Goal: Task Accomplishment & Management: Manage account settings

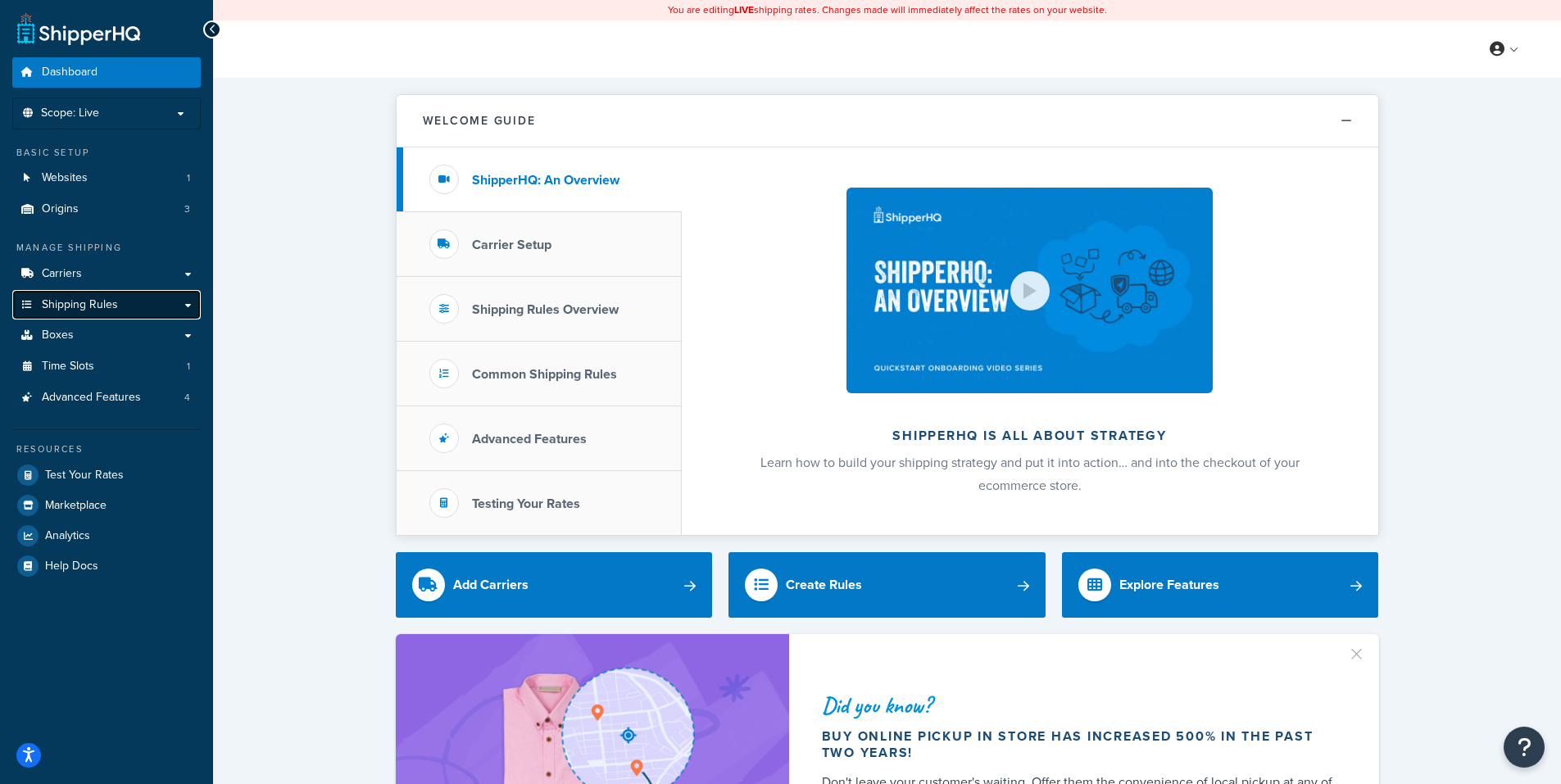
click at [86, 302] on span "Shipping Rules" at bounding box center [79, 305] width 76 height 14
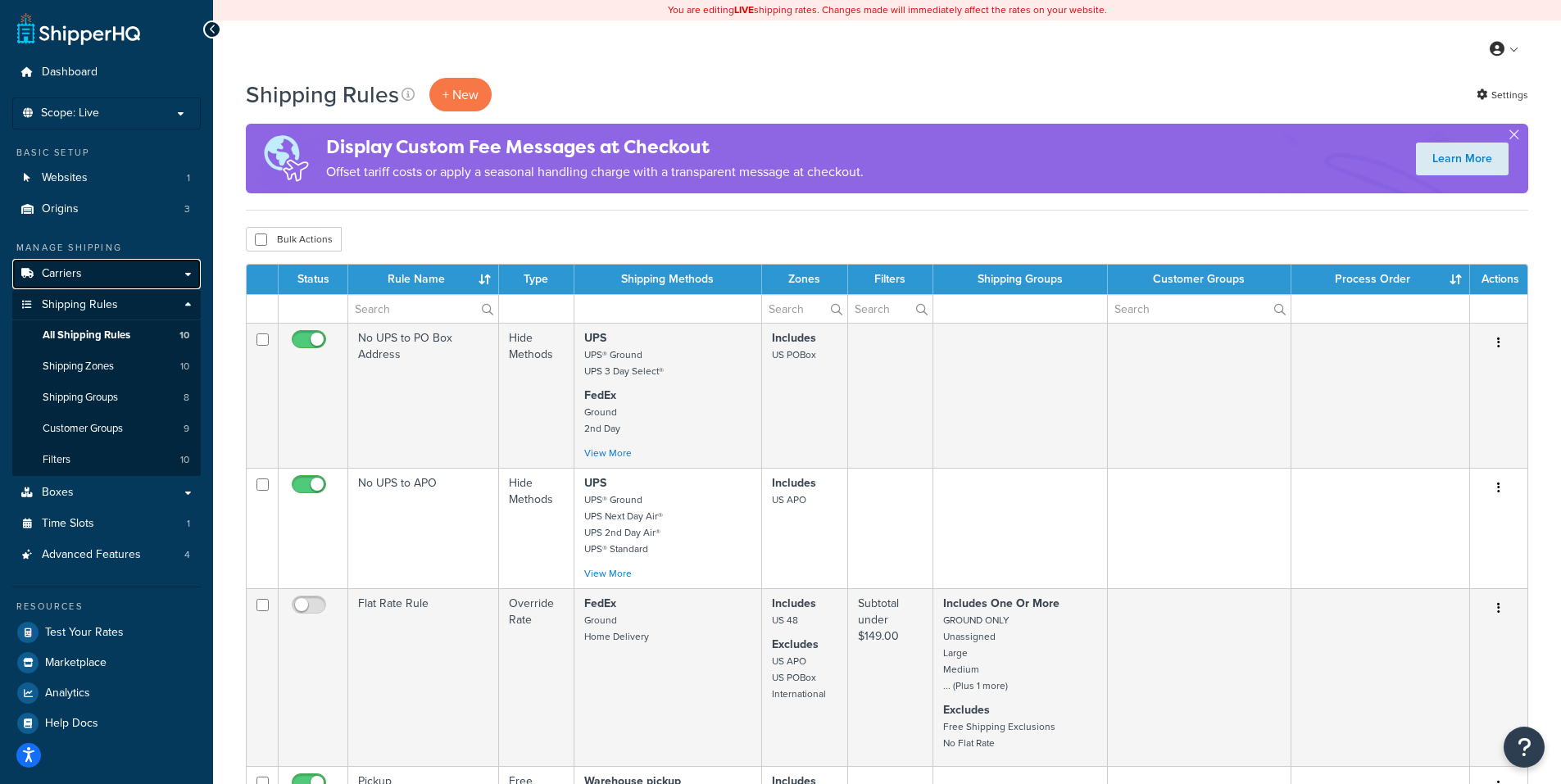
click at [95, 272] on link "Carriers" at bounding box center [106, 273] width 189 height 30
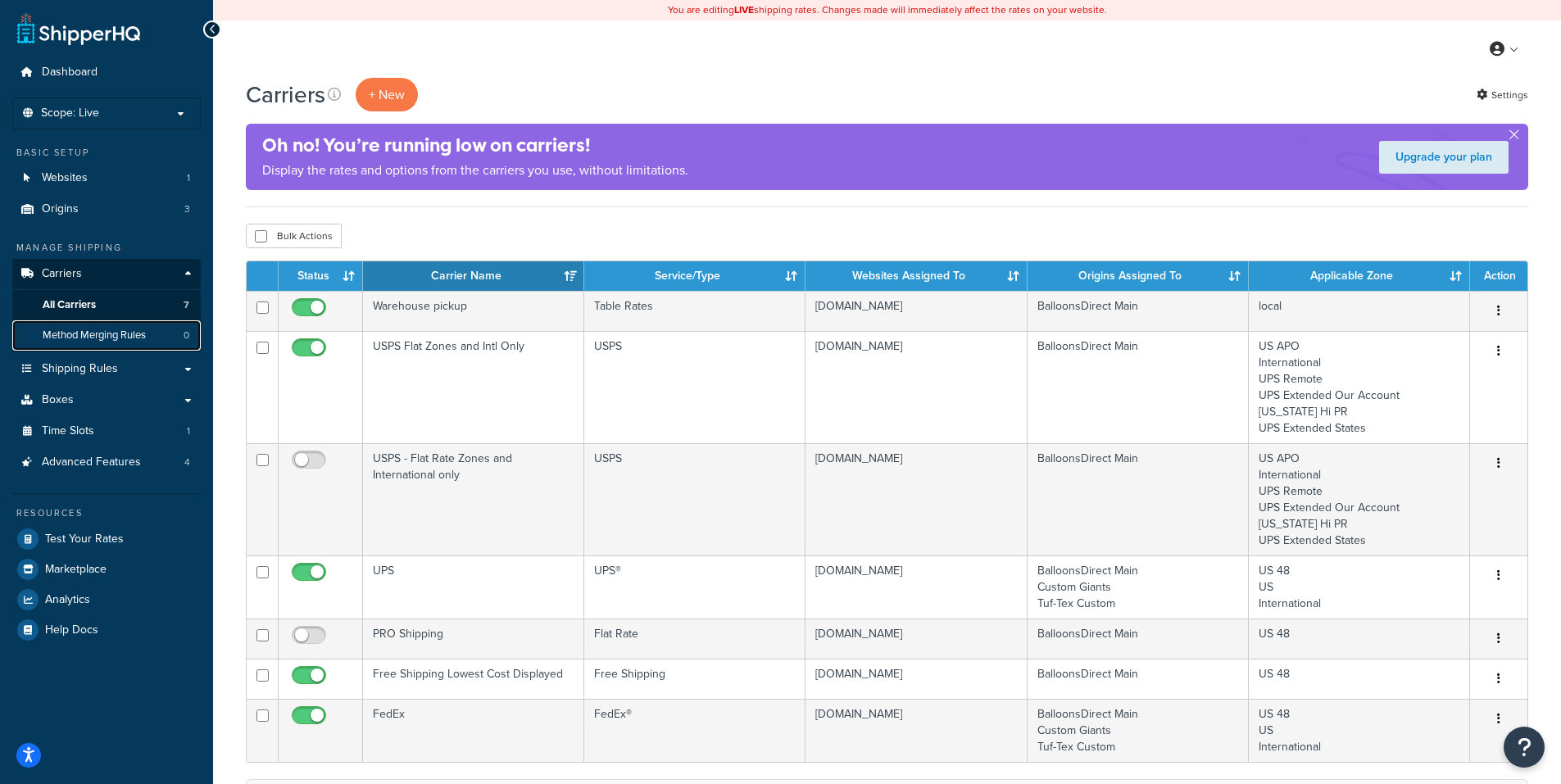
click at [115, 331] on span "Method Merging Rules" at bounding box center [94, 335] width 103 height 14
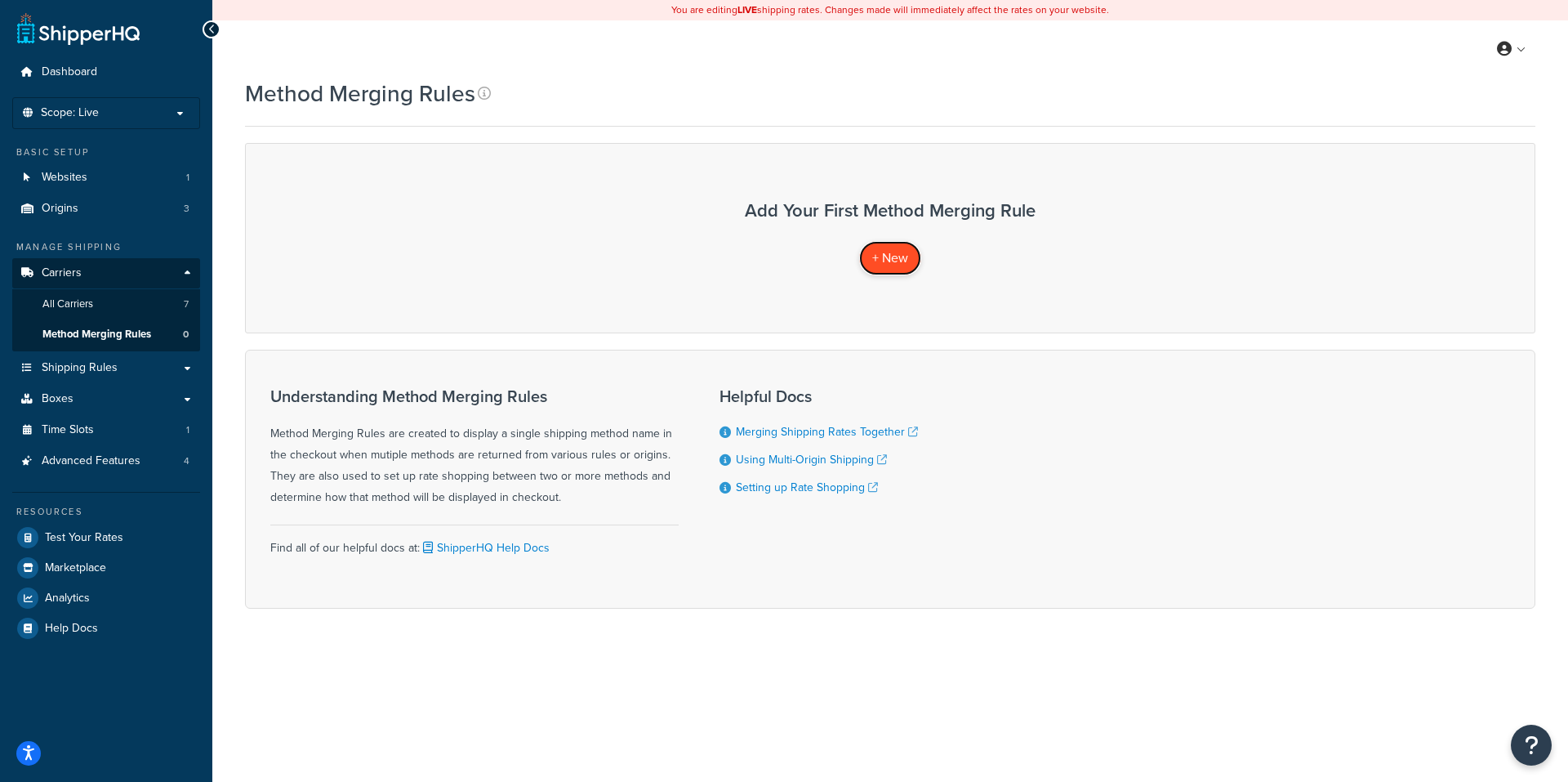
click at [895, 253] on span "+ New" at bounding box center [890, 258] width 36 height 18
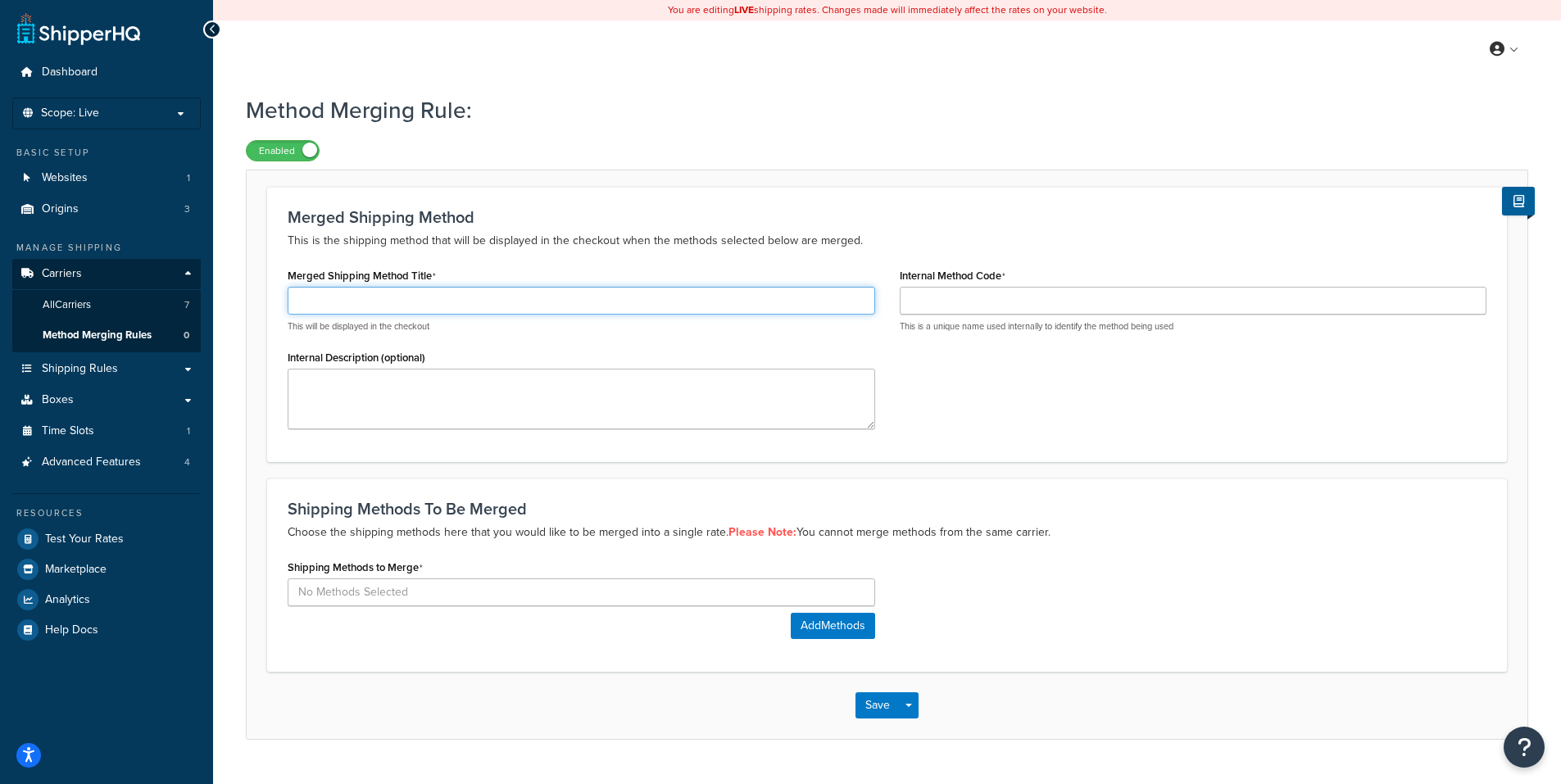
click at [565, 300] on input "Merged Shipping Method Title" at bounding box center [581, 301] width 587 height 28
drag, startPoint x: 400, startPoint y: 305, endPoint x: 265, endPoint y: 314, distance: 135.3
click at [265, 314] on form "Merged Shipping Method This is the shipping method that will be displayed in th…" at bounding box center [886, 462] width 1280 height 551
type input "Flat Rate Shipping"
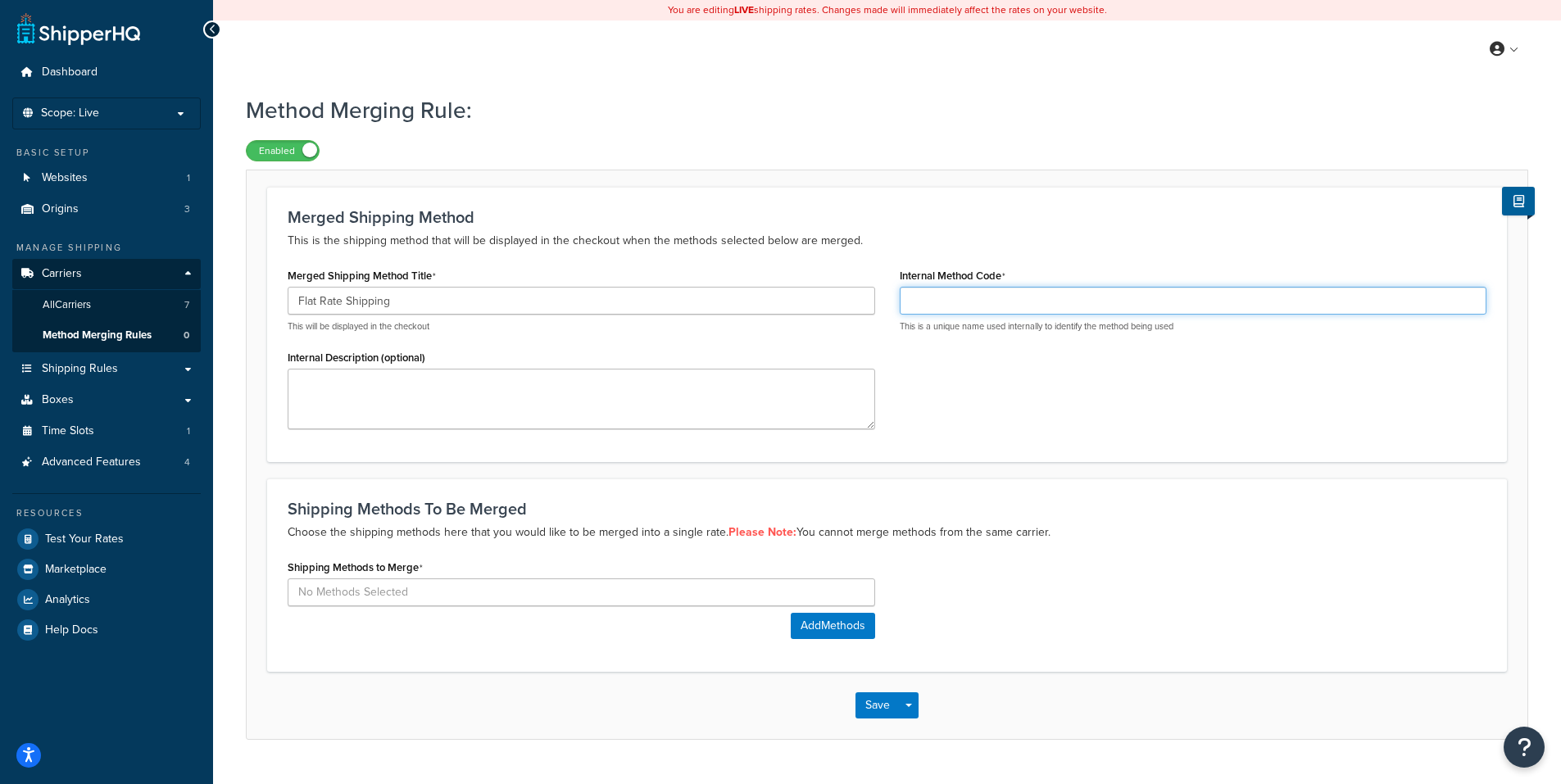
click at [965, 295] on input "Internal Method Code" at bounding box center [1193, 301] width 587 height 28
type input "Best flat rate"
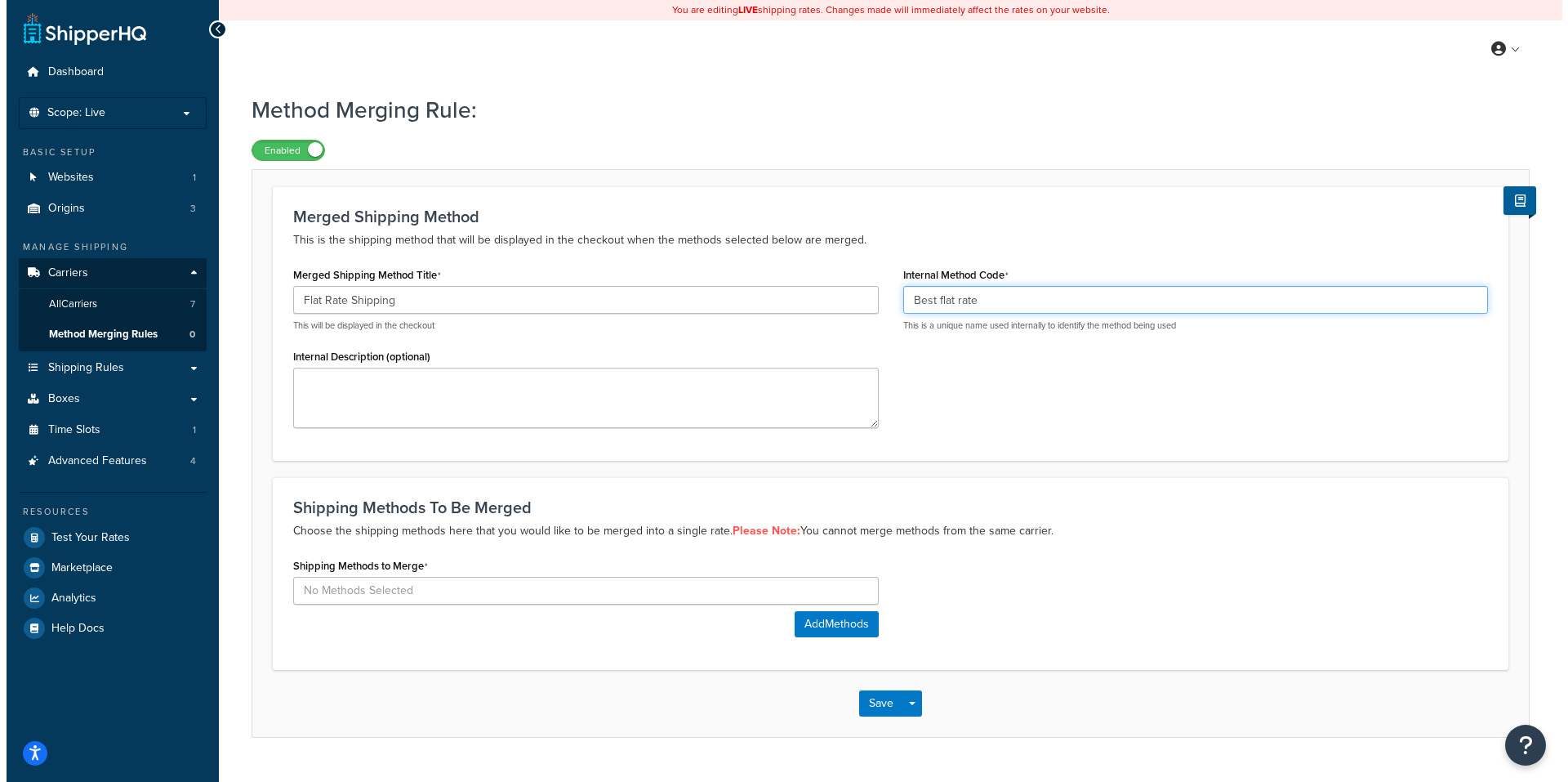
scroll to position [39, 0]
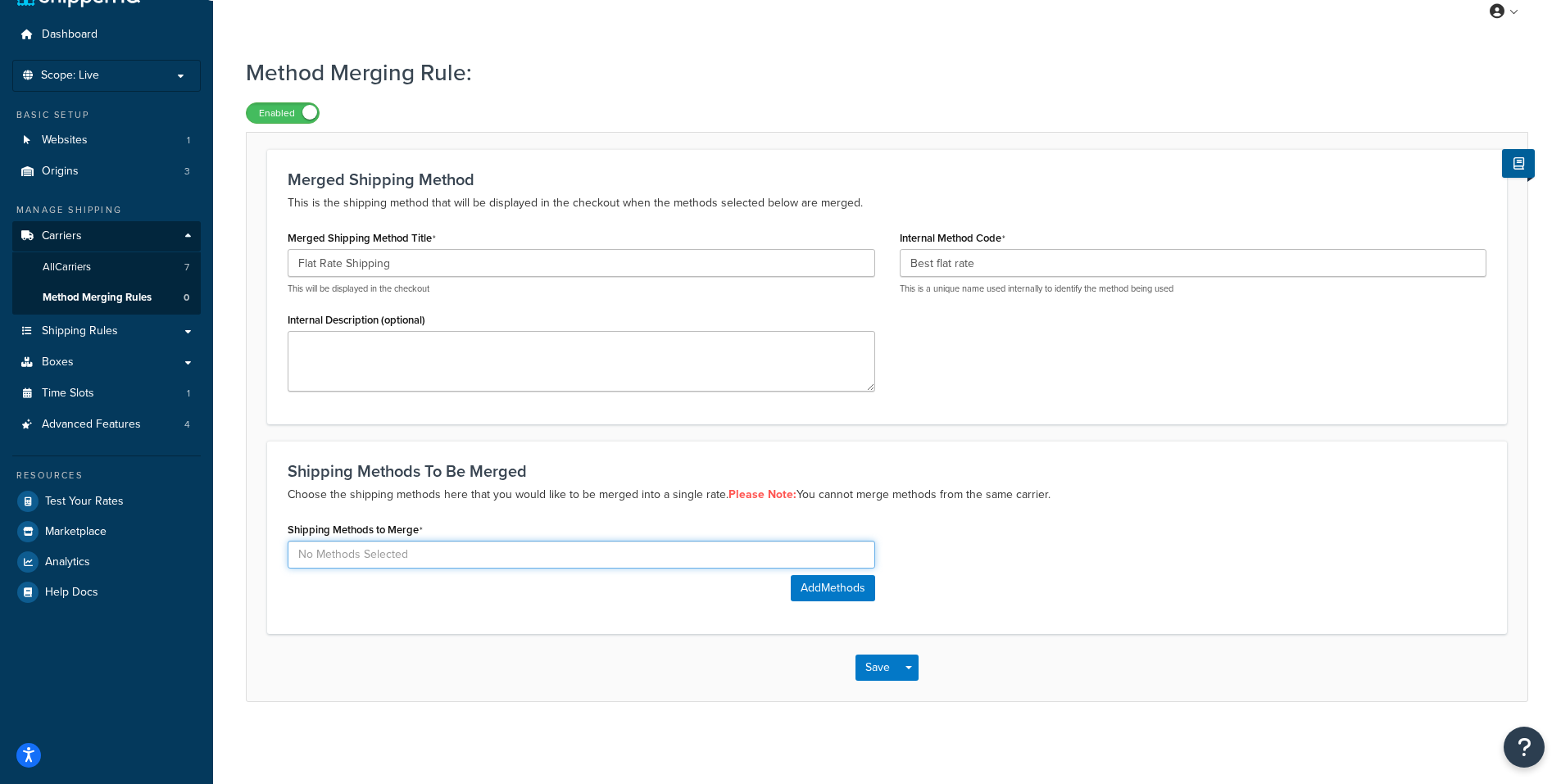
click at [560, 548] on input at bounding box center [581, 555] width 587 height 28
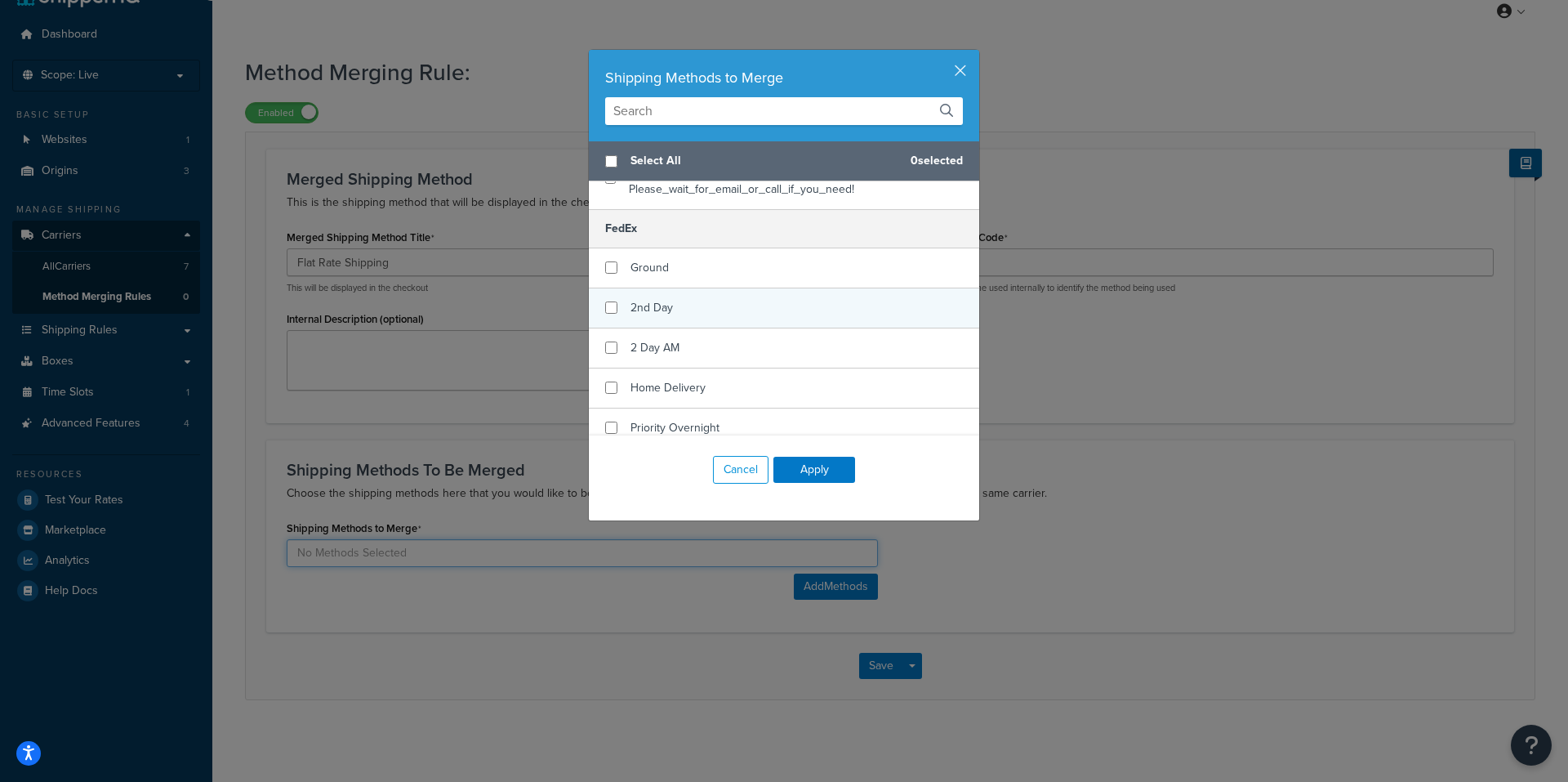
scroll to position [245, 0]
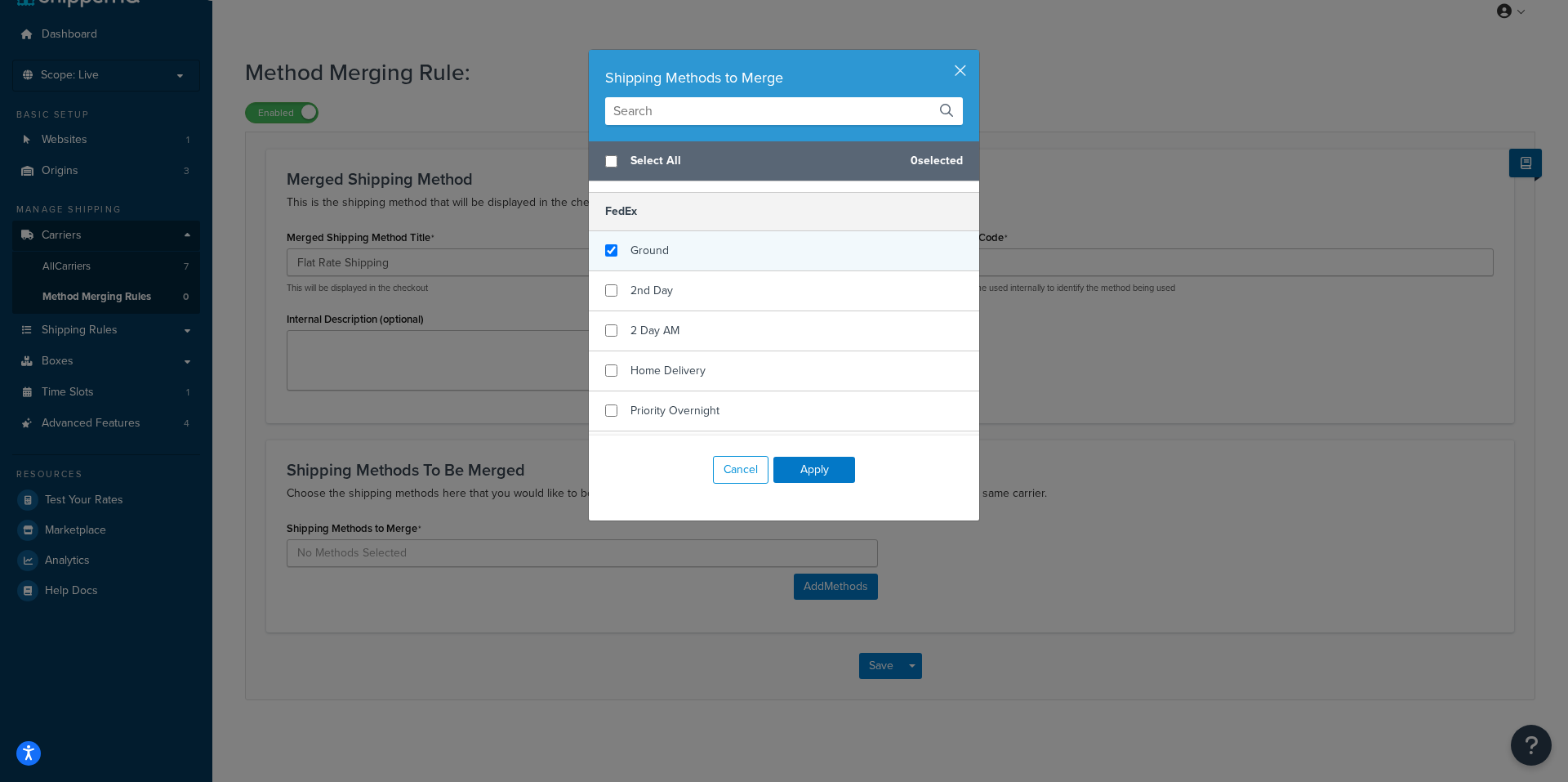
checkbox input "true"
click at [716, 245] on div "Ground" at bounding box center [784, 251] width 391 height 40
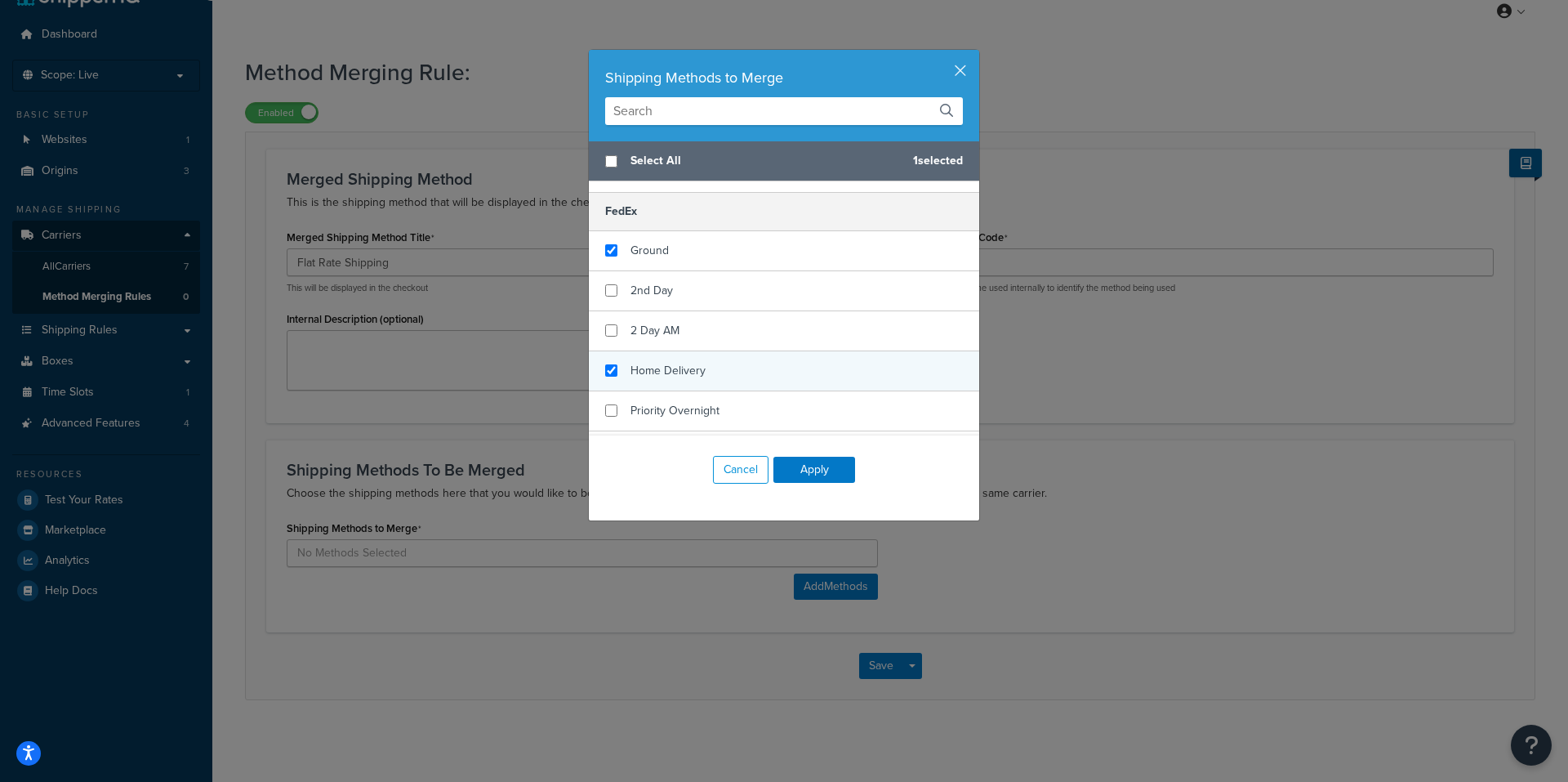
checkbox input "true"
click at [698, 366] on span "Home Delivery" at bounding box center [668, 370] width 75 height 17
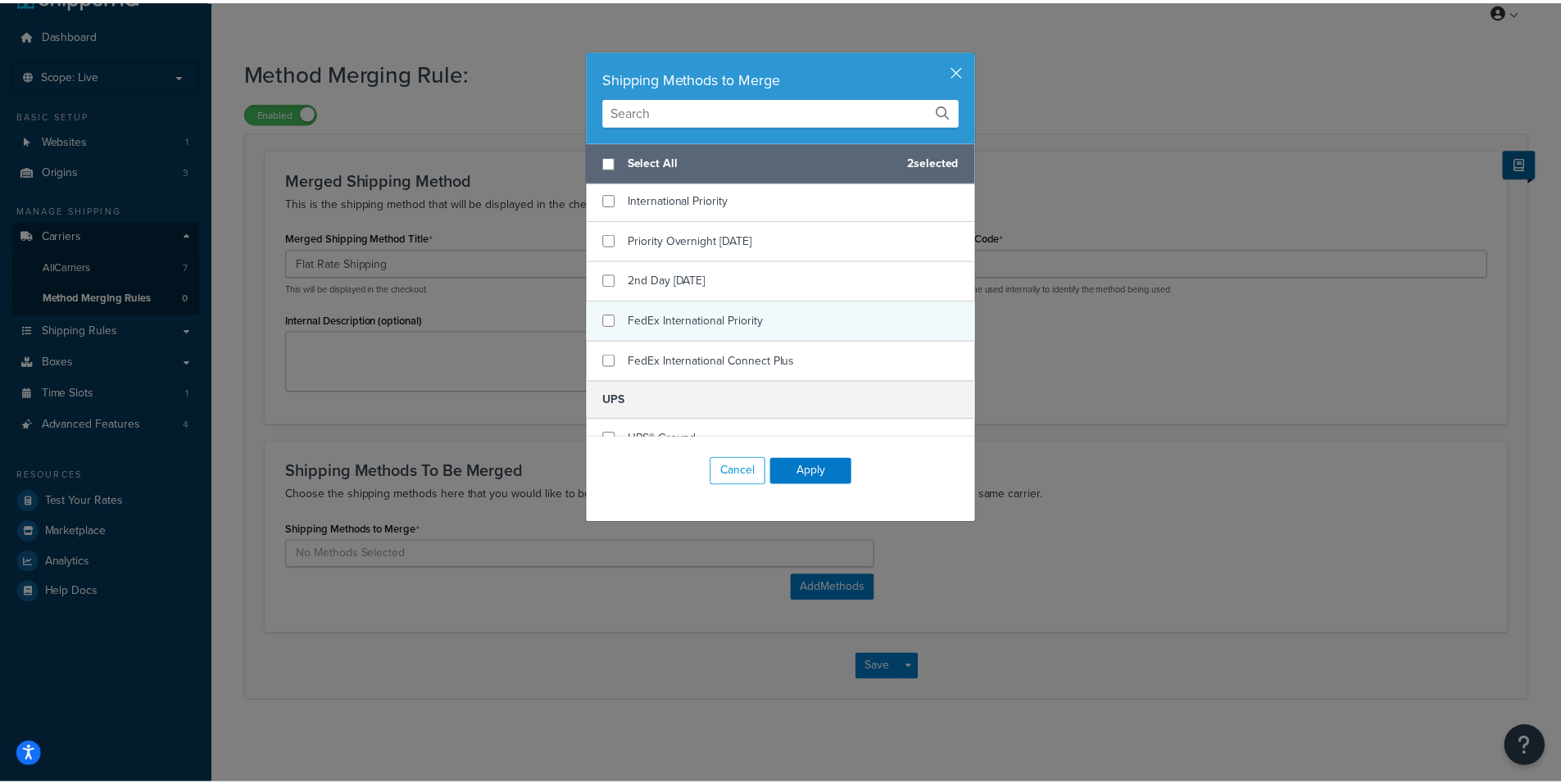
scroll to position [655, 0]
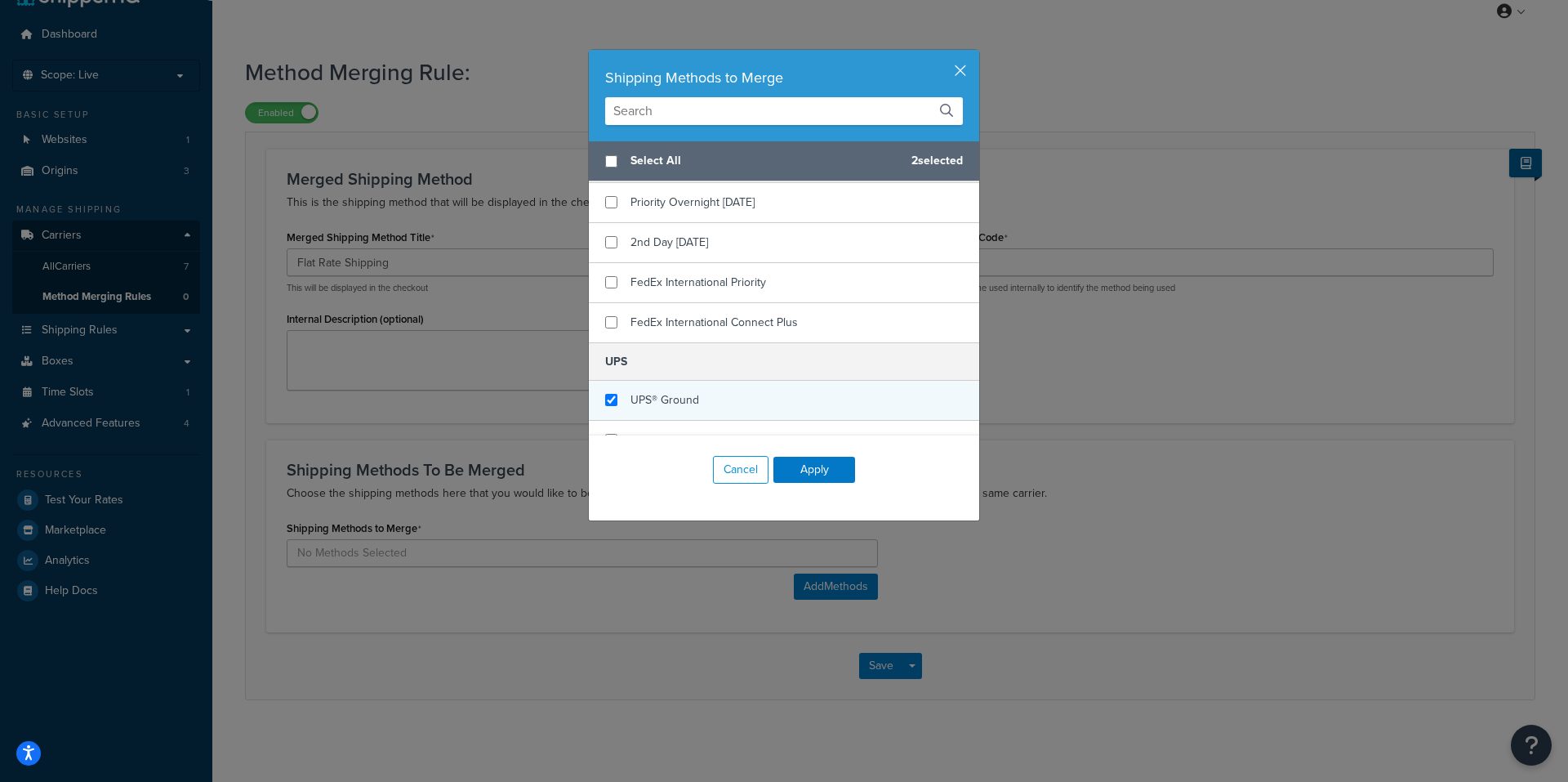
checkbox input "true"
click at [714, 392] on div "UPS® Ground" at bounding box center [784, 401] width 391 height 40
click at [804, 474] on button "Apply" at bounding box center [814, 470] width 82 height 26
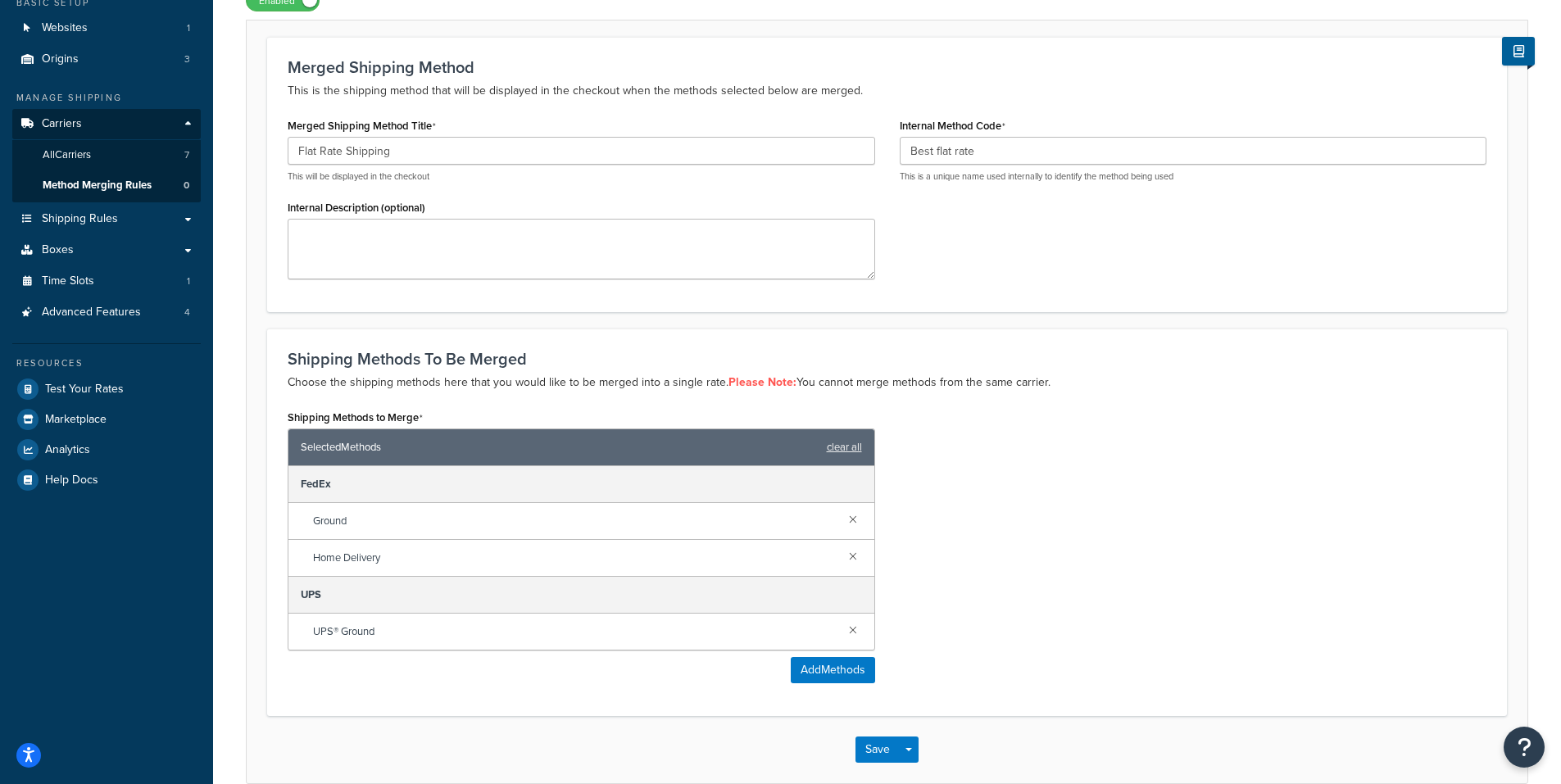
scroll to position [0, 0]
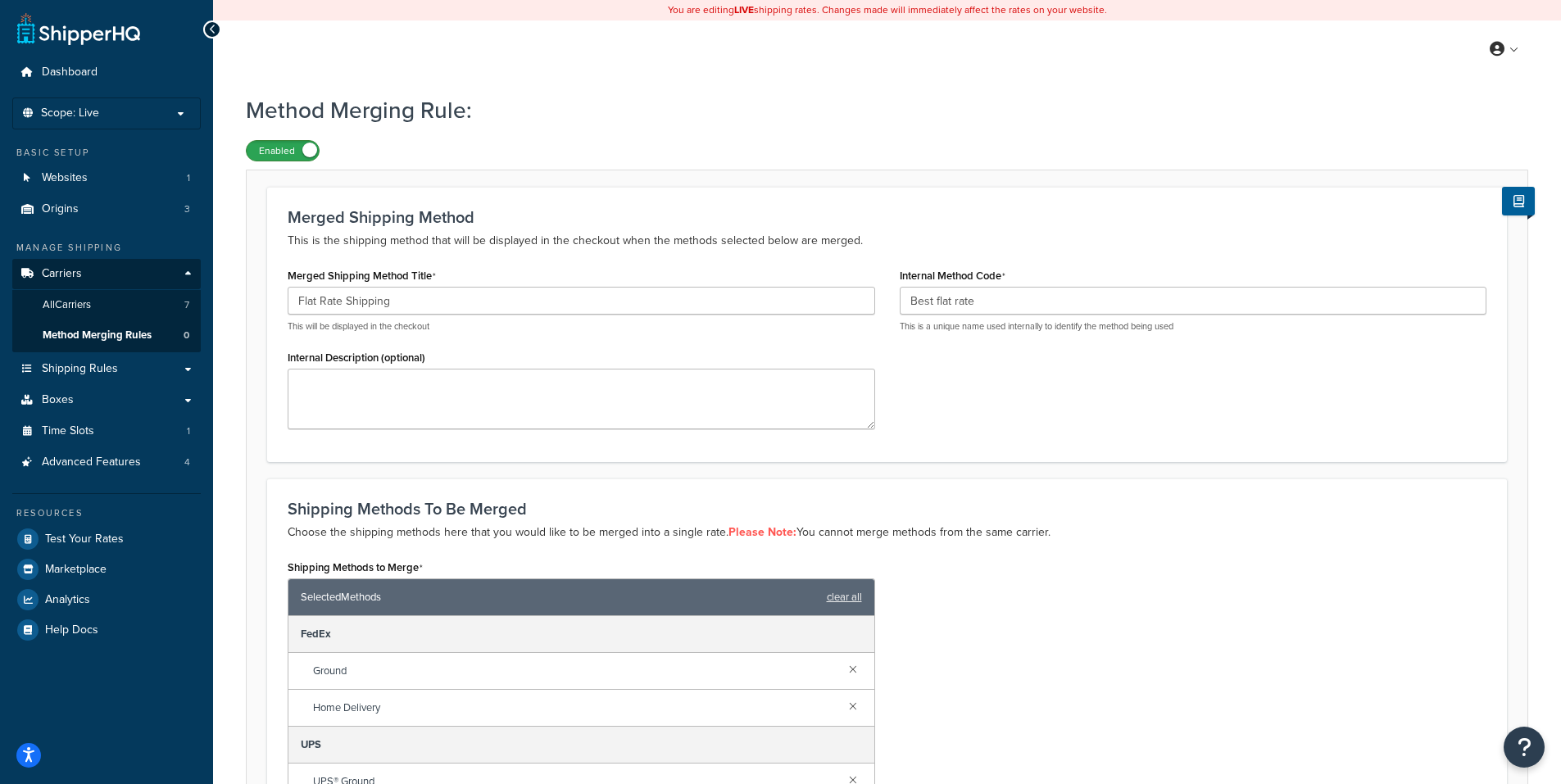
click at [278, 148] on label "Enabled" at bounding box center [283, 150] width 72 height 19
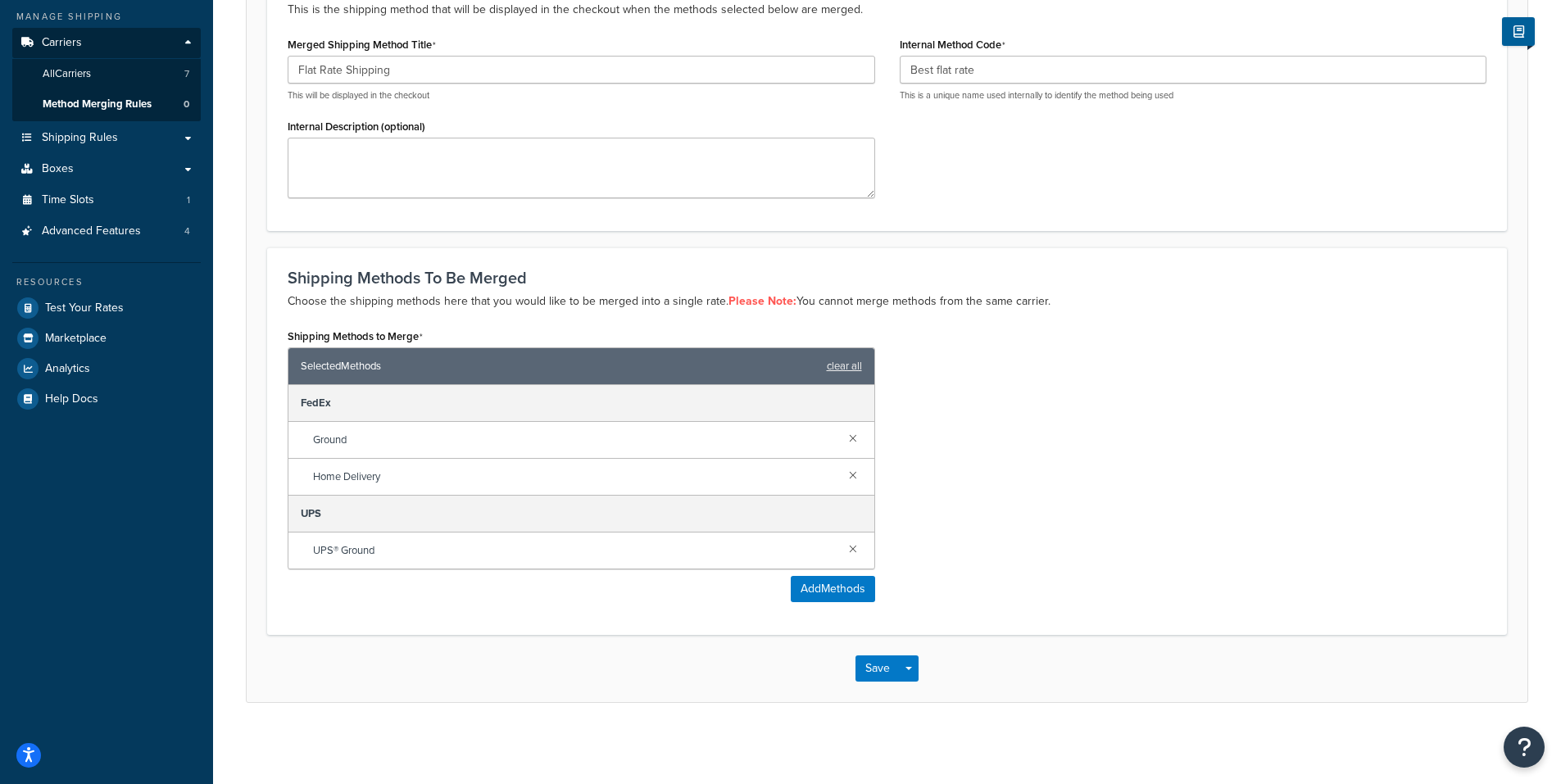
scroll to position [233, 0]
click at [879, 663] on button "Save" at bounding box center [877, 667] width 44 height 26
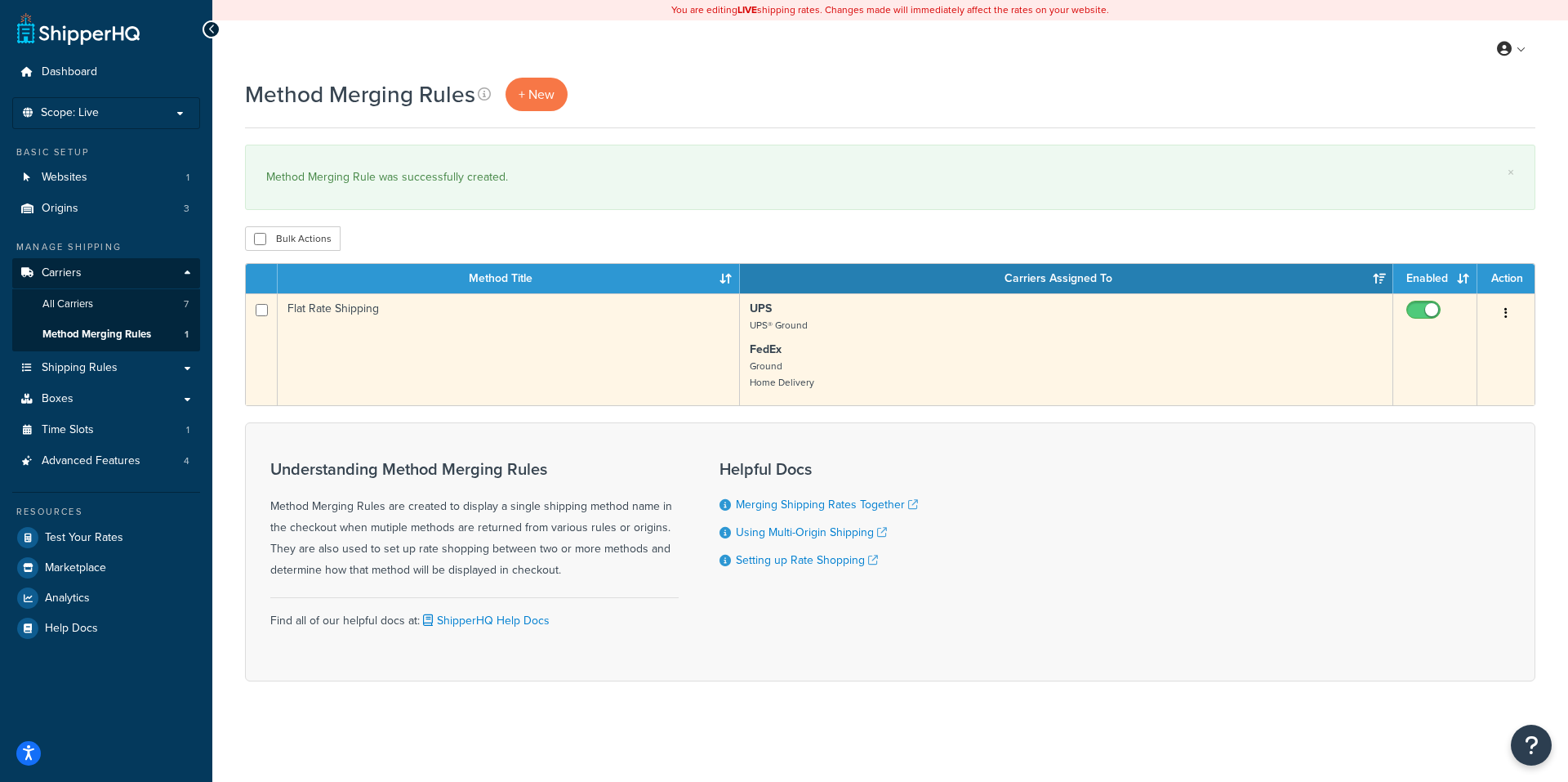
click at [1414, 307] on input "checkbox" at bounding box center [1425, 314] width 45 height 20
checkbox input "false"
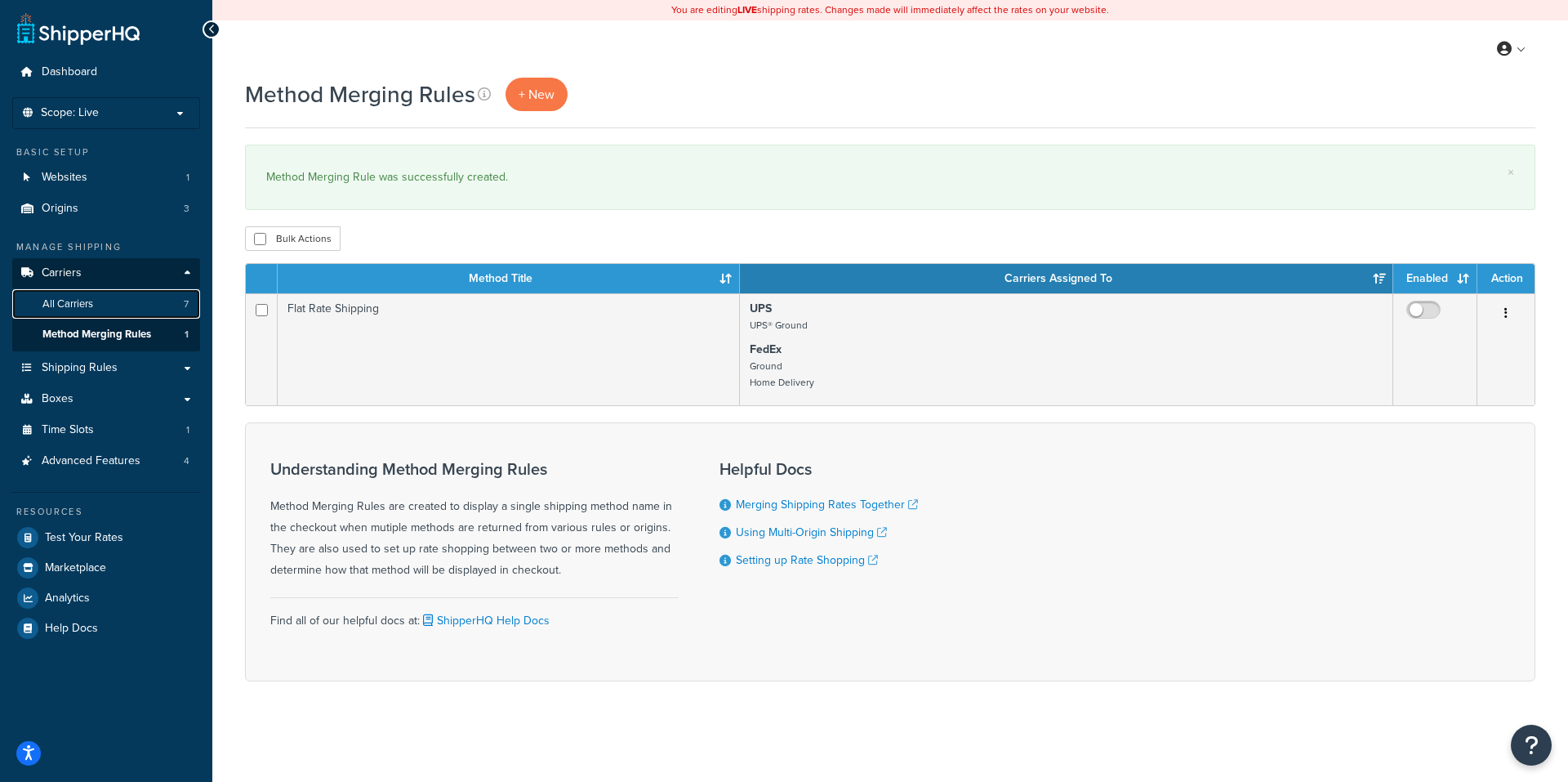
click at [69, 299] on span "All Carriers" at bounding box center [67, 304] width 50 height 14
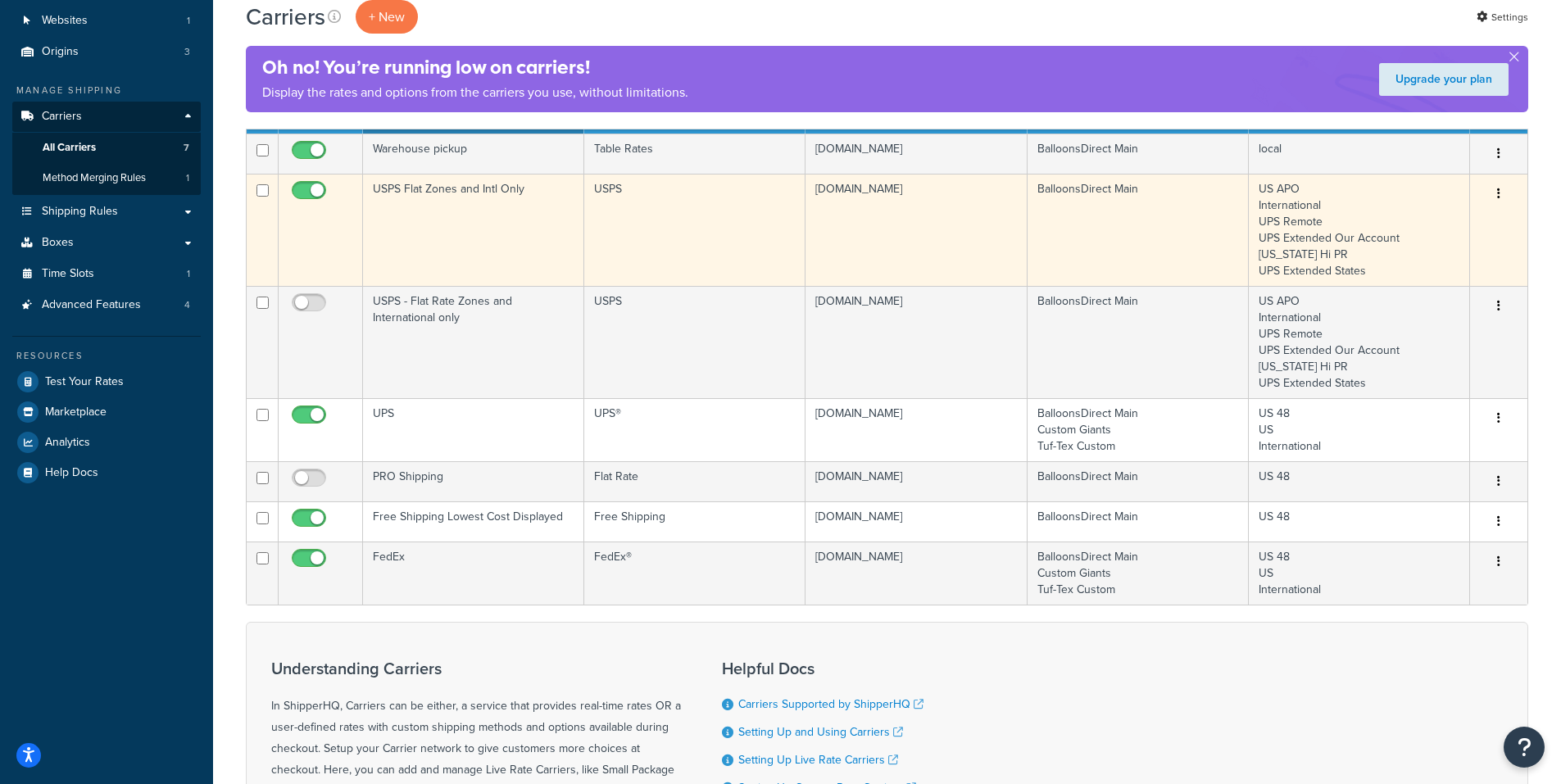
scroll to position [164, 0]
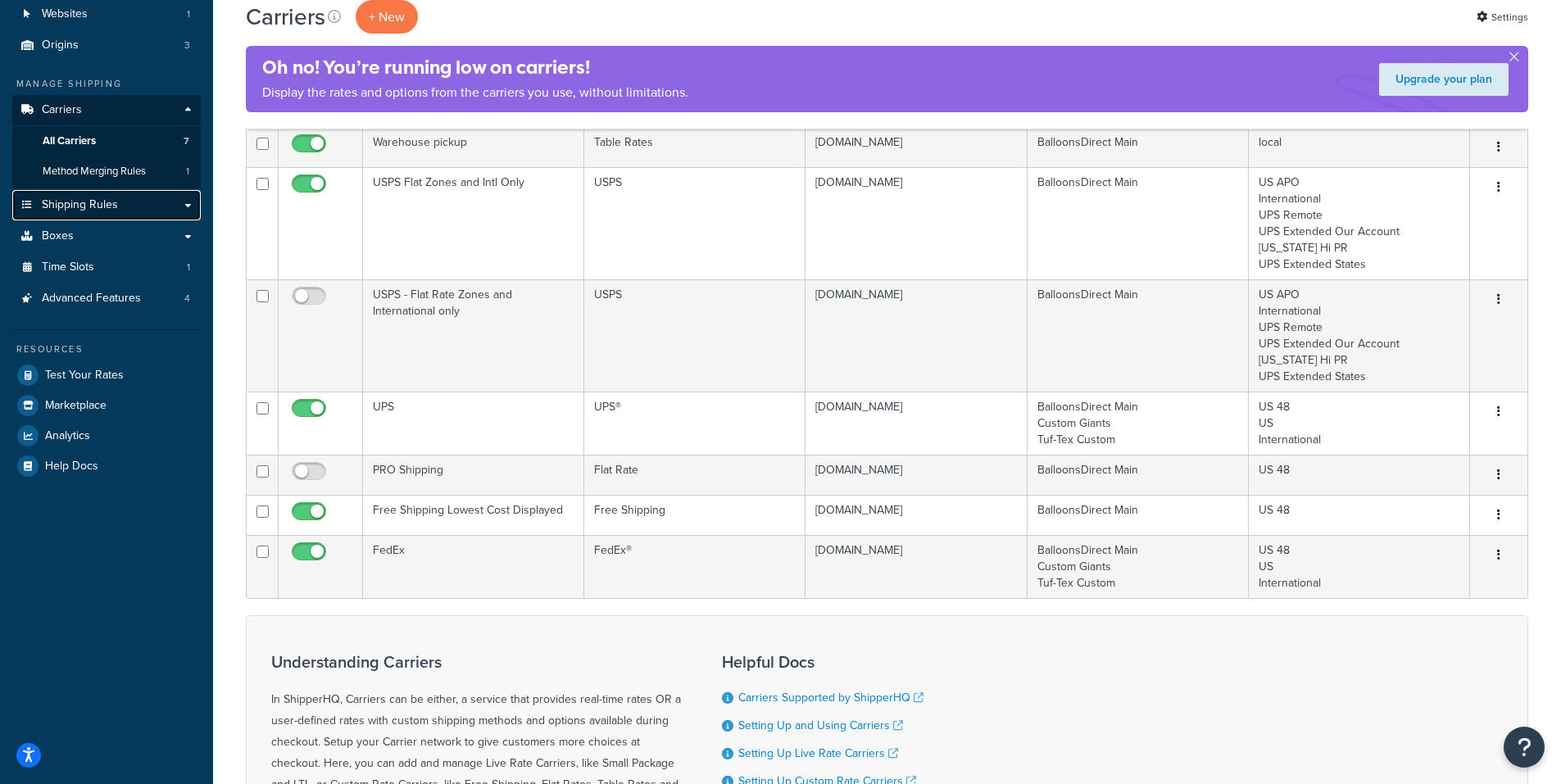
click at [82, 202] on span "Shipping Rules" at bounding box center [79, 204] width 76 height 14
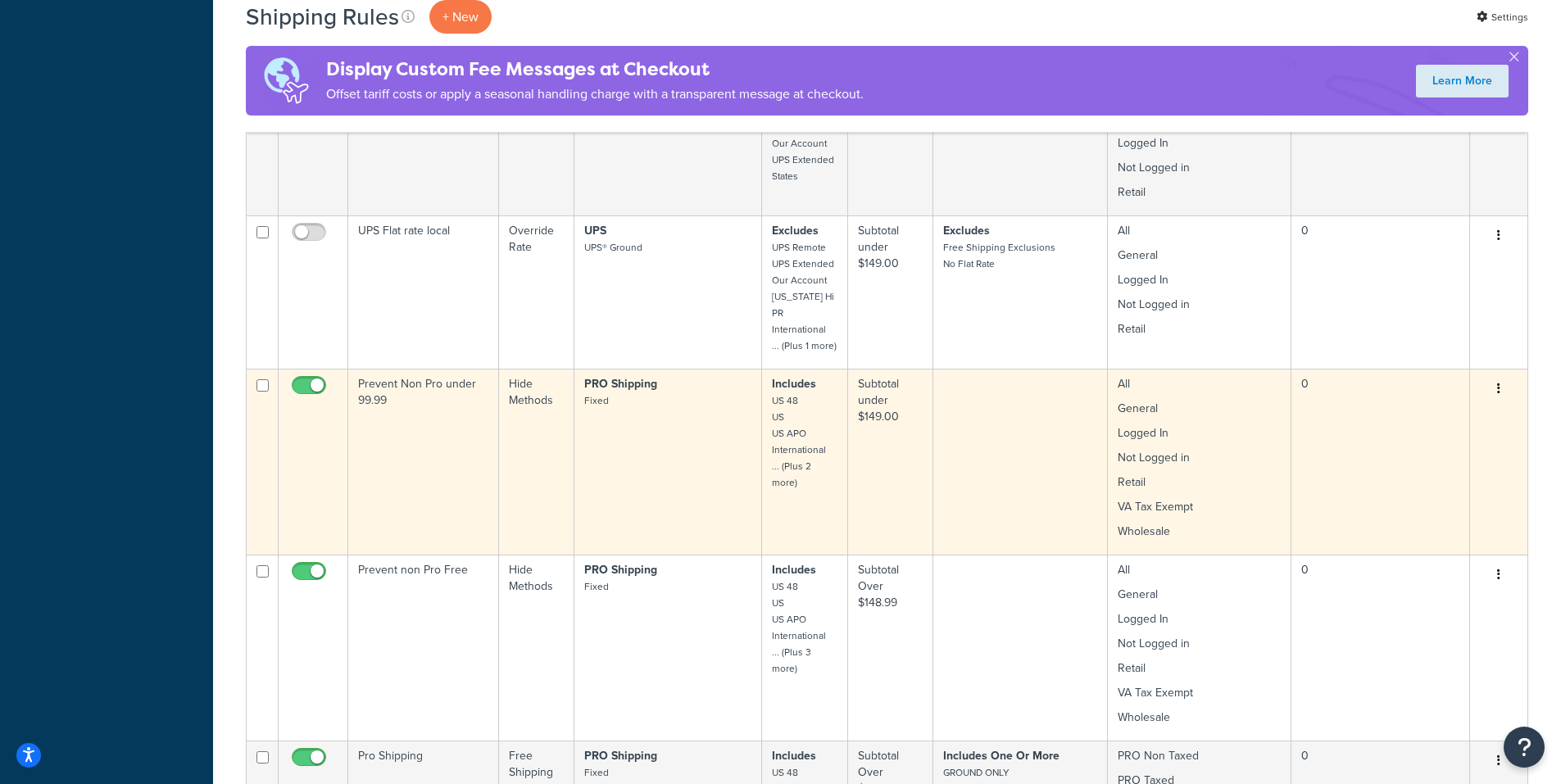
scroll to position [819, 0]
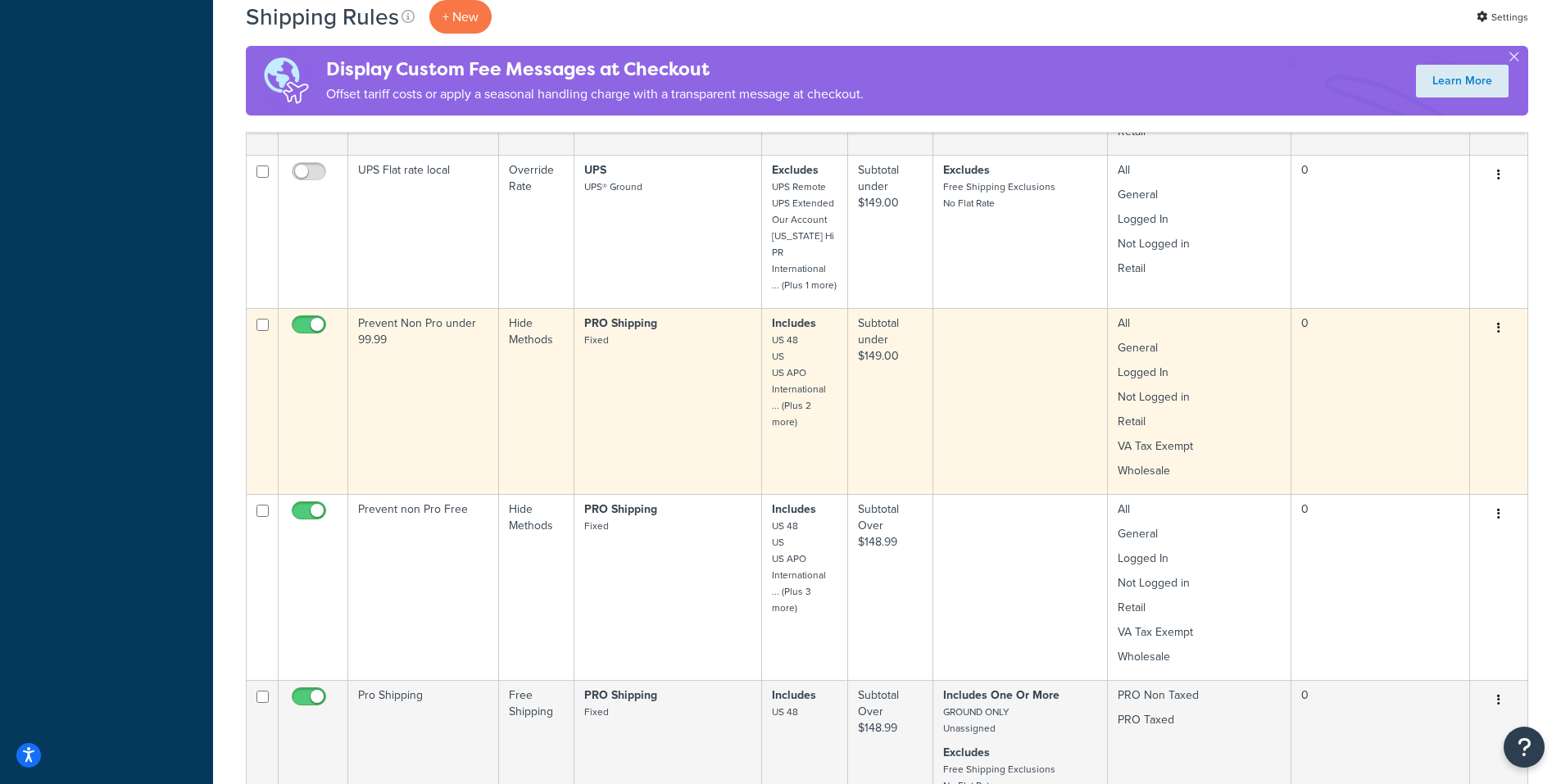
click at [301, 318] on input "checkbox" at bounding box center [310, 329] width 45 height 20
checkbox input "false"
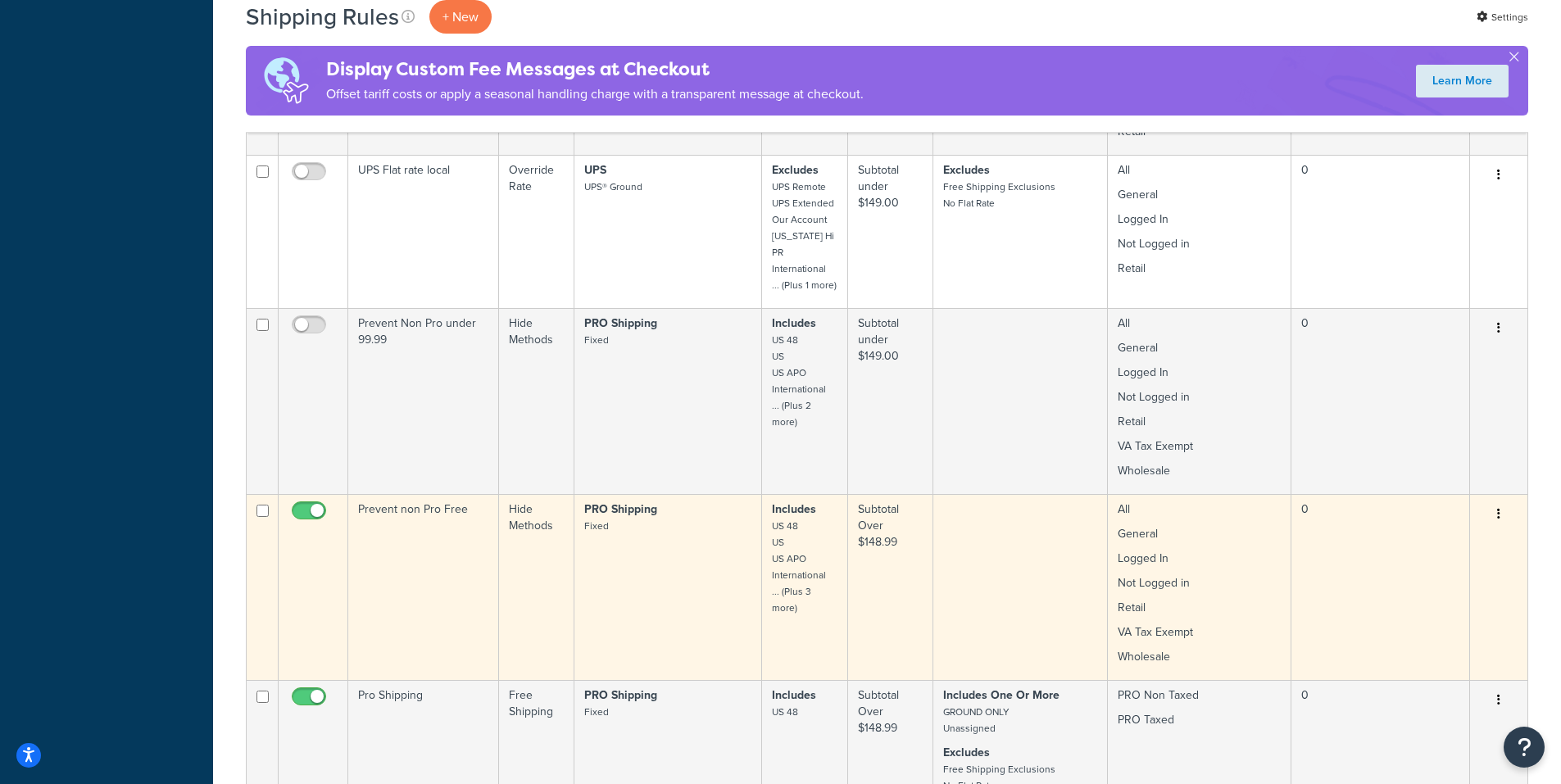
click at [298, 504] on input "checkbox" at bounding box center [310, 514] width 45 height 20
checkbox input "false"
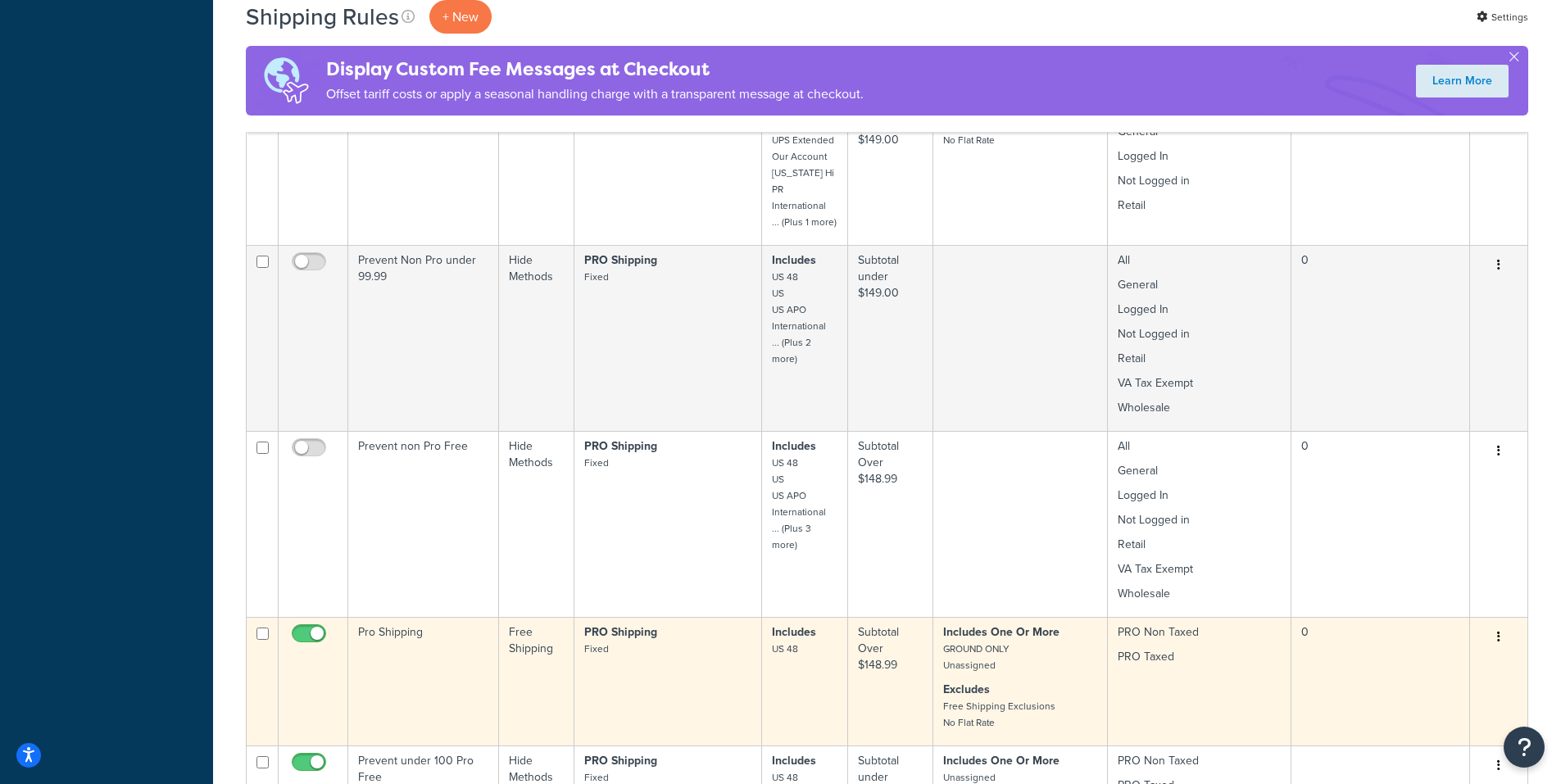
scroll to position [901, 0]
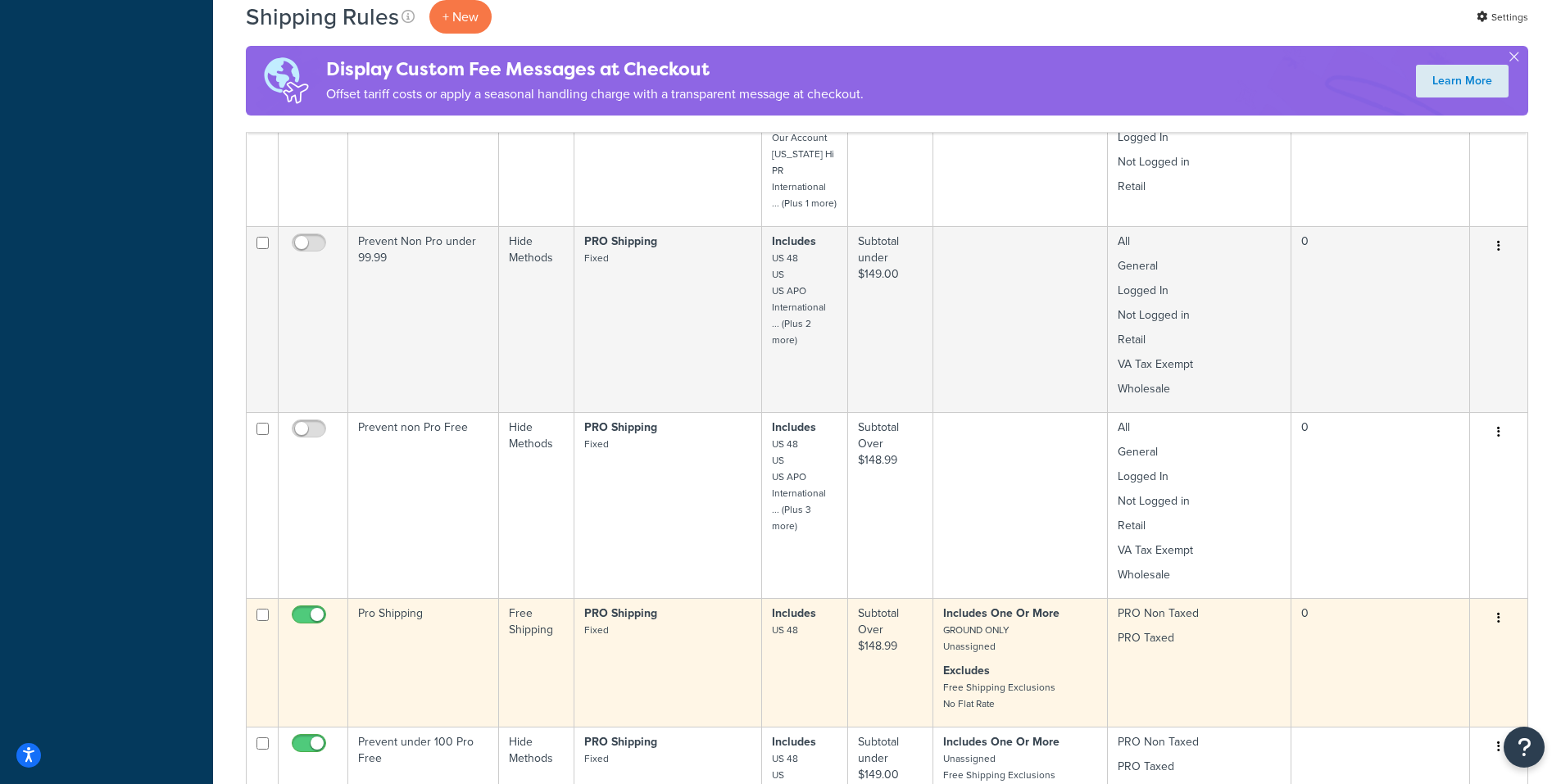
drag, startPoint x: 299, startPoint y: 602, endPoint x: 301, endPoint y: 647, distance: 45.0
click at [300, 608] on input "checkbox" at bounding box center [310, 618] width 45 height 20
checkbox input "false"
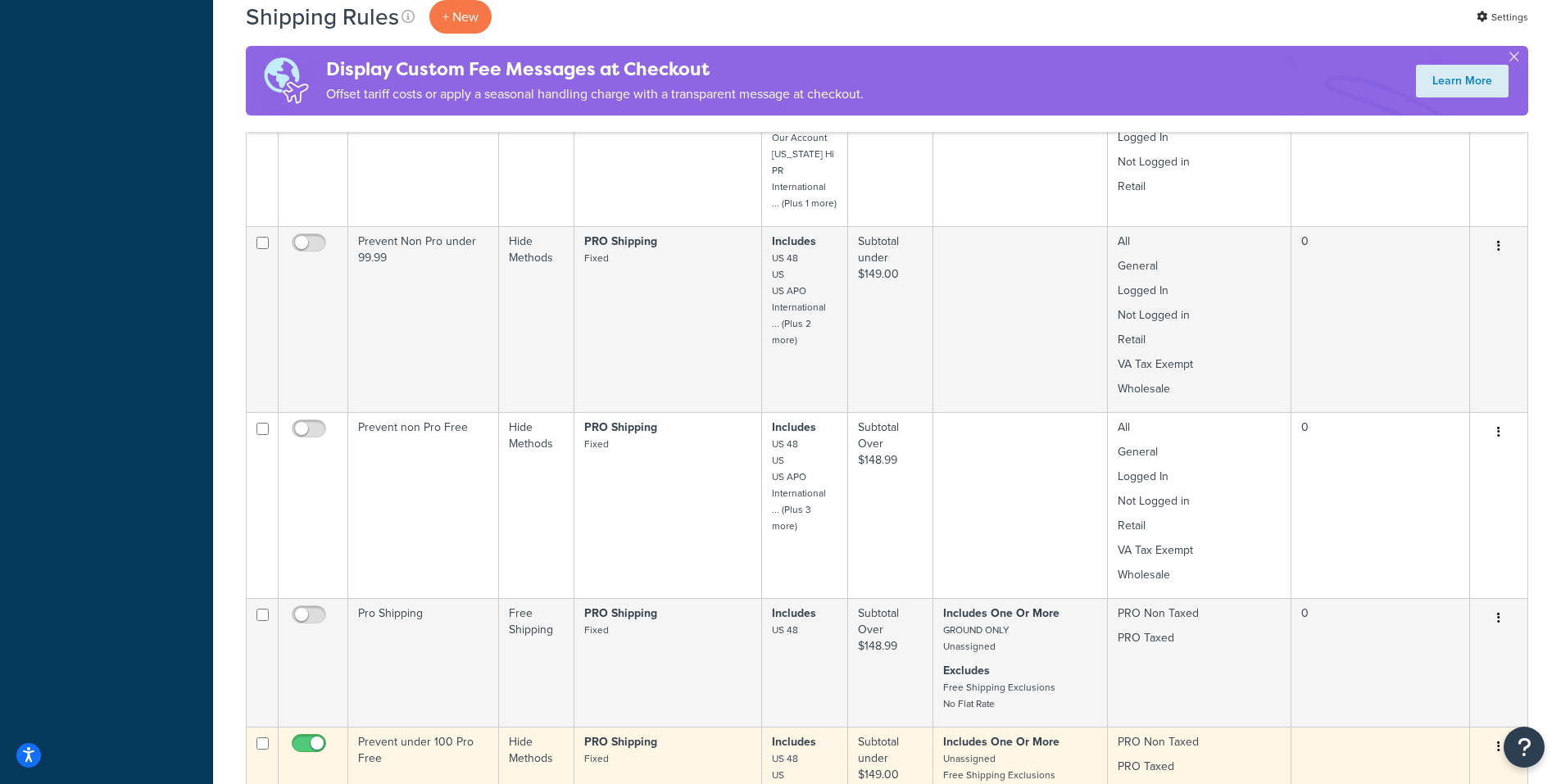
click at [304, 737] on input "checkbox" at bounding box center [310, 747] width 45 height 20
checkbox input "false"
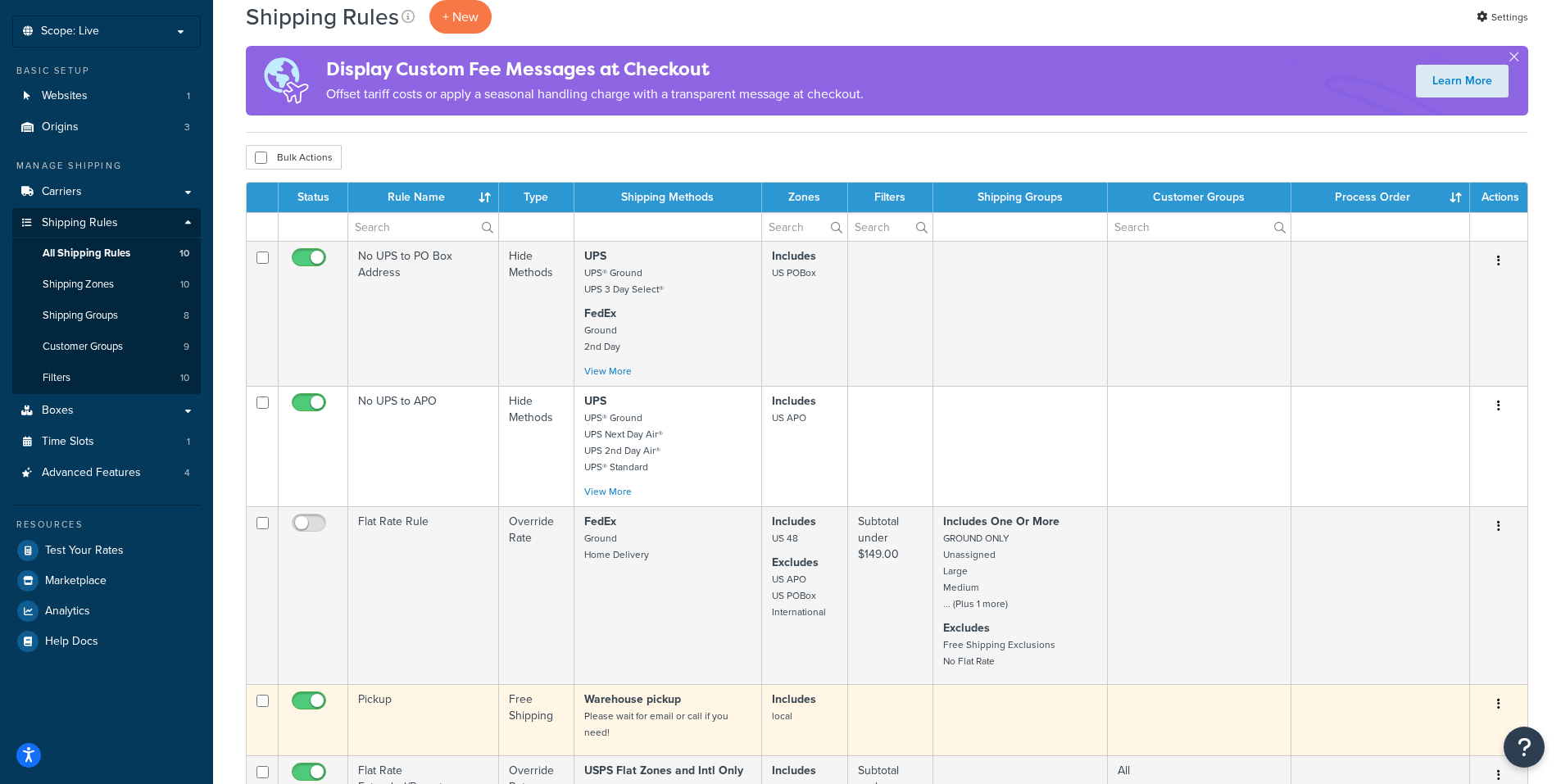
scroll to position [0, 0]
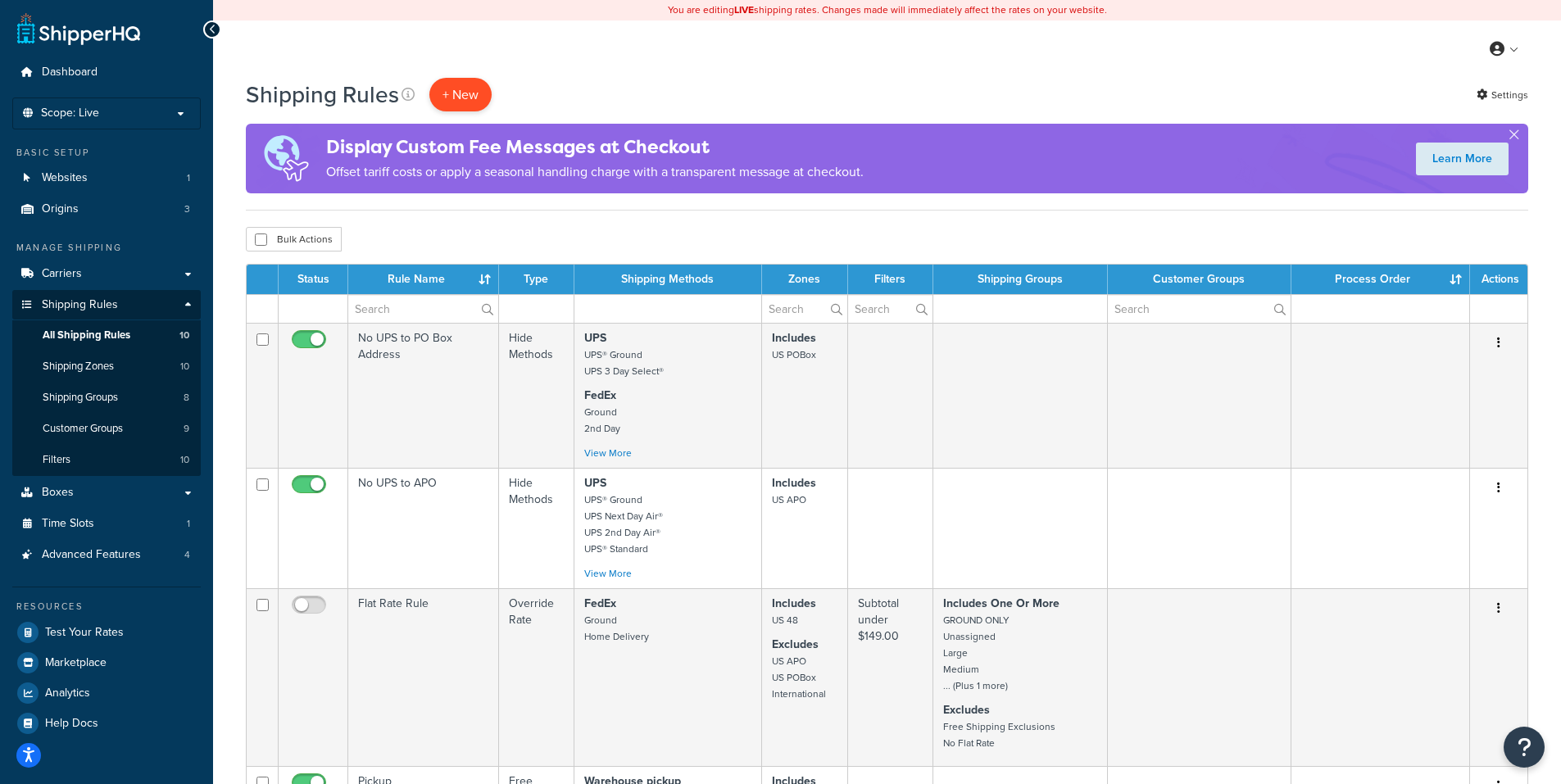
click at [453, 88] on p "+ New" at bounding box center [460, 95] width 63 height 33
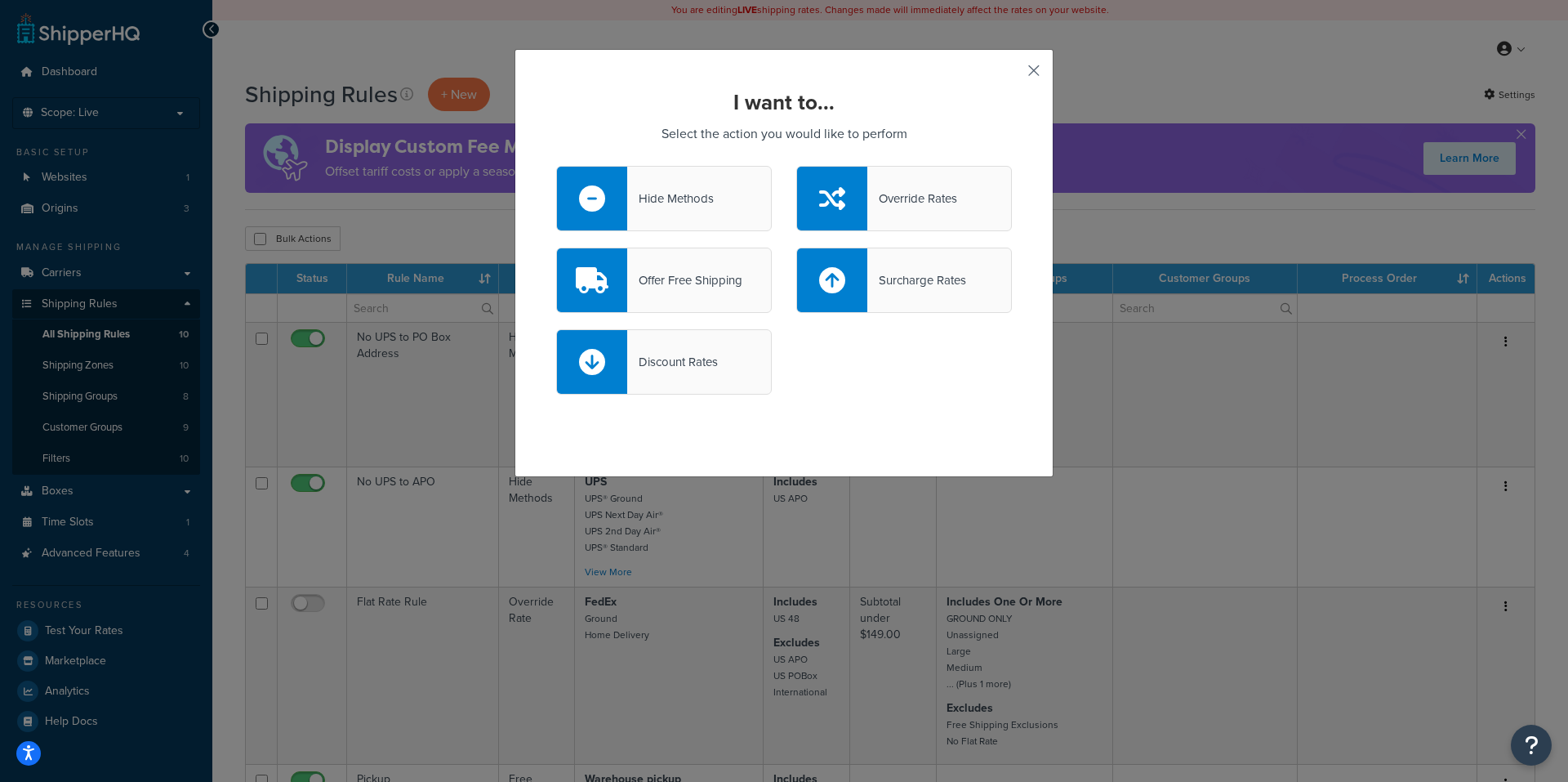
click at [1012, 74] on button "button" at bounding box center [1009, 76] width 4 height 4
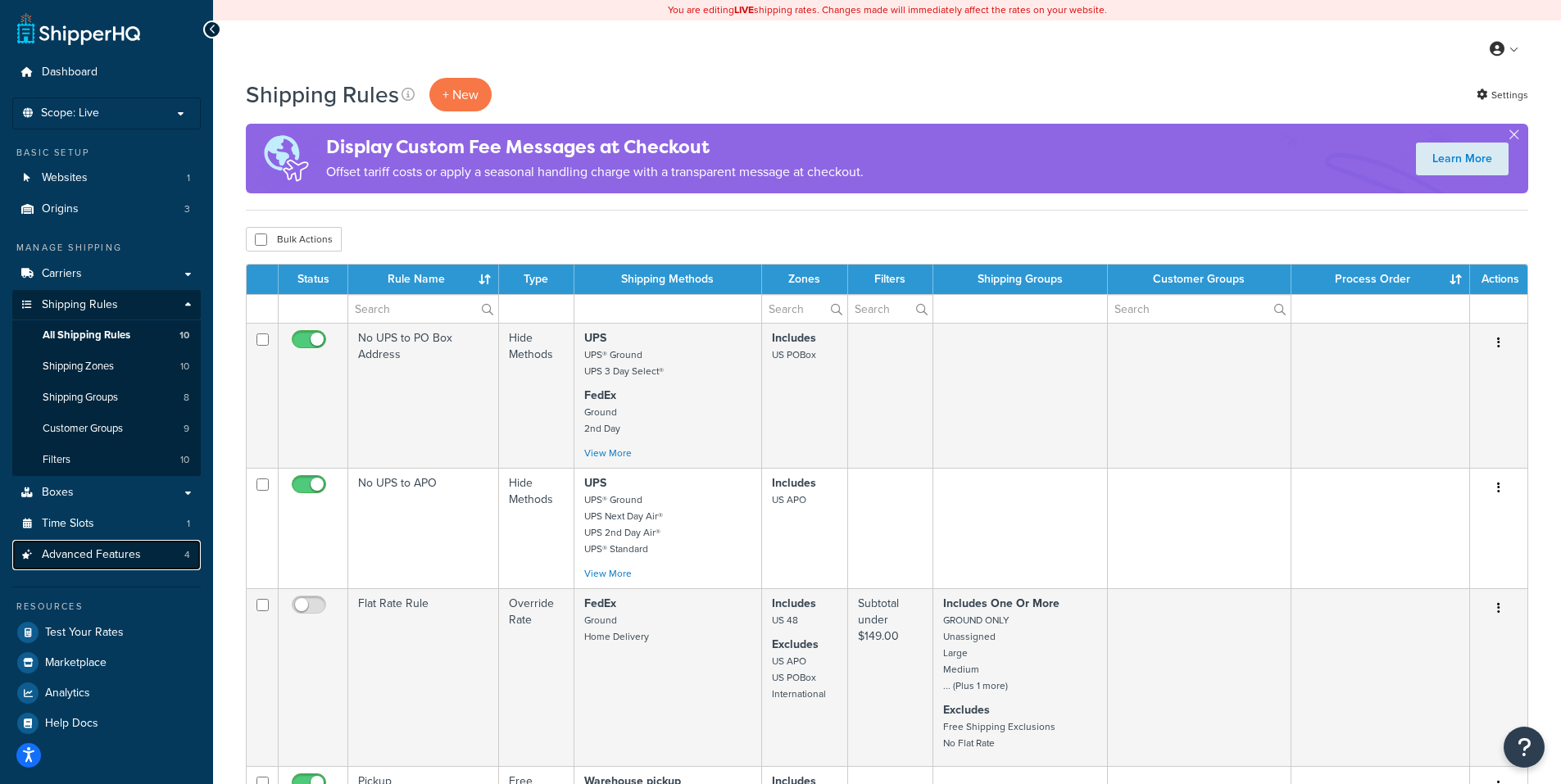
click at [100, 557] on span "Advanced Features" at bounding box center [91, 555] width 99 height 14
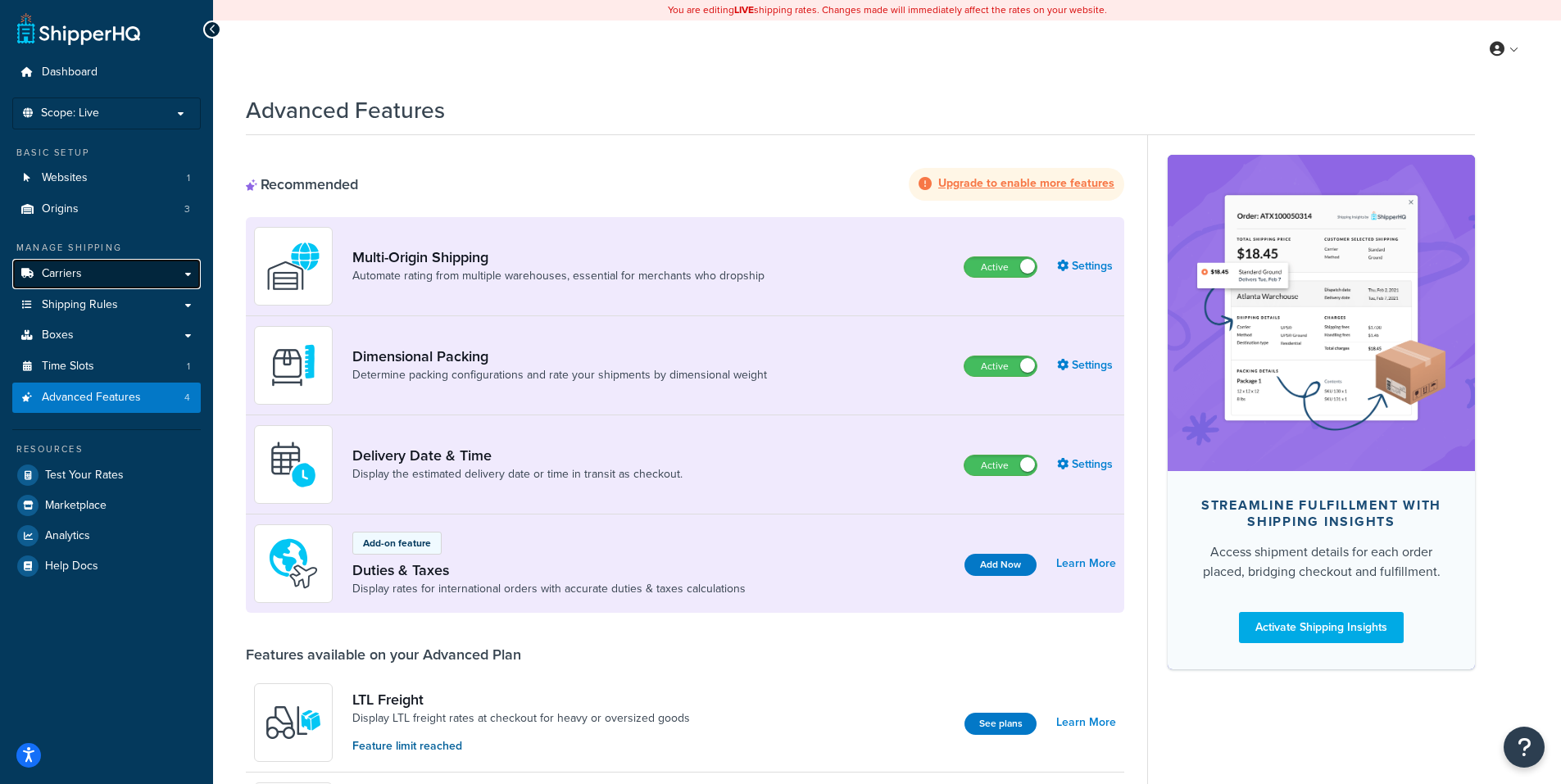
click at [68, 272] on span "Carriers" at bounding box center [62, 273] width 40 height 14
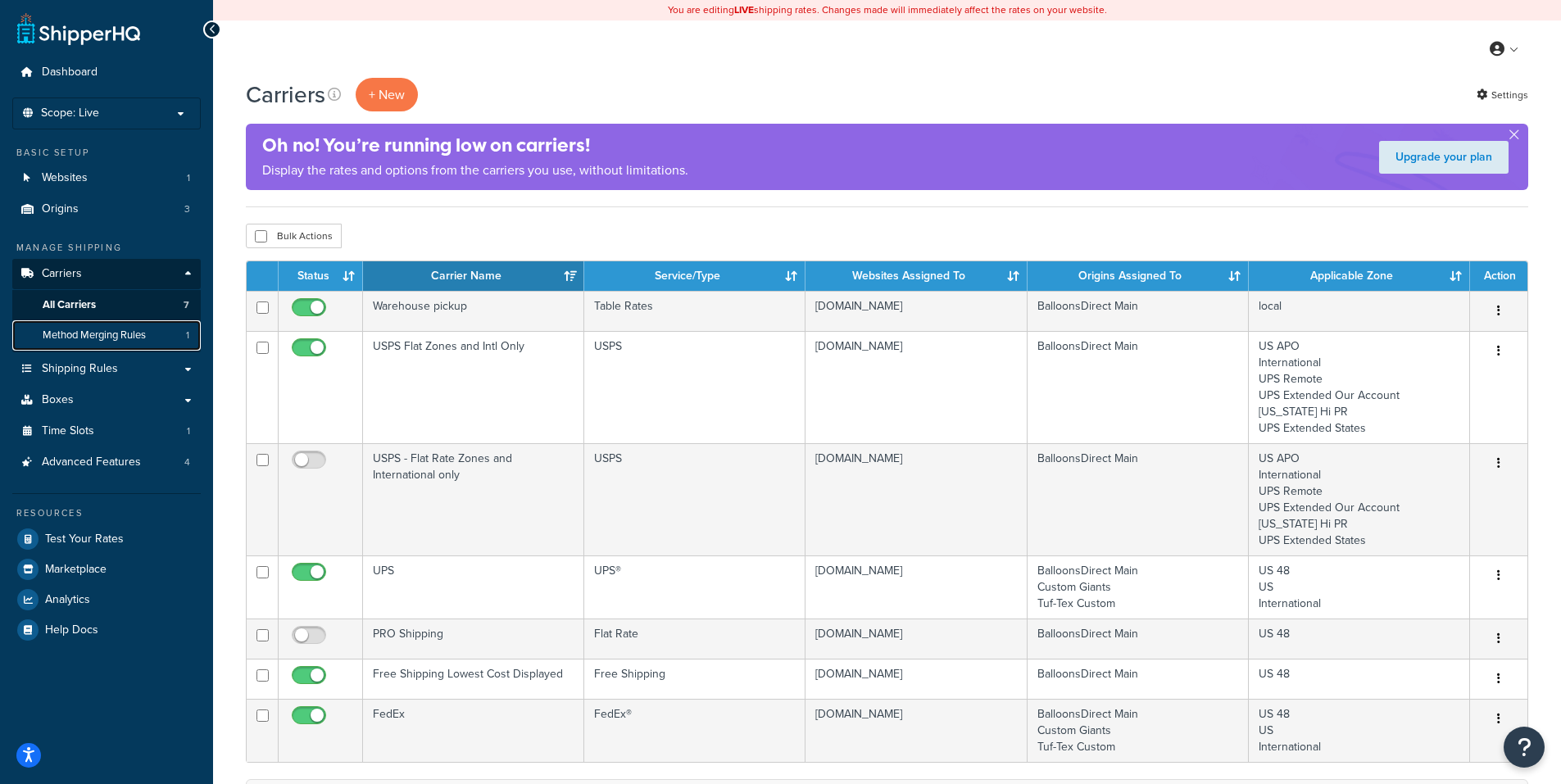
click at [98, 332] on span "Method Merging Rules" at bounding box center [94, 335] width 103 height 14
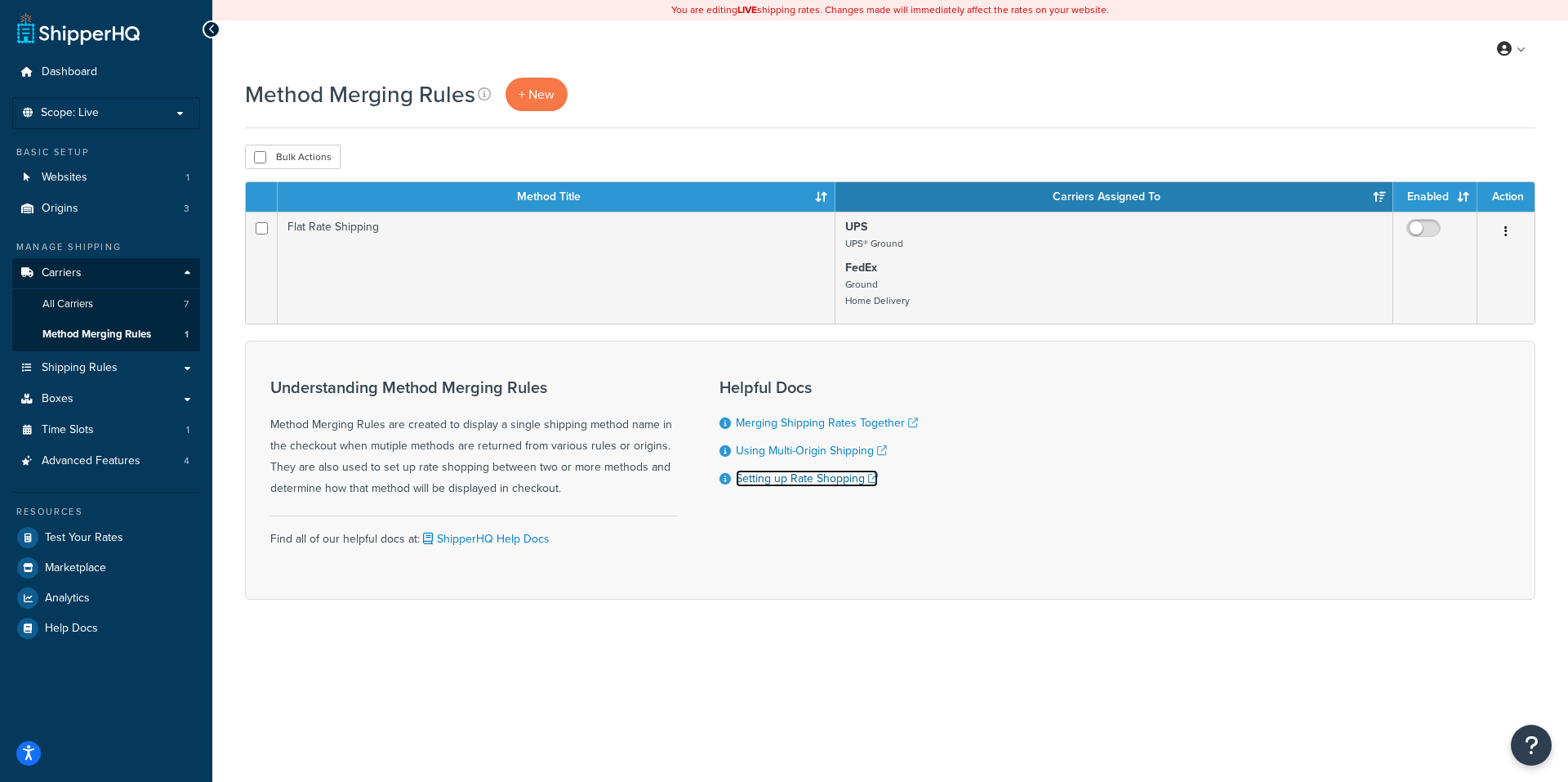
click at [773, 480] on link "Setting up Rate Shopping" at bounding box center [806, 478] width 142 height 17
click at [772, 420] on link "Merging Shipping Rates Together" at bounding box center [827, 422] width 183 height 17
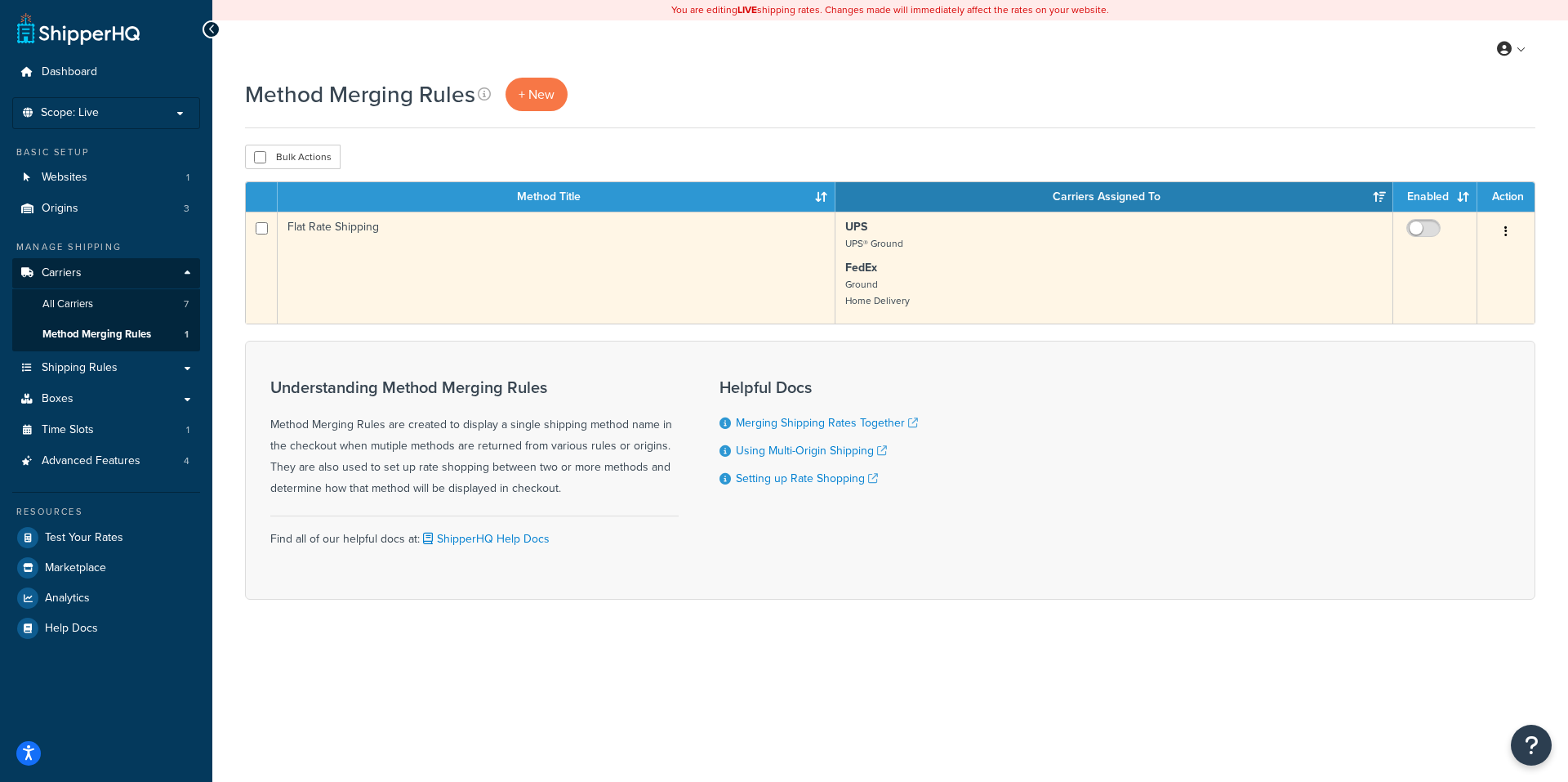
click at [1507, 230] on icon "button" at bounding box center [1507, 231] width 4 height 11
click at [1413, 262] on link "Edit" at bounding box center [1440, 265] width 129 height 33
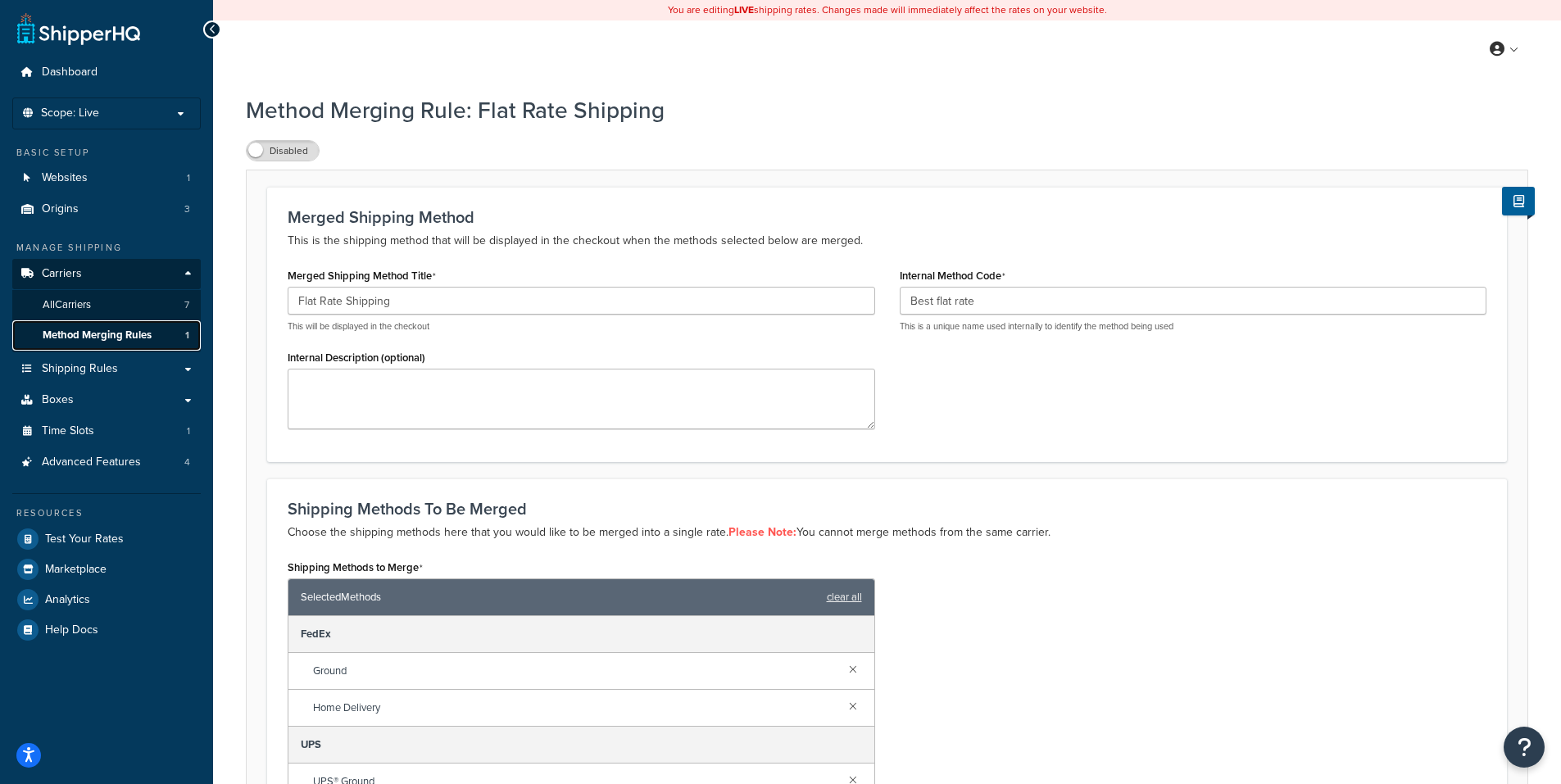
click at [98, 326] on link "Method Merging Rules 1" at bounding box center [106, 335] width 189 height 30
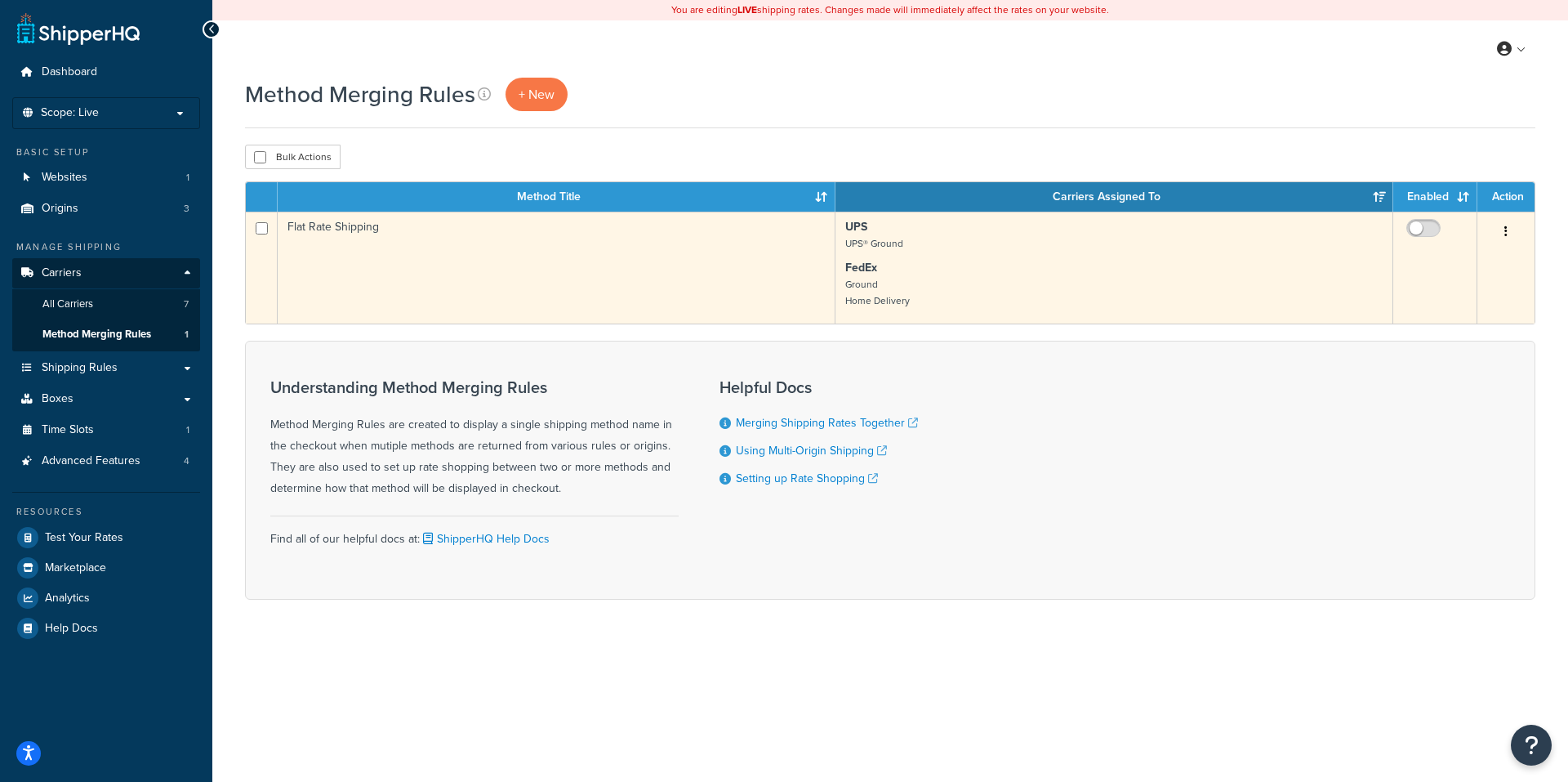
click at [1508, 227] on button "button" at bounding box center [1506, 232] width 23 height 26
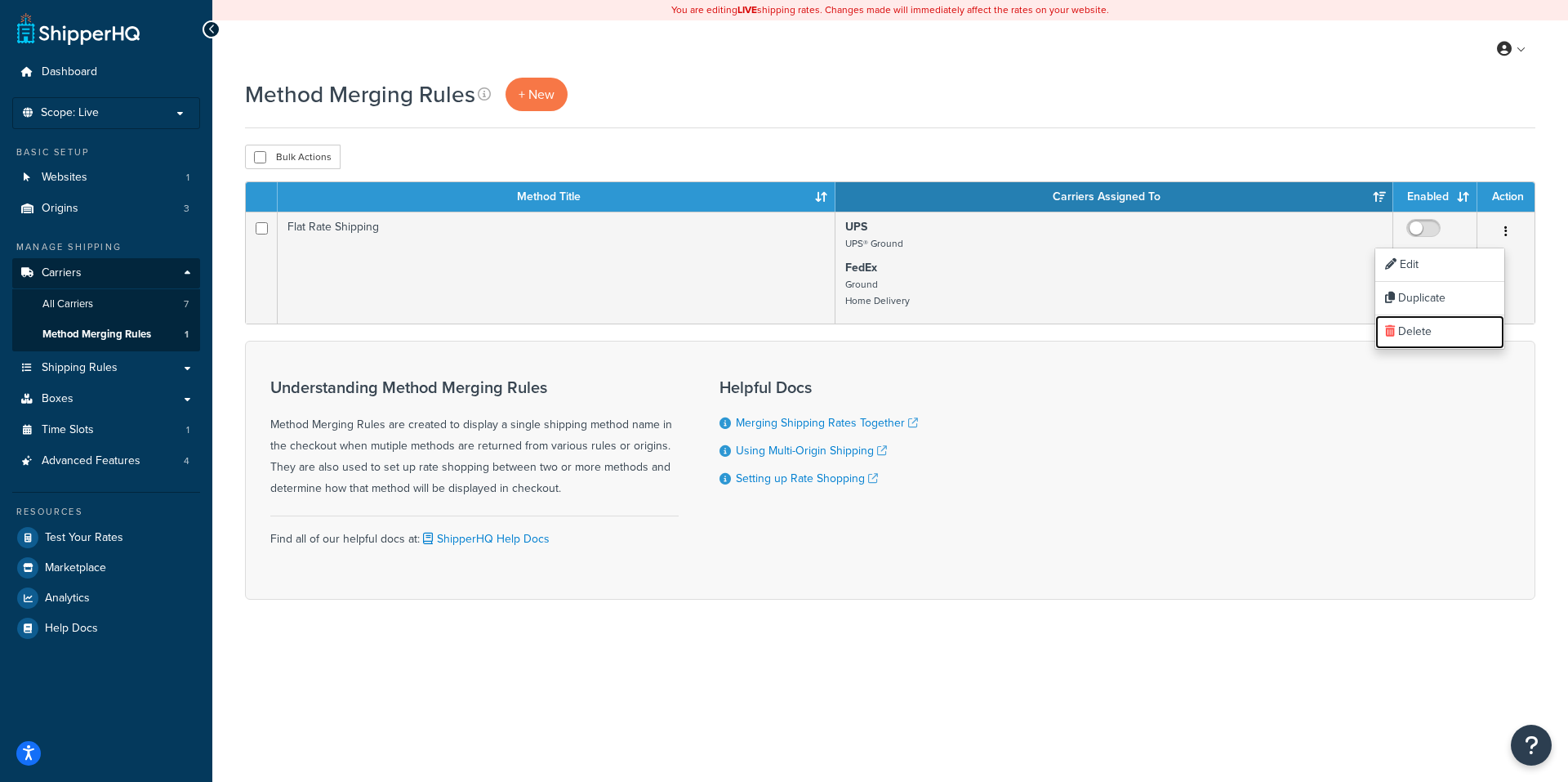
drag, startPoint x: 1420, startPoint y: 332, endPoint x: 851, endPoint y: 51, distance: 634.6
click at [1419, 332] on link "Delete" at bounding box center [1440, 332] width 129 height 33
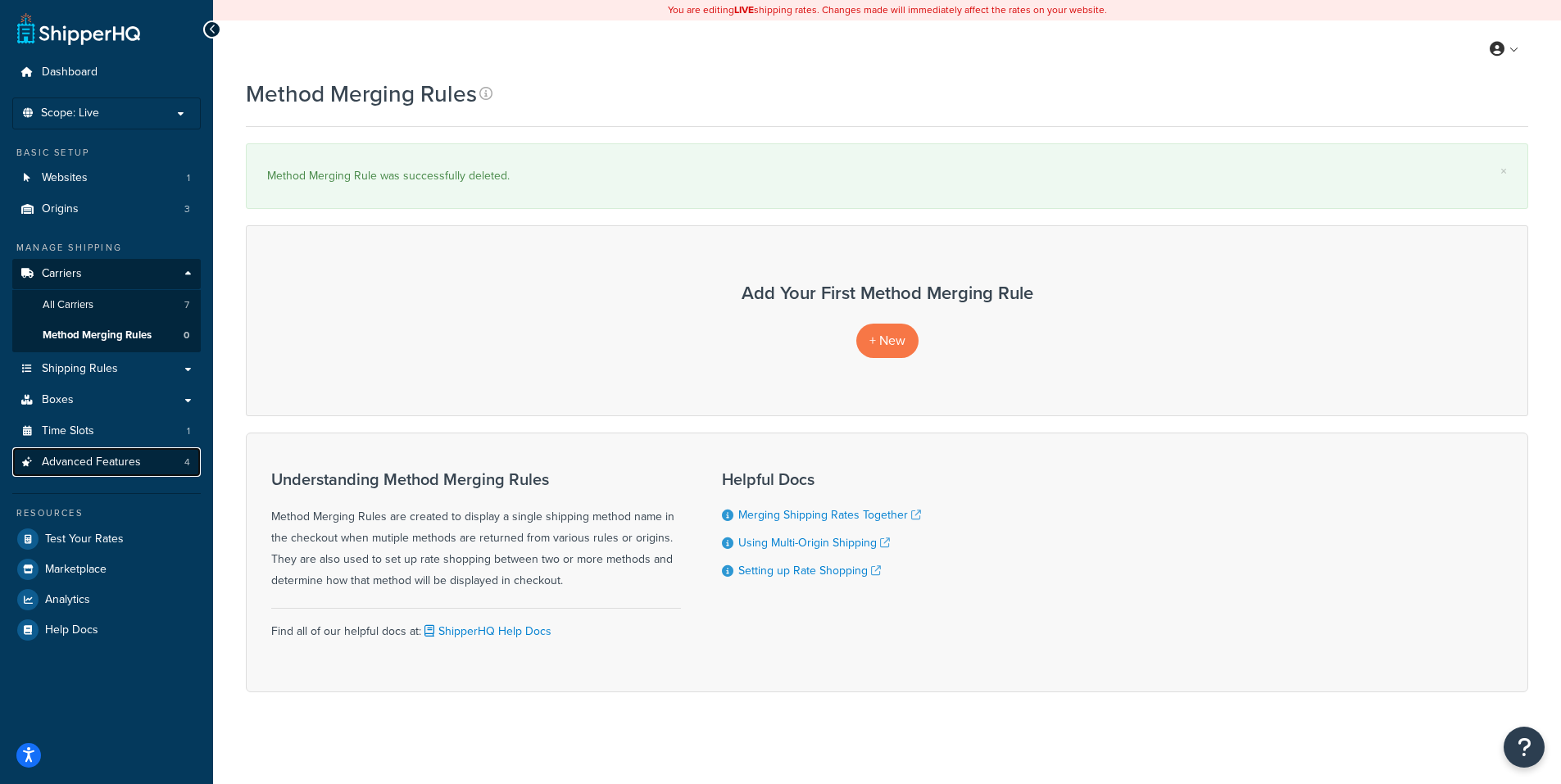
click at [91, 457] on span "Advanced Features" at bounding box center [91, 462] width 99 height 14
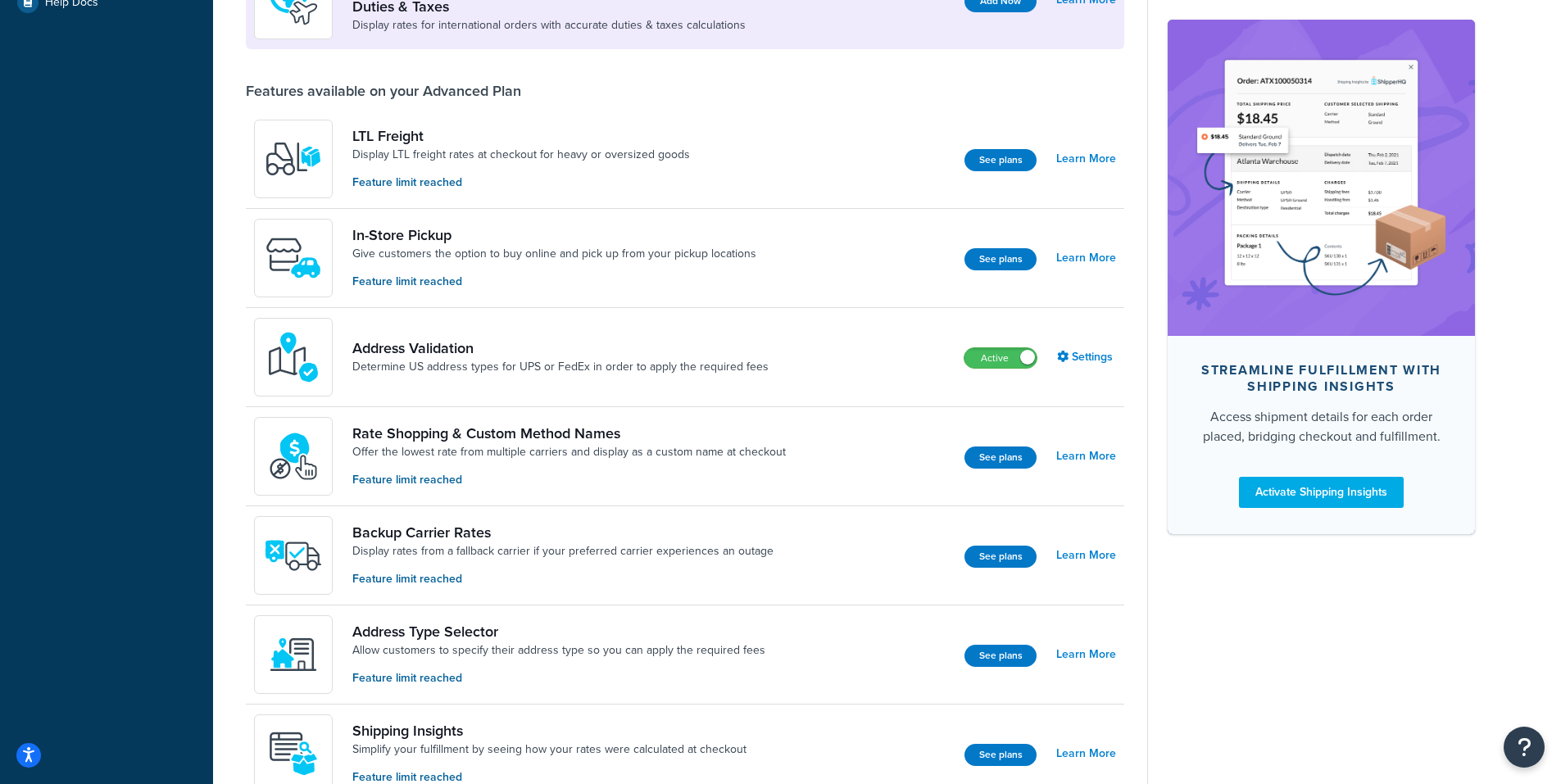
scroll to position [573, 0]
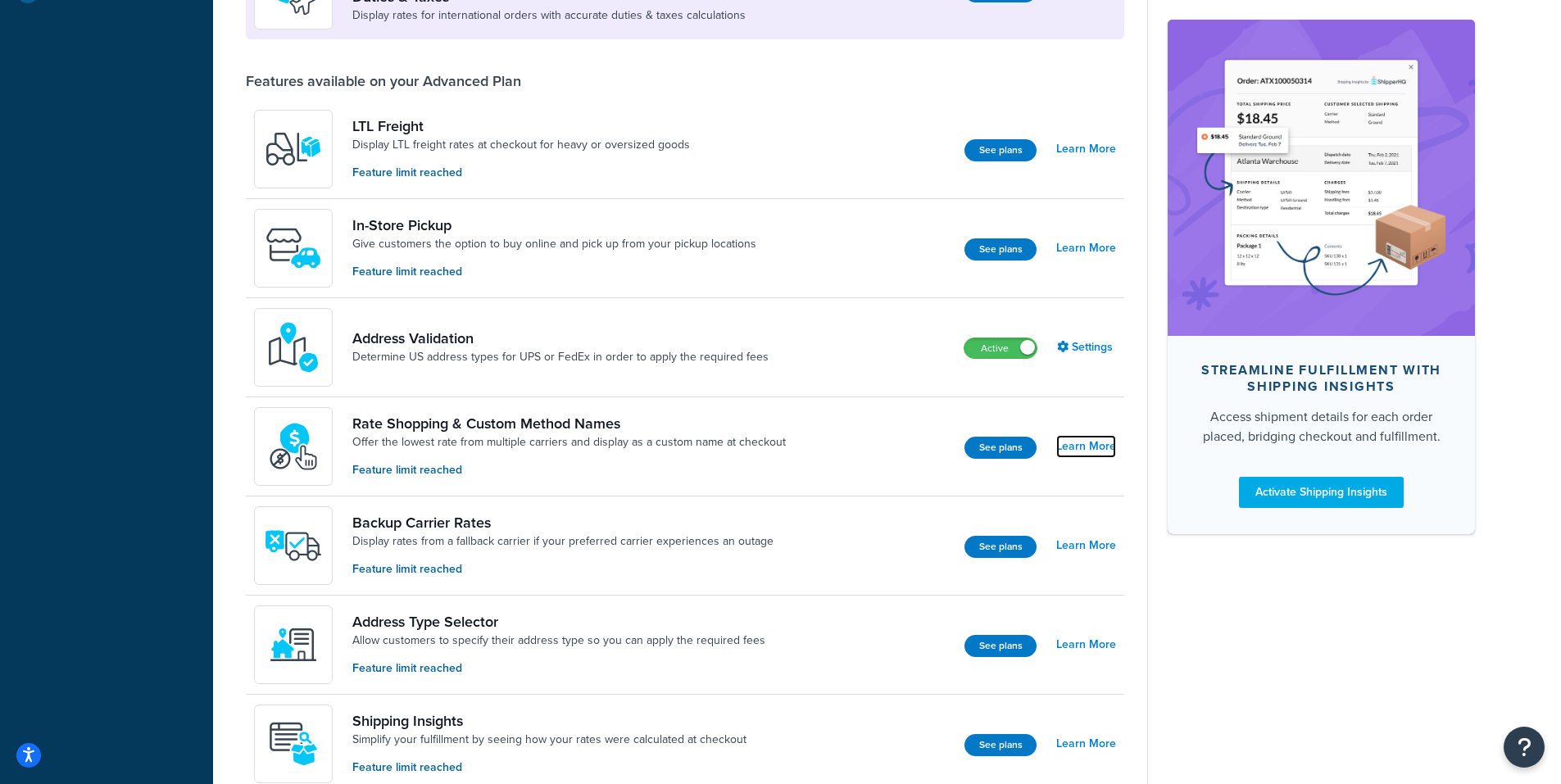
click at [1092, 444] on link "Learn More" at bounding box center [1085, 446] width 60 height 23
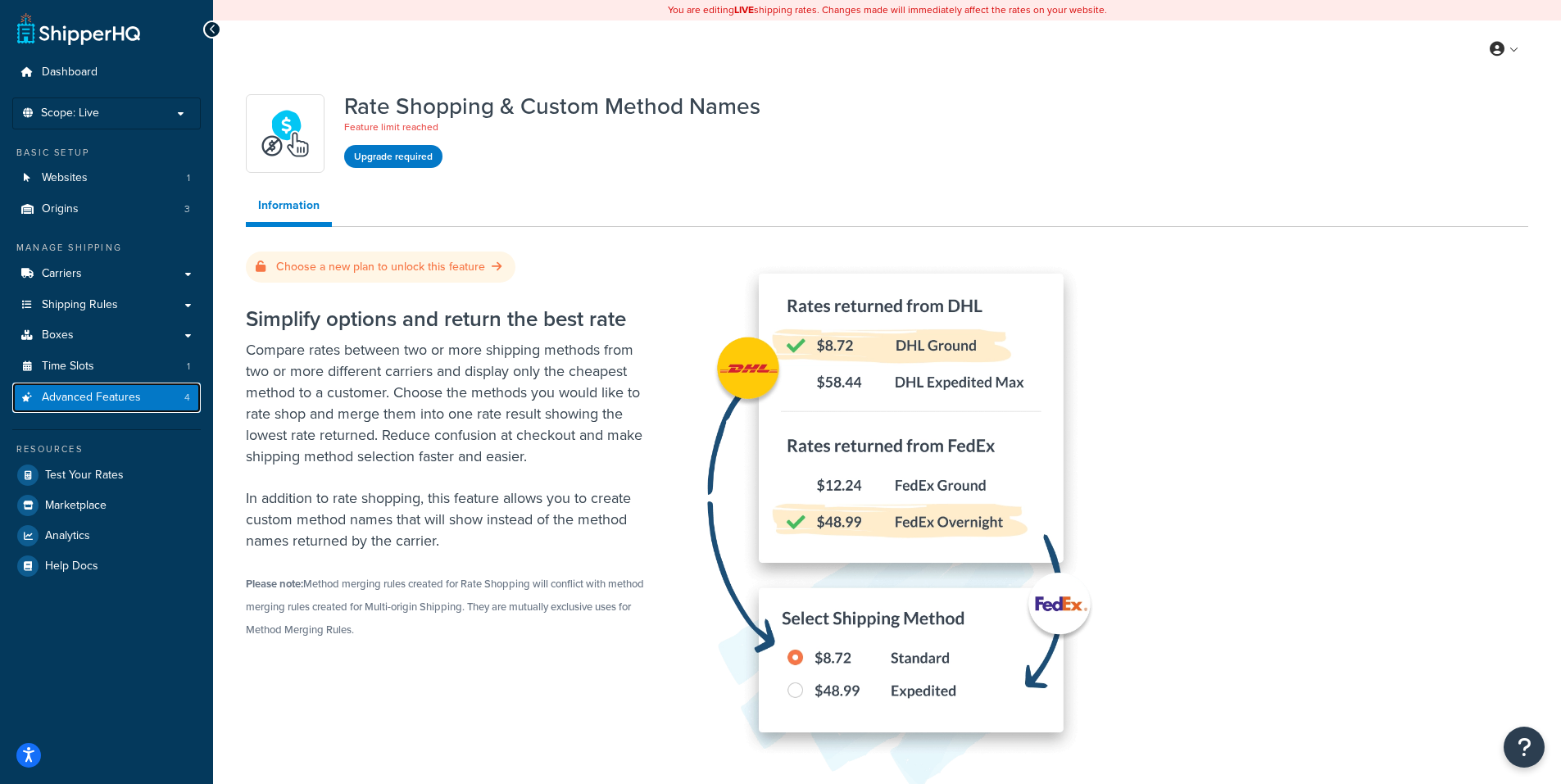
click at [56, 391] on span "Advanced Features" at bounding box center [91, 398] width 99 height 14
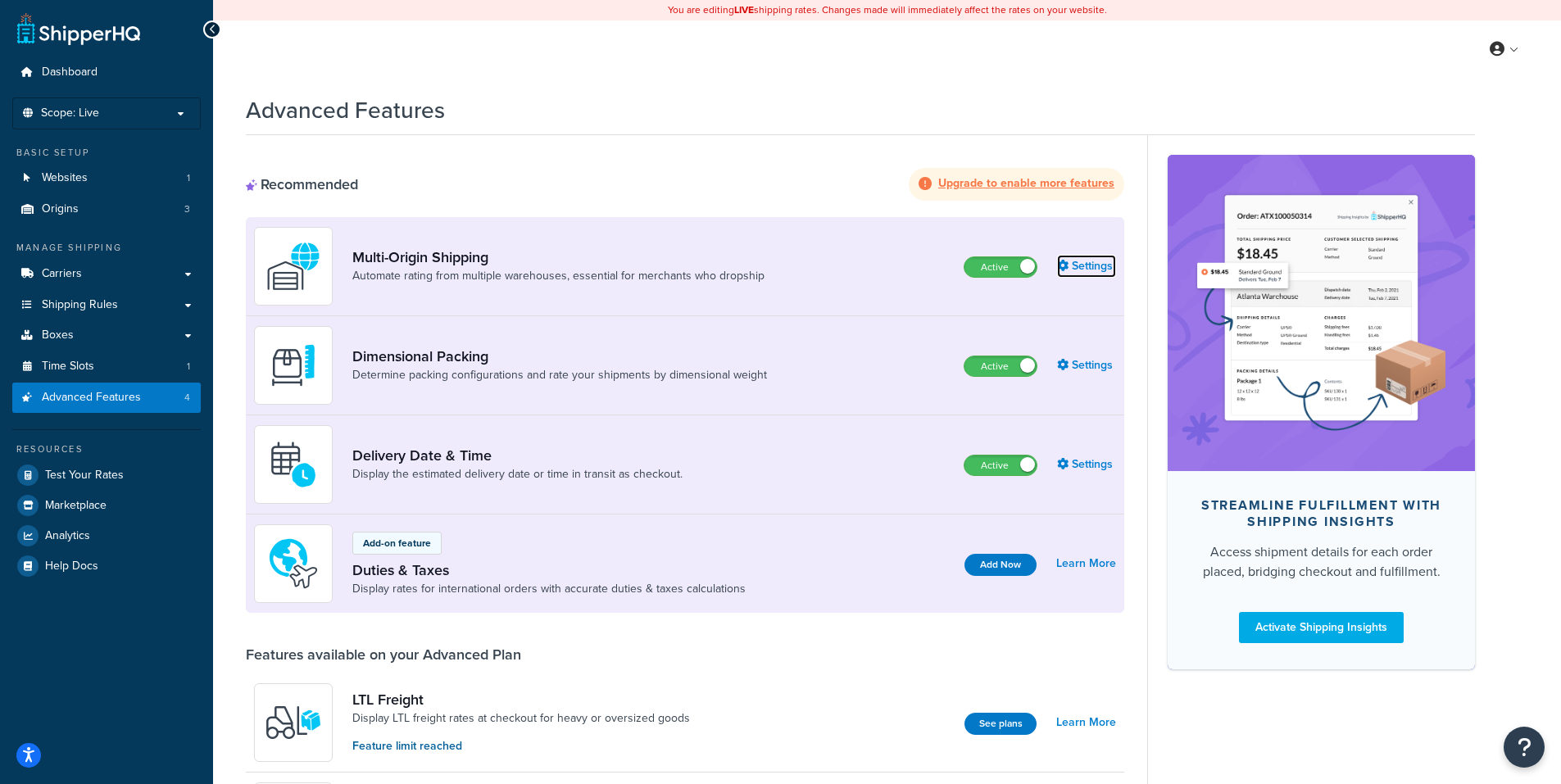
click at [1089, 264] on link "Settings" at bounding box center [1086, 266] width 59 height 23
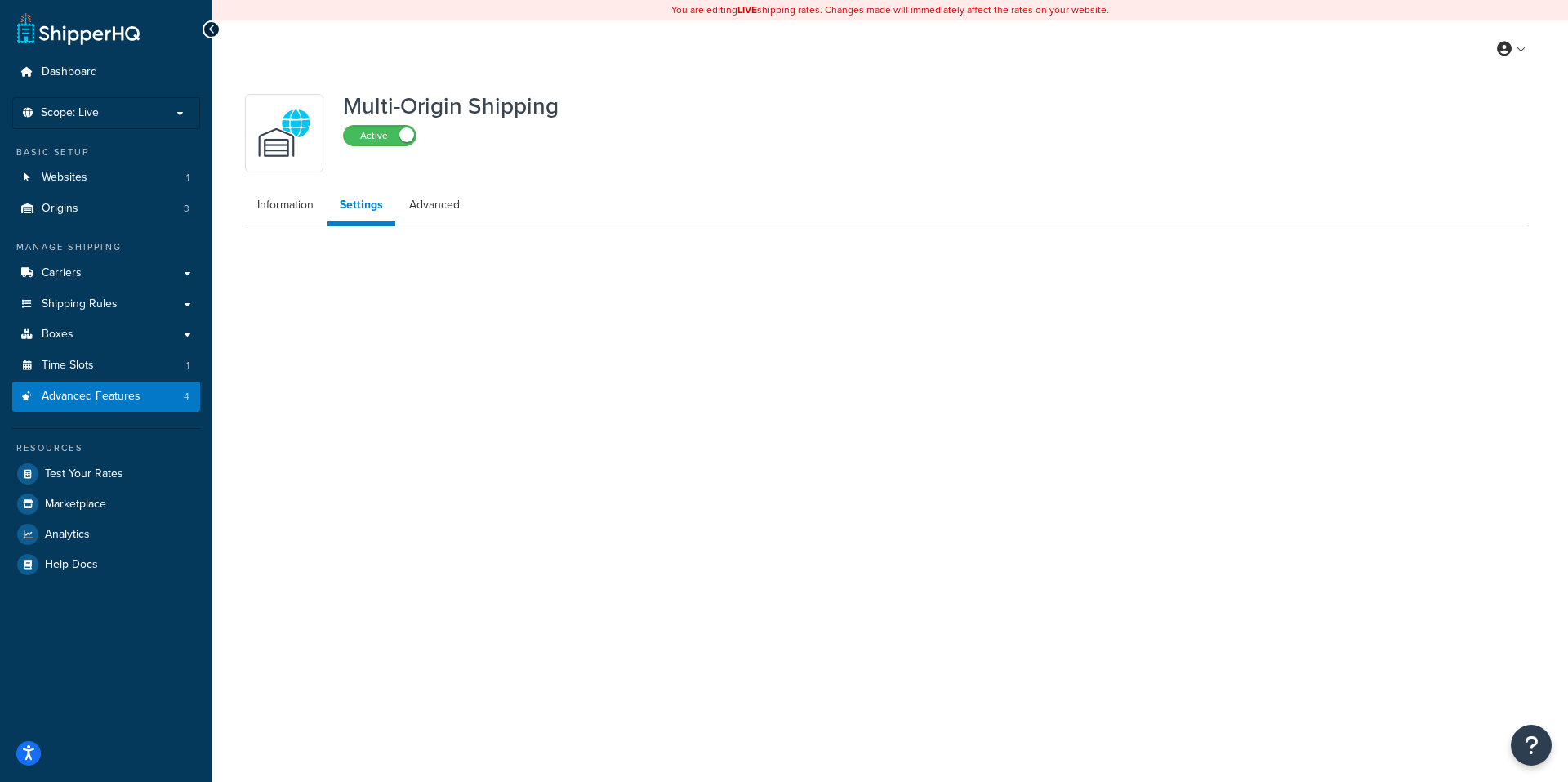
select select "false"
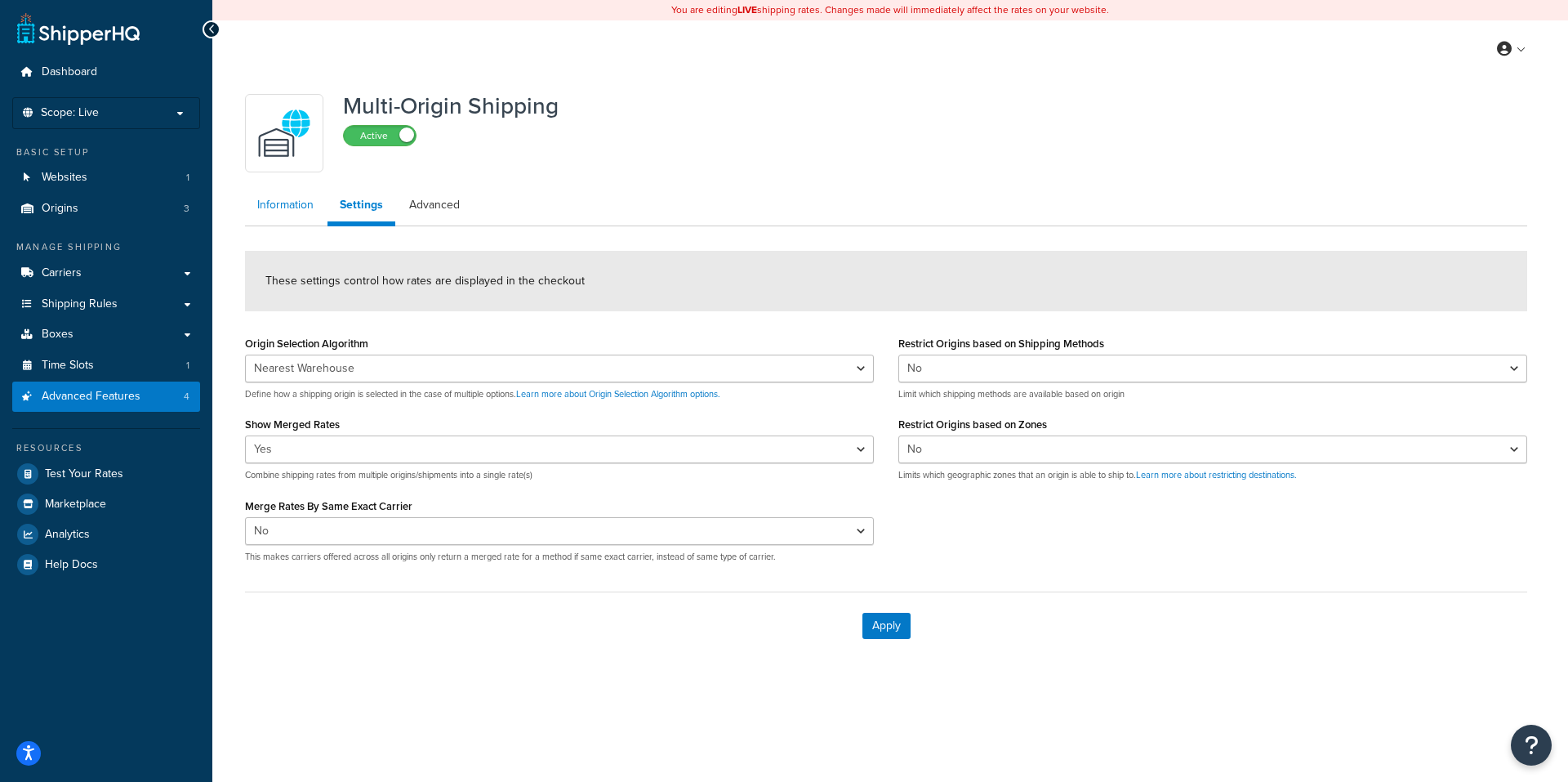
click at [286, 205] on link "Information" at bounding box center [285, 206] width 81 height 33
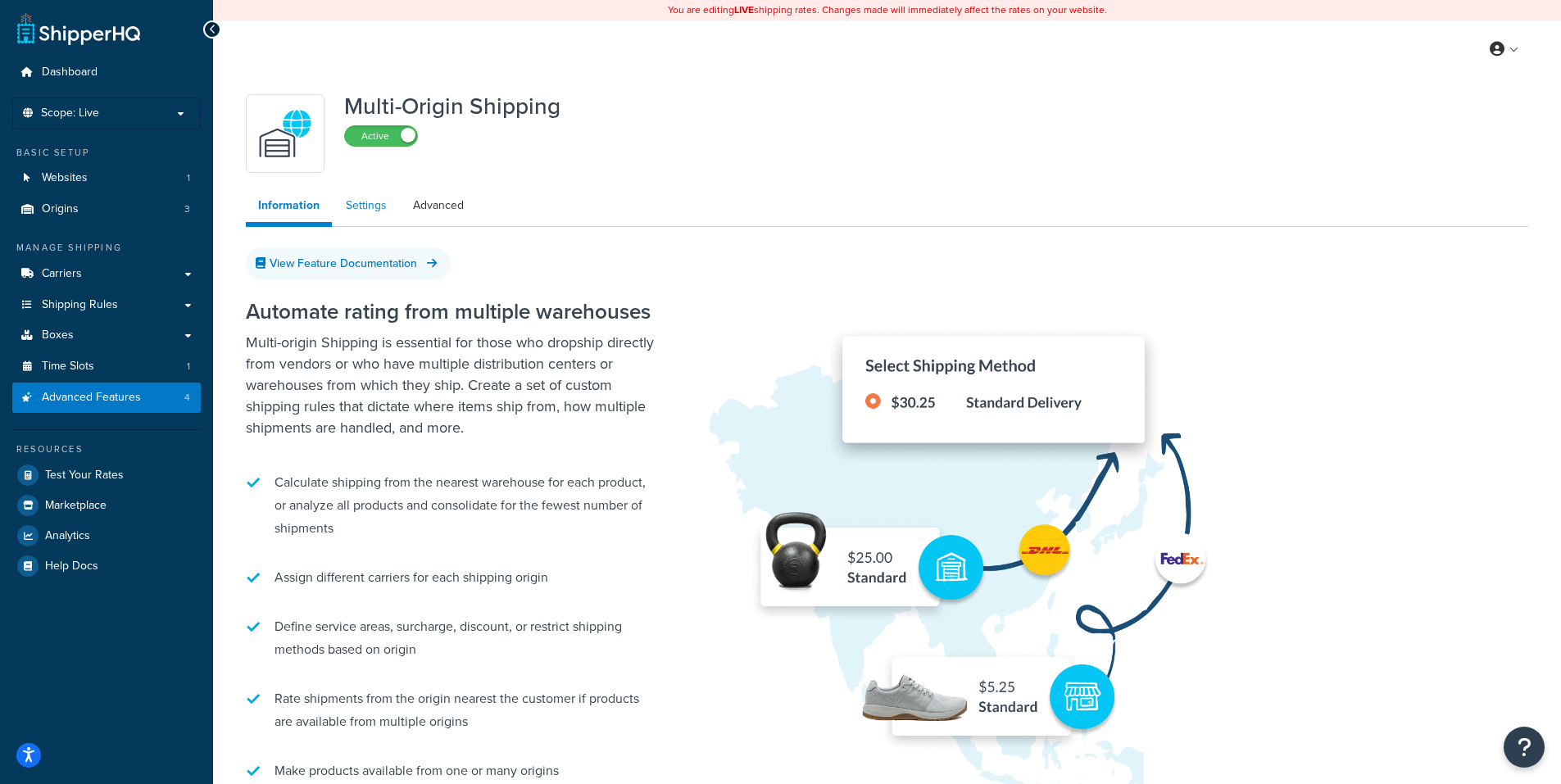
click at [364, 205] on link "Settings" at bounding box center [365, 206] width 65 height 33
select select "false"
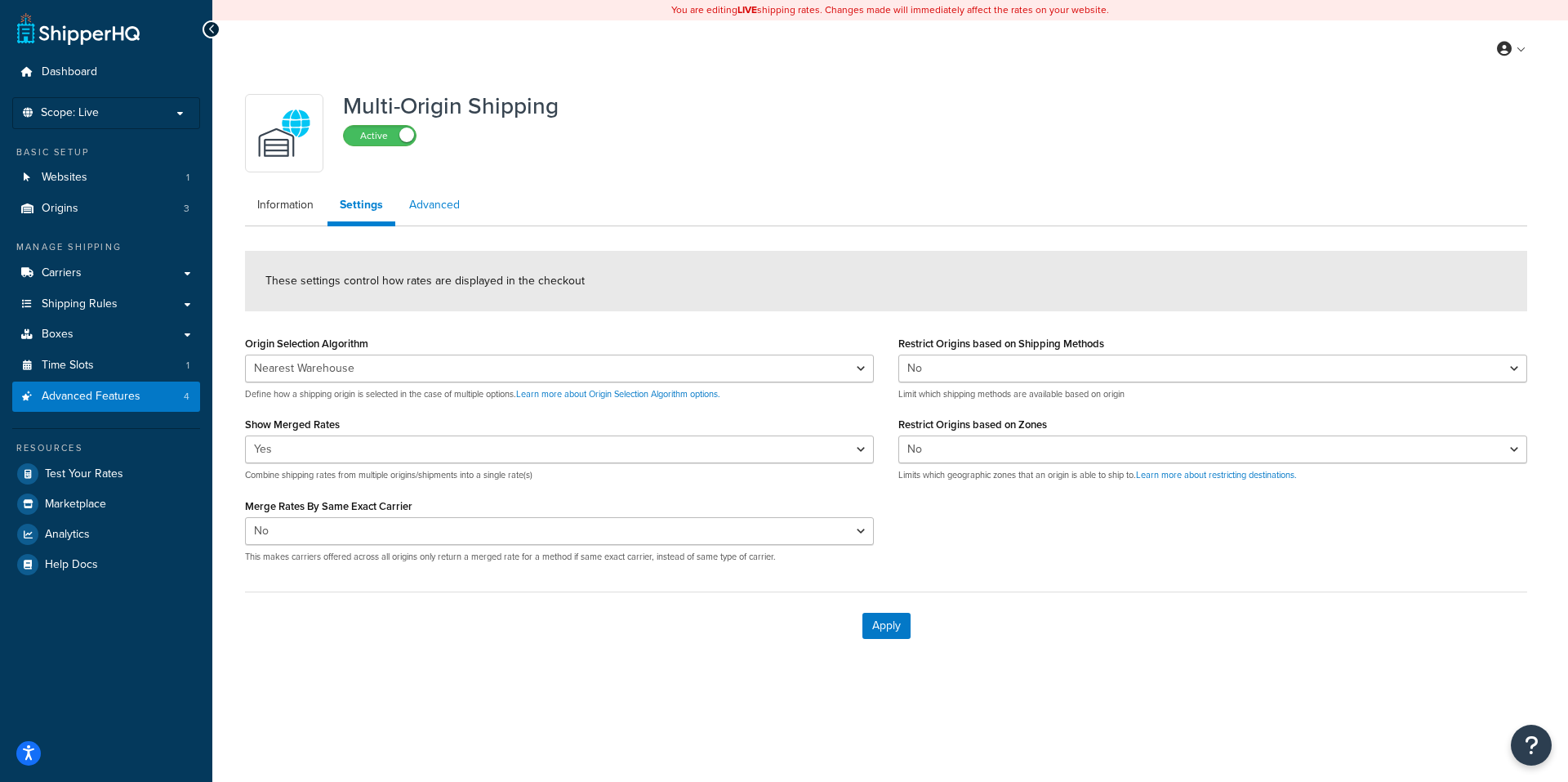
click at [430, 199] on link "Advanced" at bounding box center [435, 206] width 75 height 33
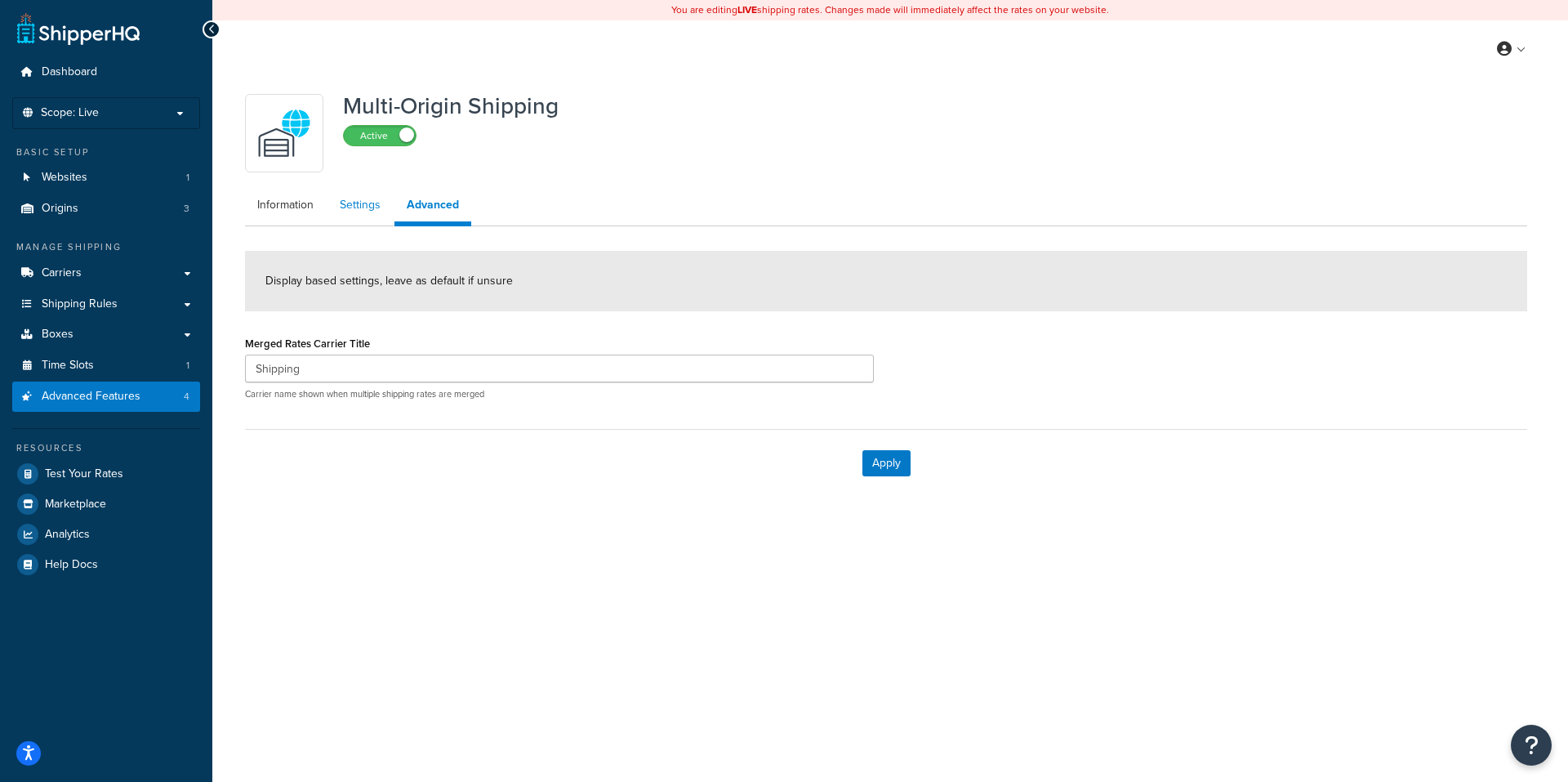
click at [363, 204] on link "Settings" at bounding box center [360, 206] width 65 height 33
select select "false"
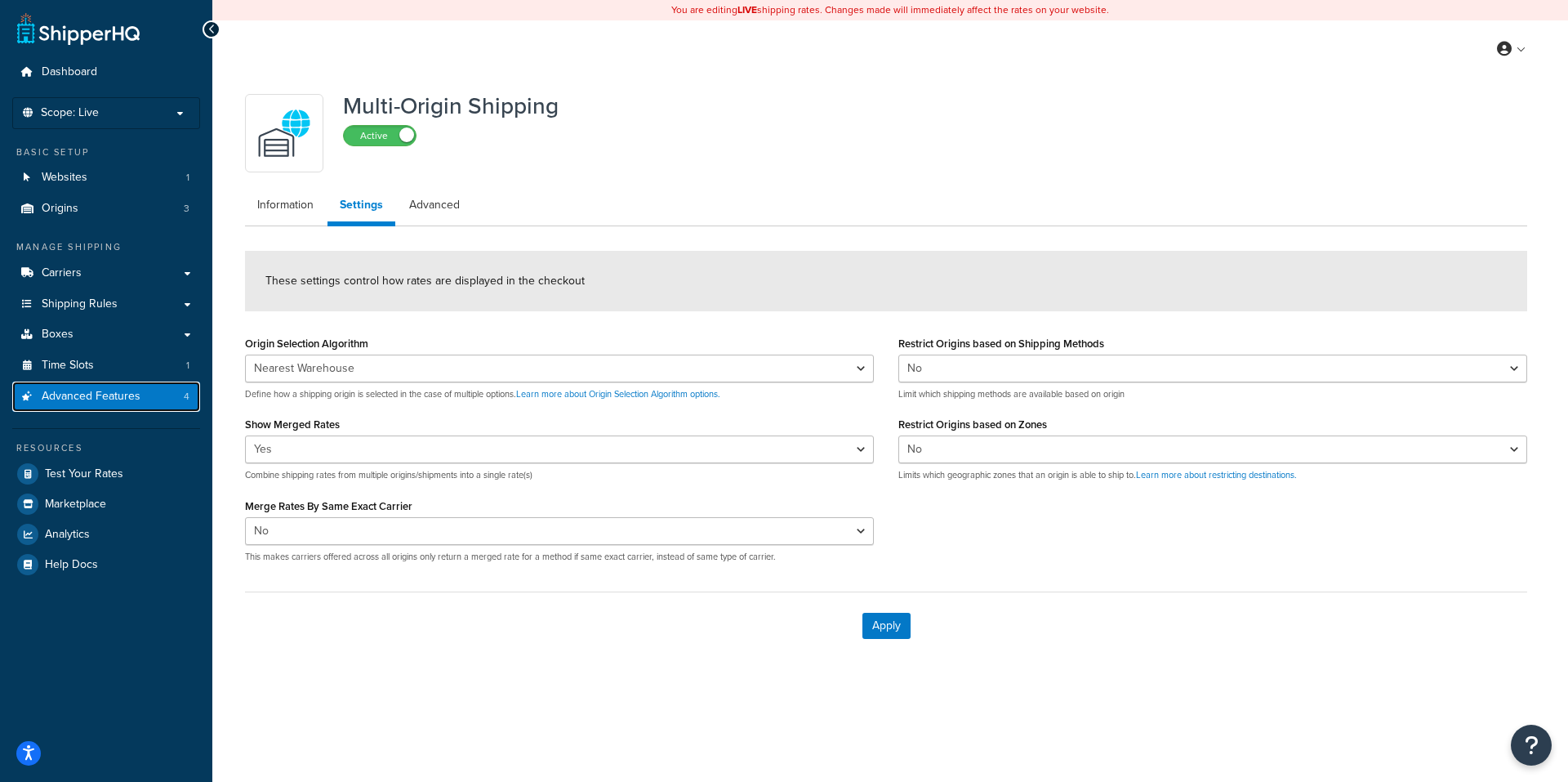
click at [79, 393] on span "Advanced Features" at bounding box center [91, 397] width 99 height 14
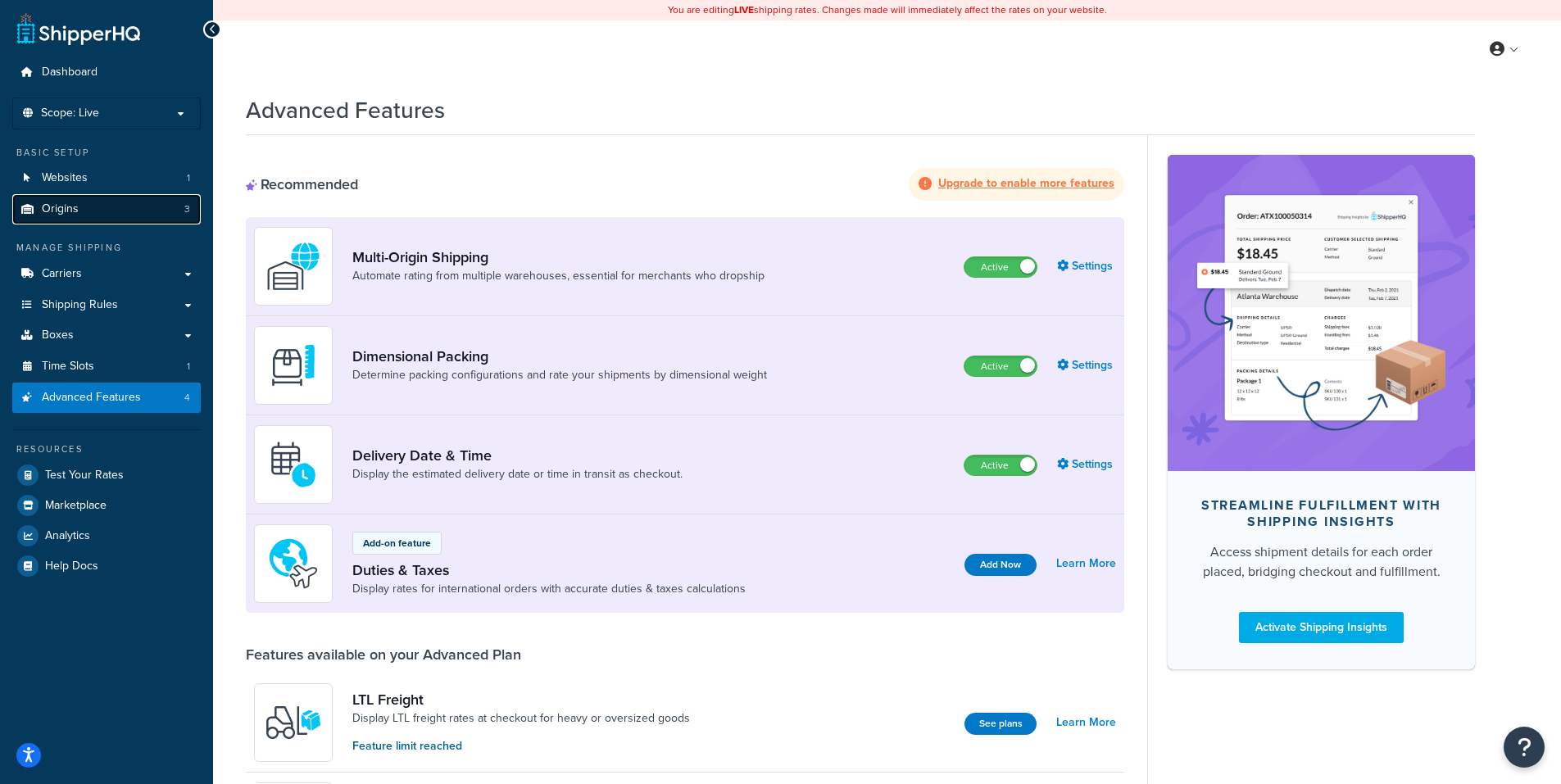
click at [122, 202] on link "Origins 3" at bounding box center [106, 209] width 189 height 30
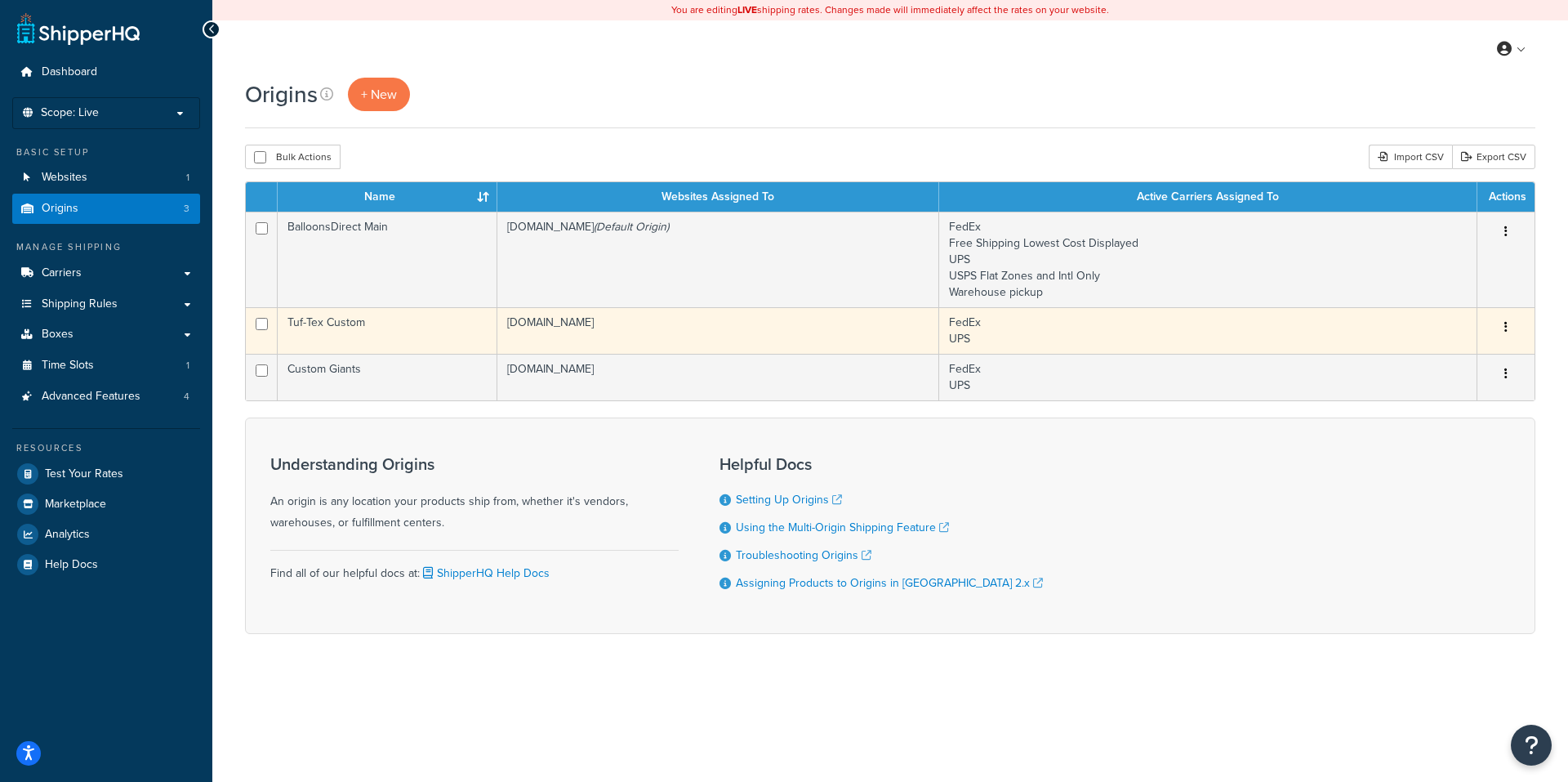
click at [1507, 323] on icon "button" at bounding box center [1507, 327] width 4 height 11
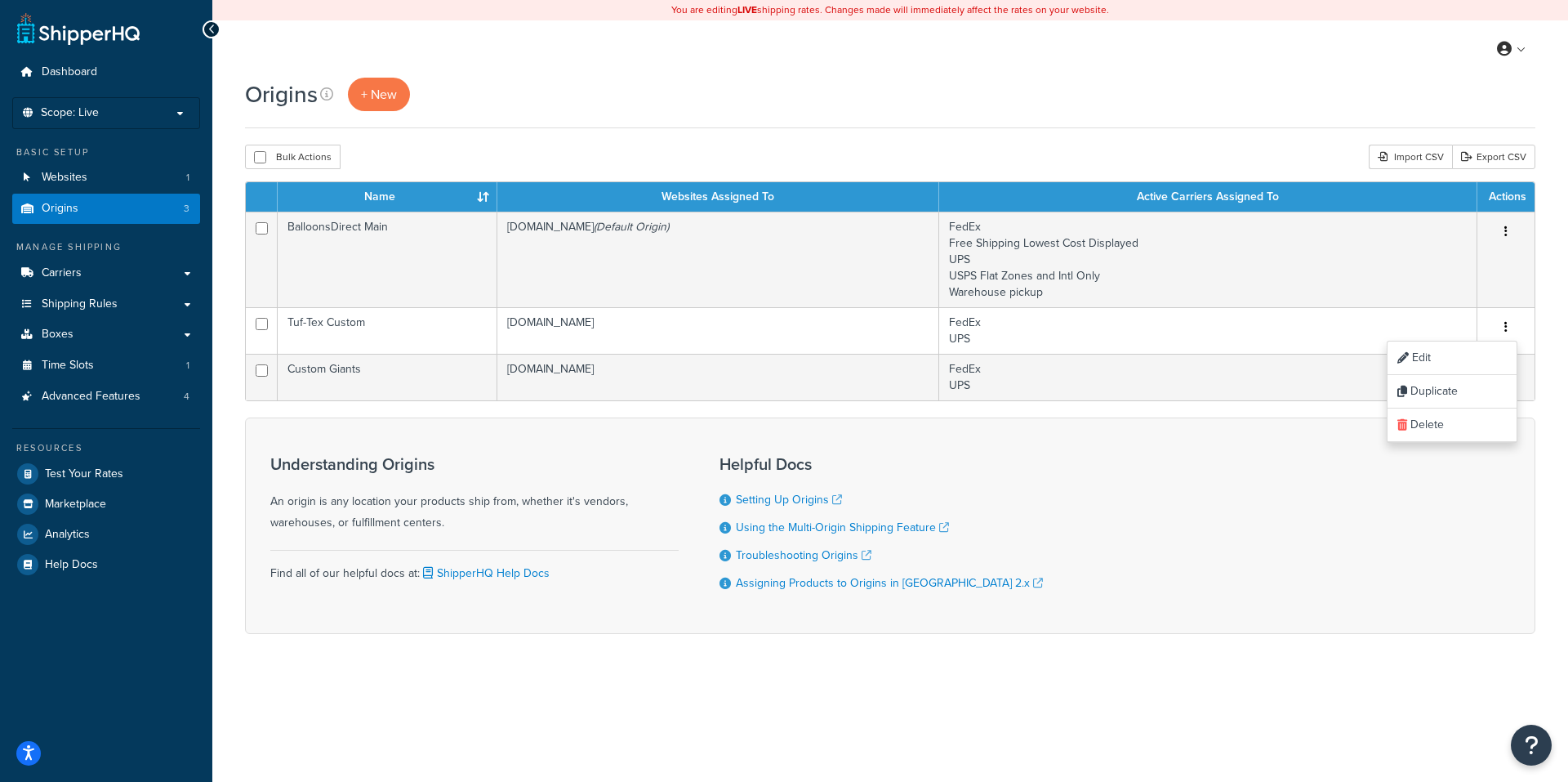
click at [1219, 551] on div "Understanding Origins An origin is any location your products ship from, whethe…" at bounding box center [890, 526] width 1291 height 217
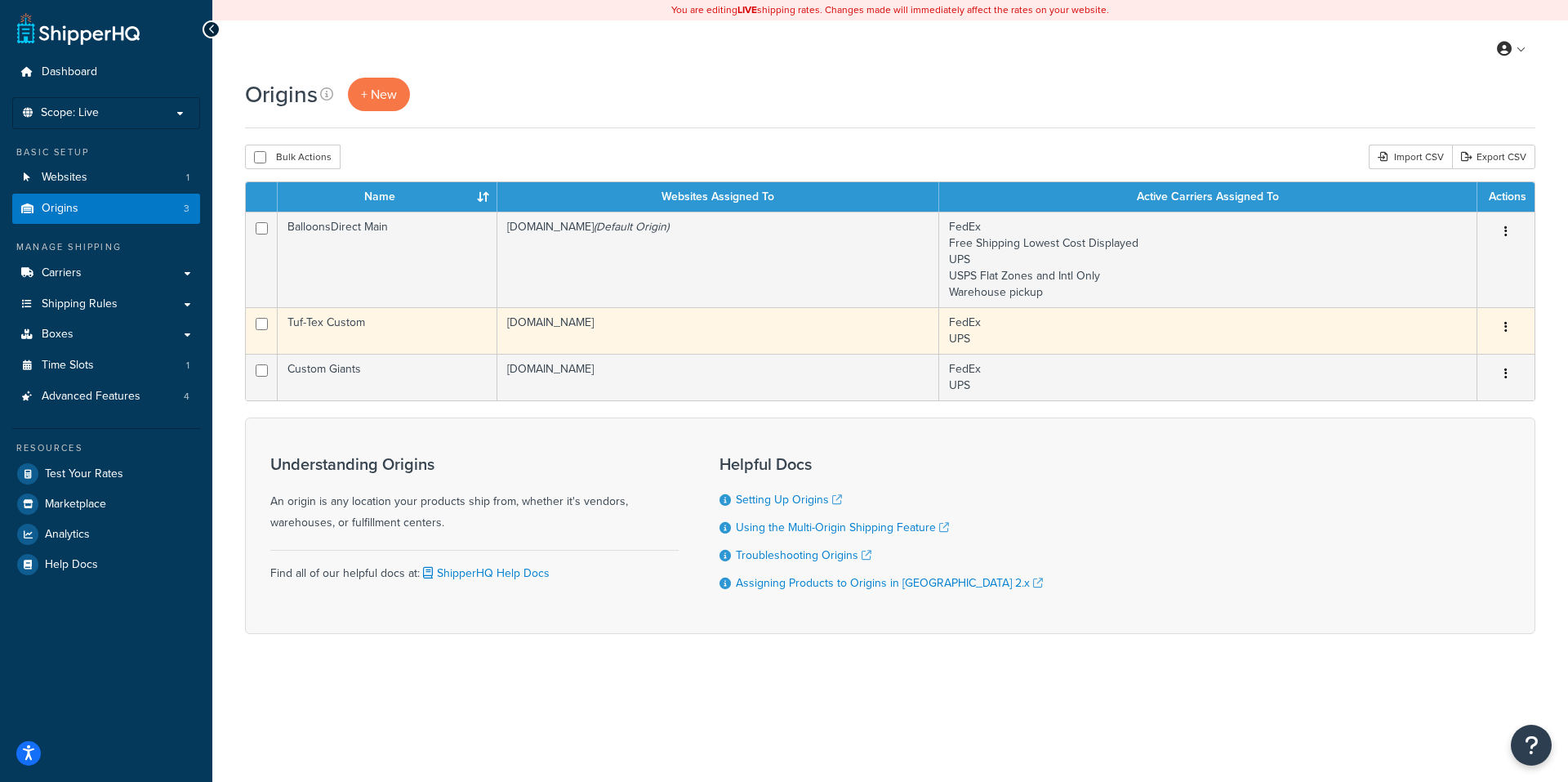
click at [1506, 325] on icon "button" at bounding box center [1507, 327] width 4 height 11
click at [1424, 421] on link "Delete" at bounding box center [1451, 425] width 129 height 33
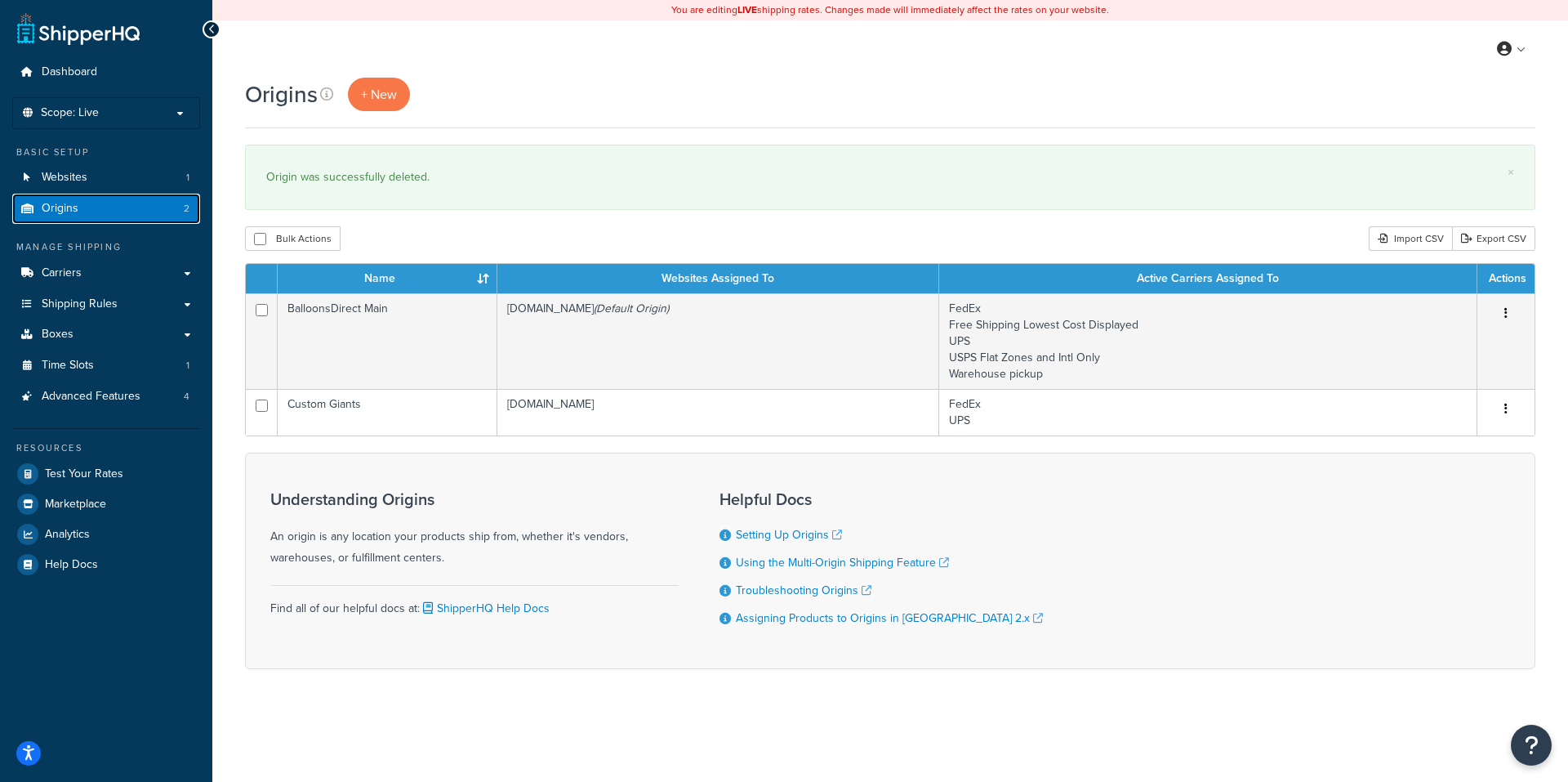
click at [71, 207] on span "Origins" at bounding box center [60, 208] width 37 height 14
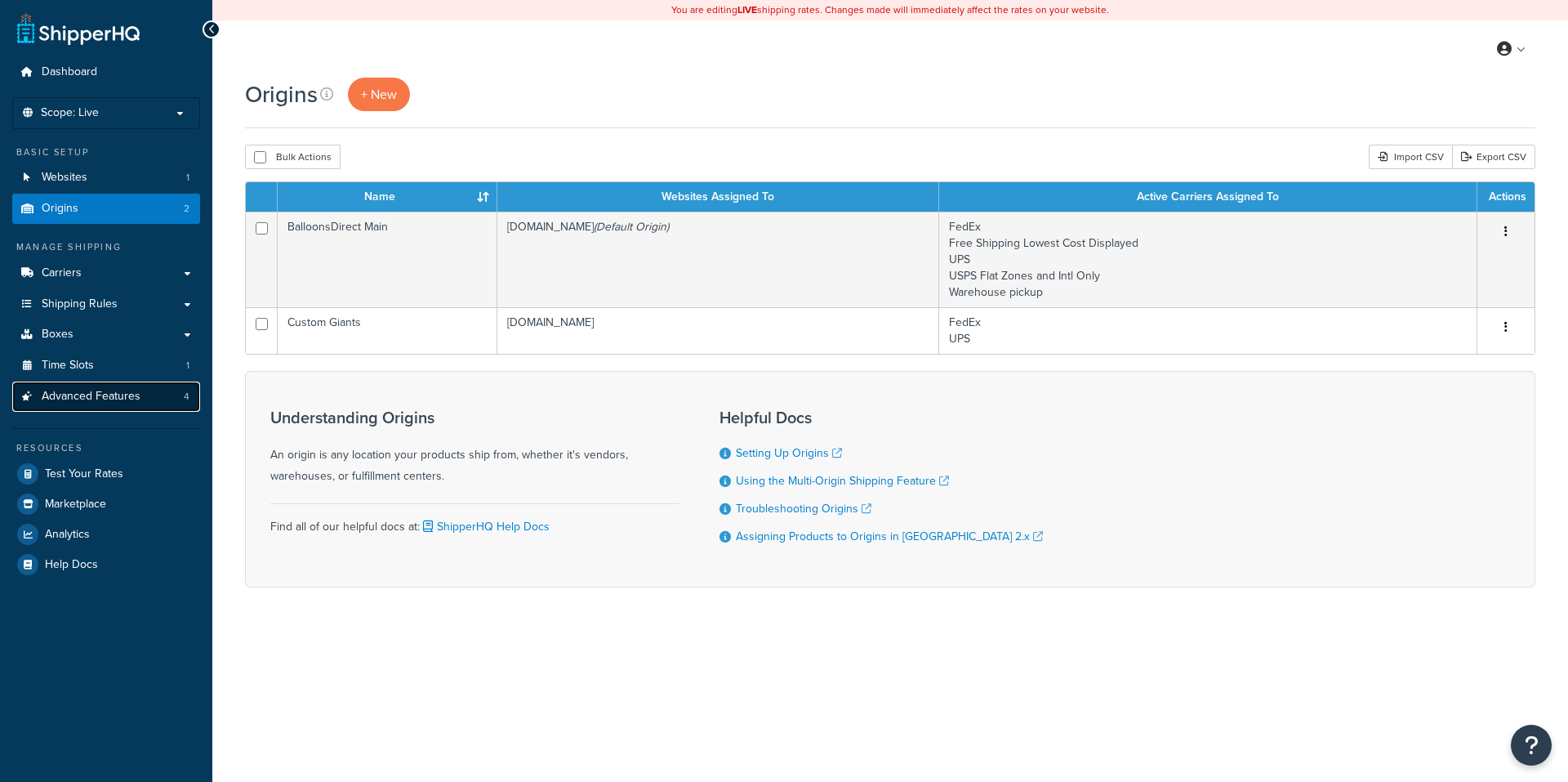
click at [80, 397] on span "Advanced Features" at bounding box center [91, 397] width 99 height 14
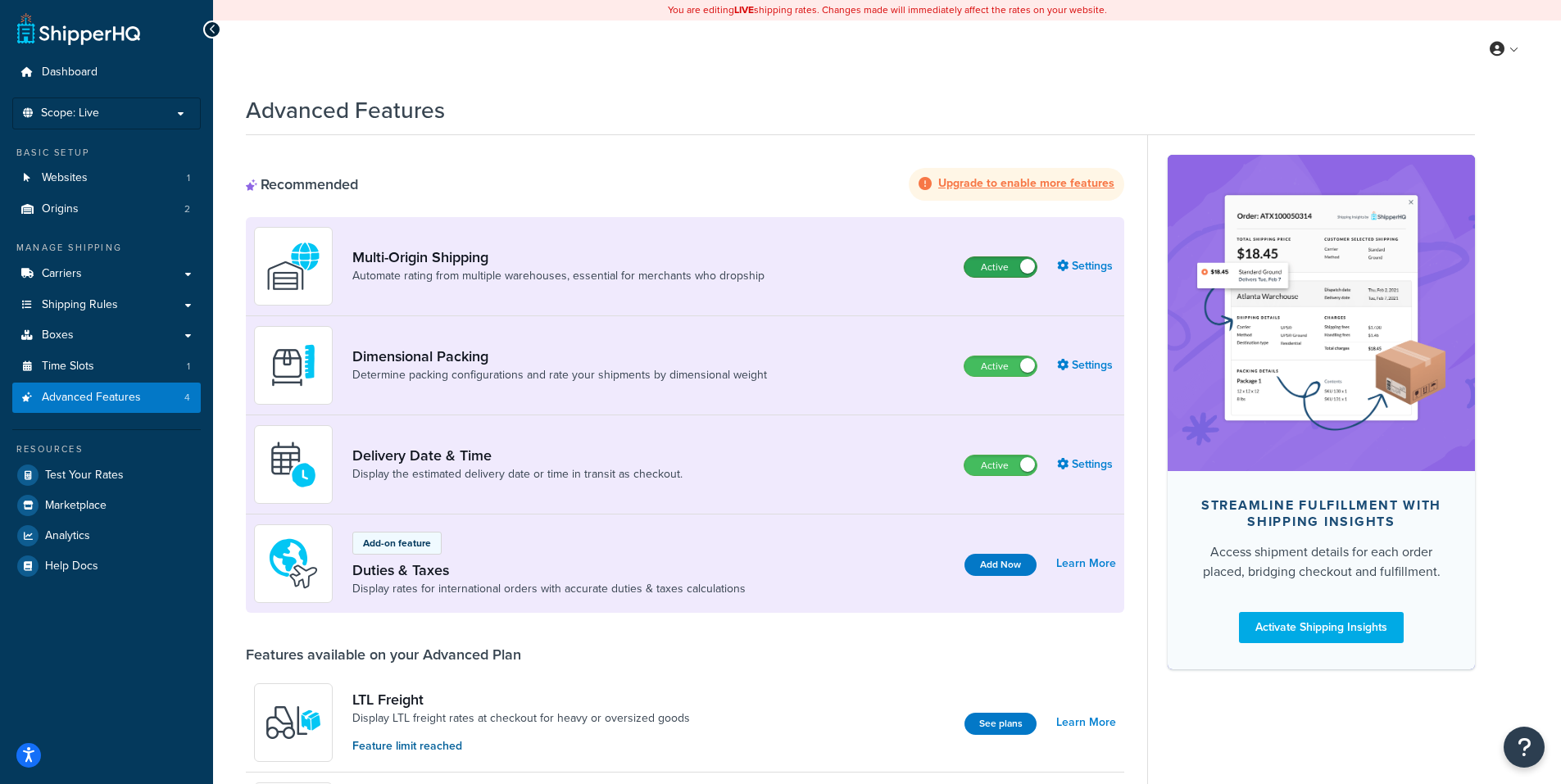
click at [990, 261] on label "Active" at bounding box center [1000, 267] width 72 height 19
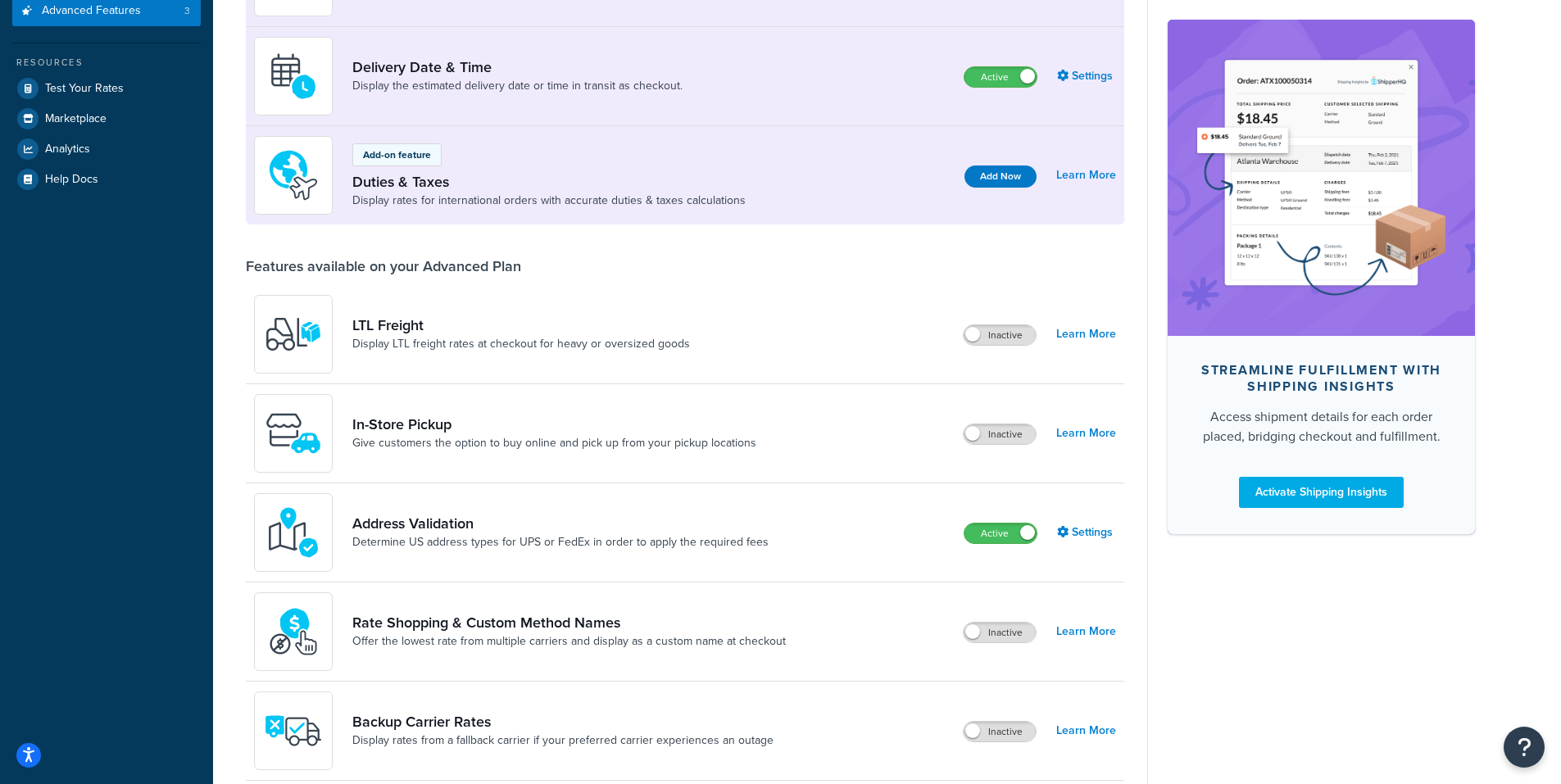
scroll to position [573, 0]
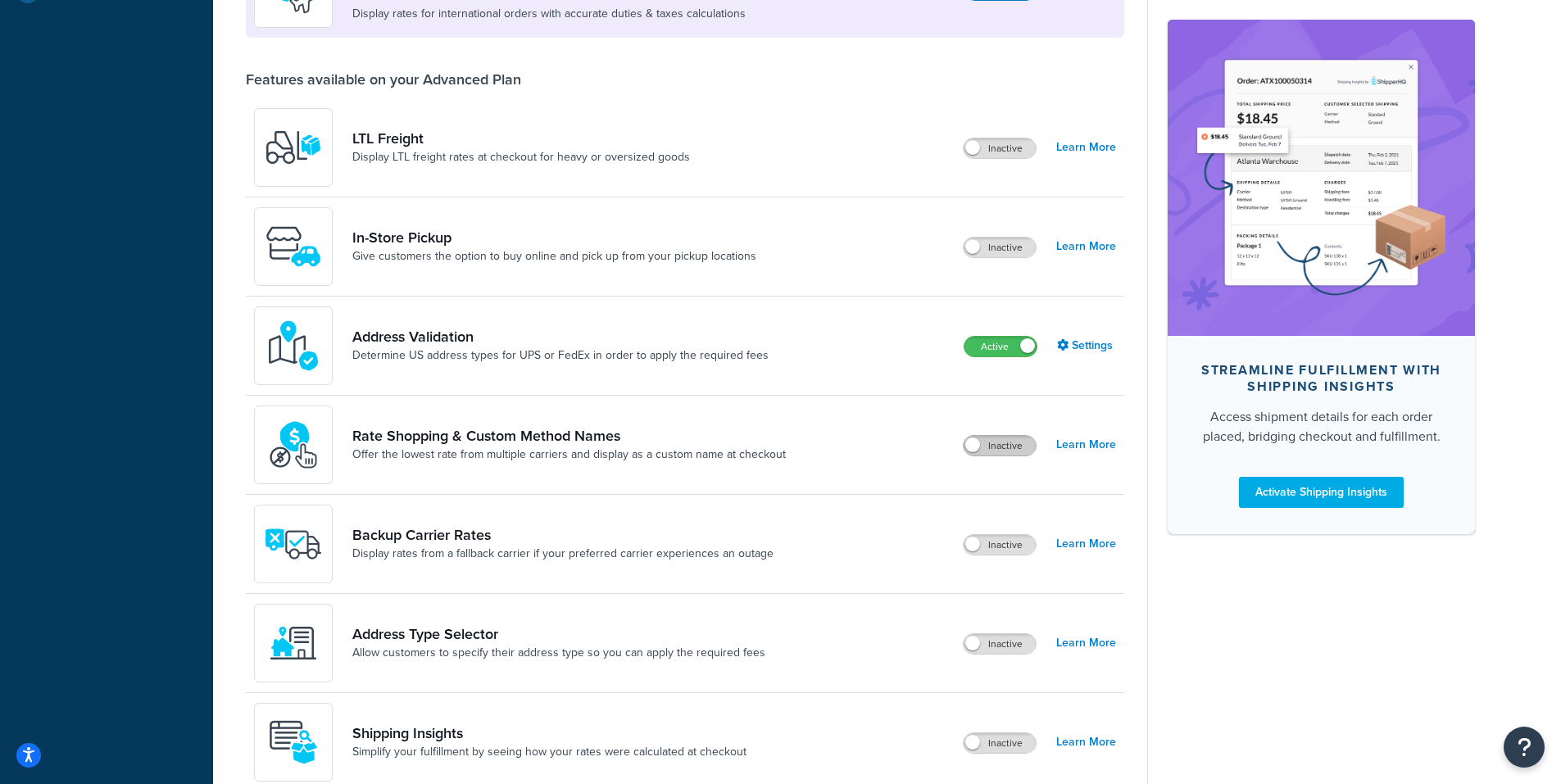
click at [1001, 444] on label "Inactive" at bounding box center [1000, 445] width 72 height 19
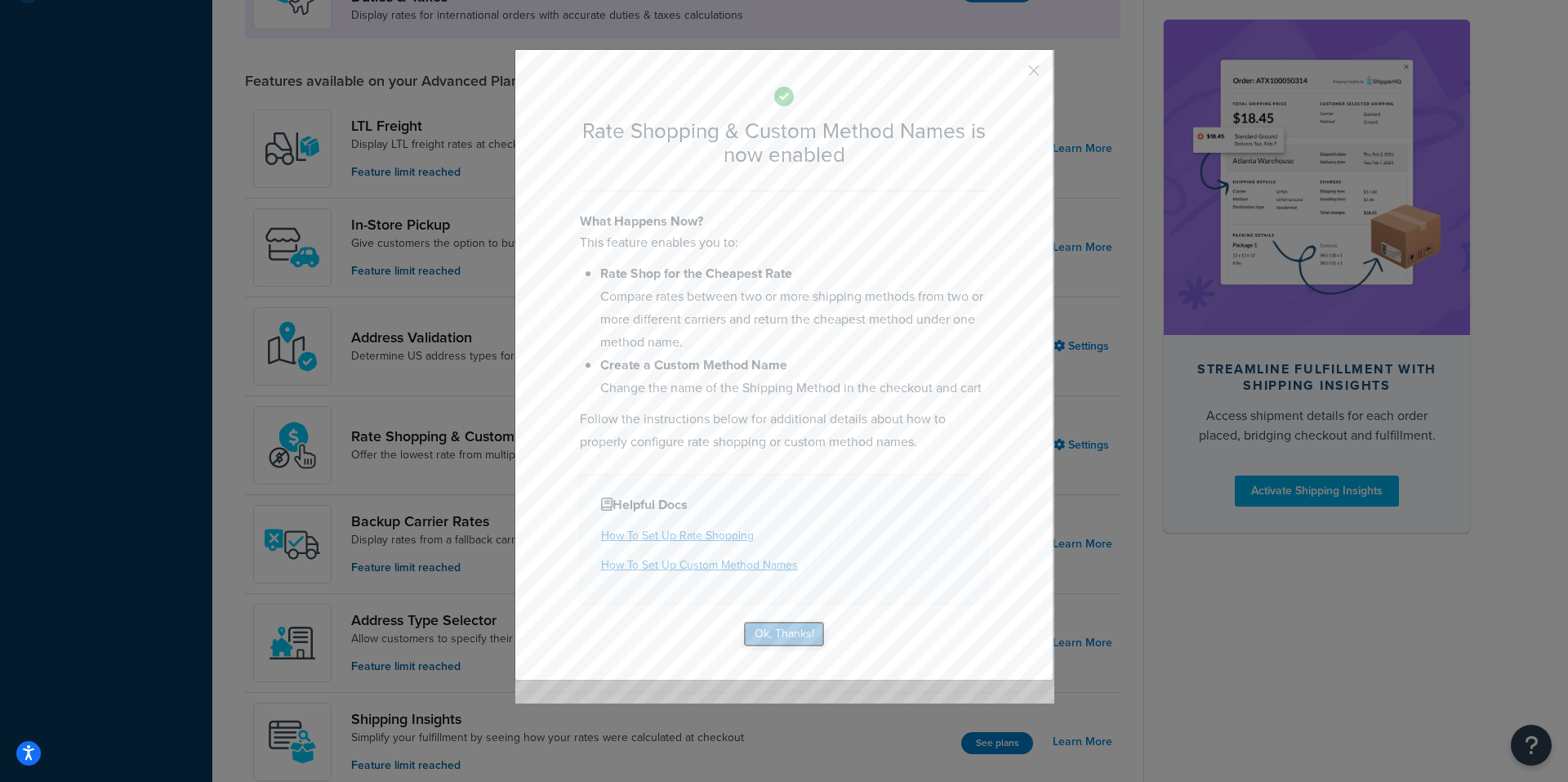
click at [770, 634] on button "Ok, Thanks!" at bounding box center [784, 634] width 82 height 26
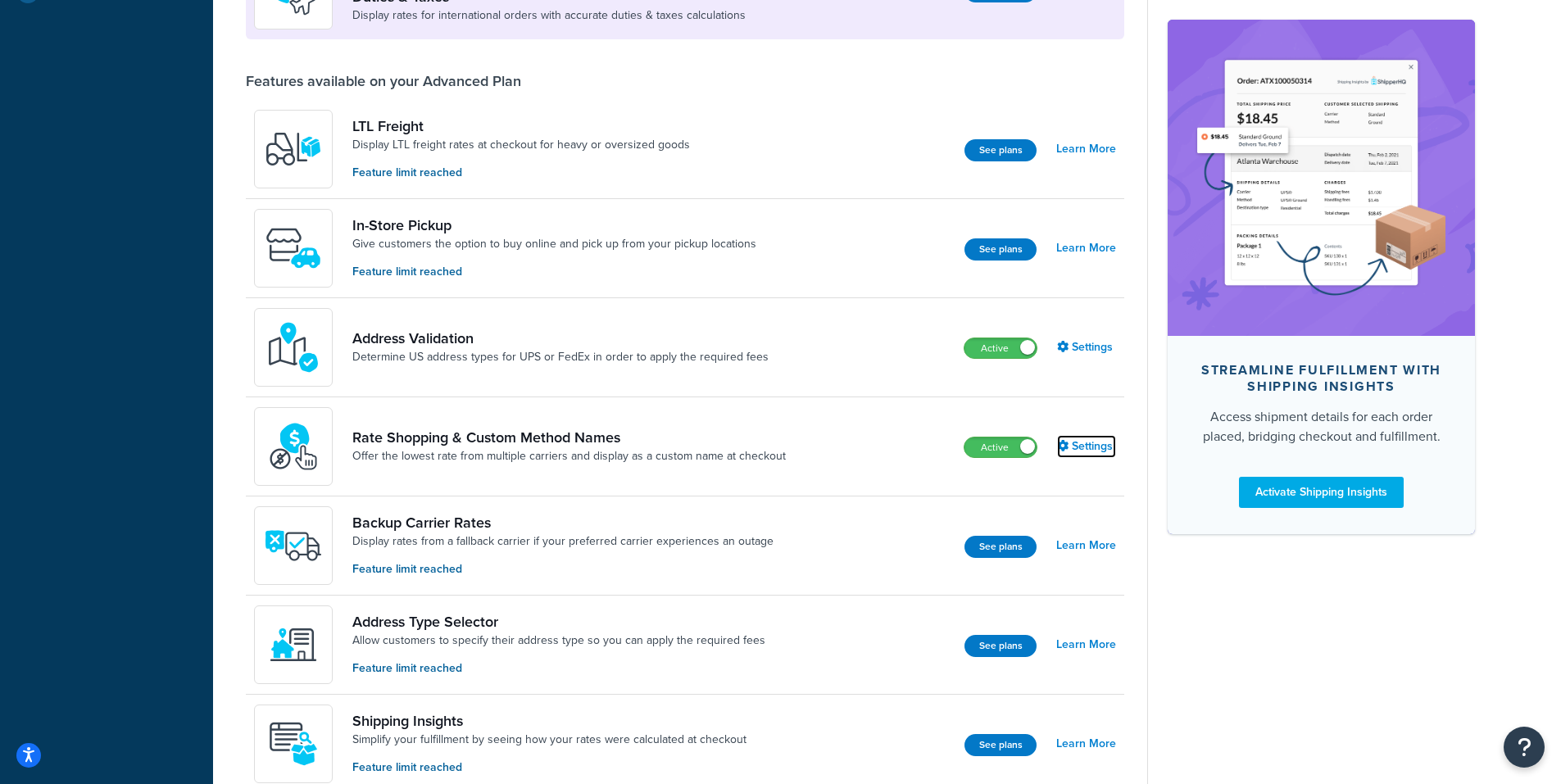
click at [1086, 449] on link "Settings" at bounding box center [1086, 446] width 59 height 23
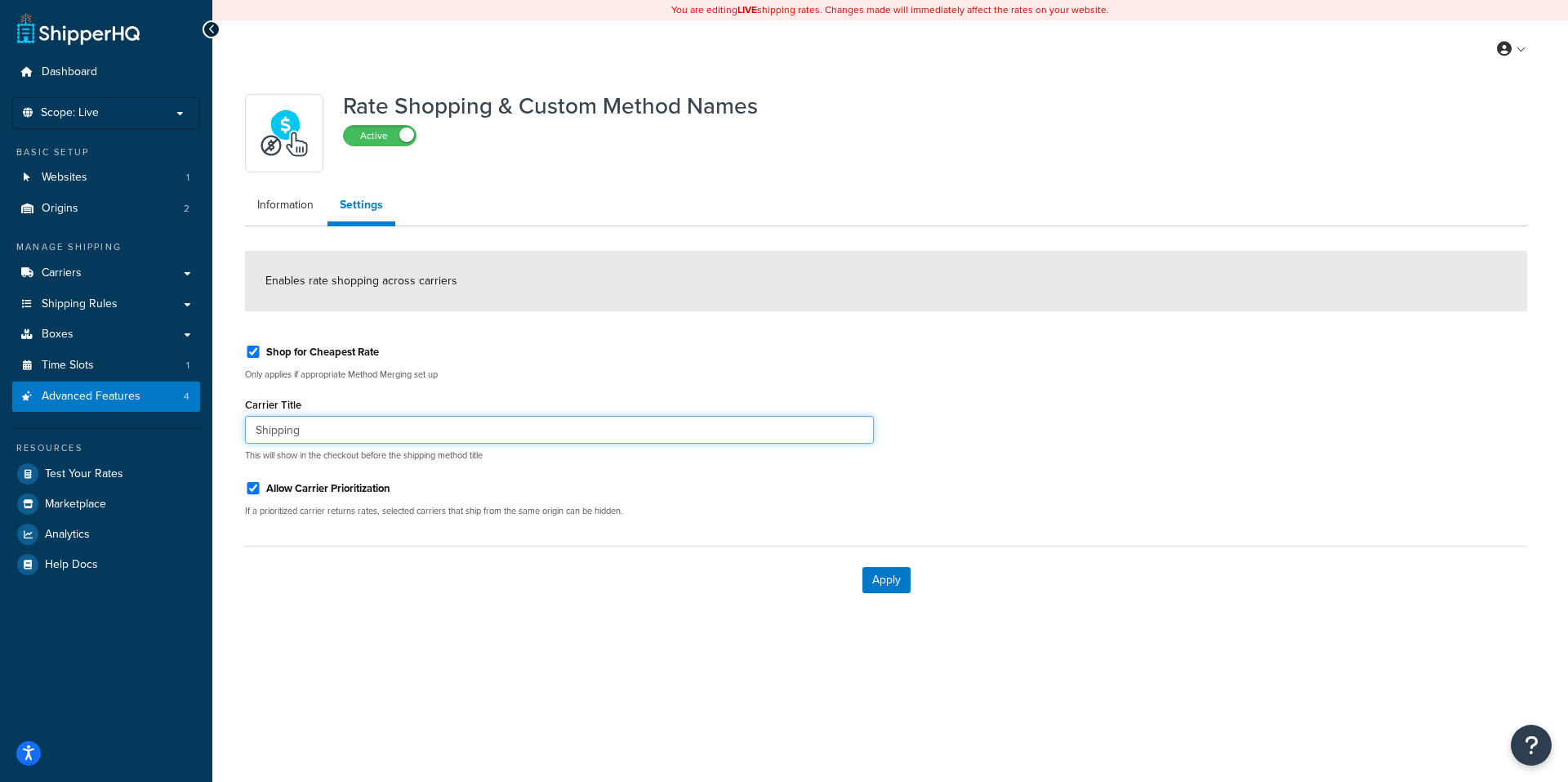
click at [256, 429] on input "Shipping" at bounding box center [559, 430] width 628 height 28
type input "Flat rate Shipping"
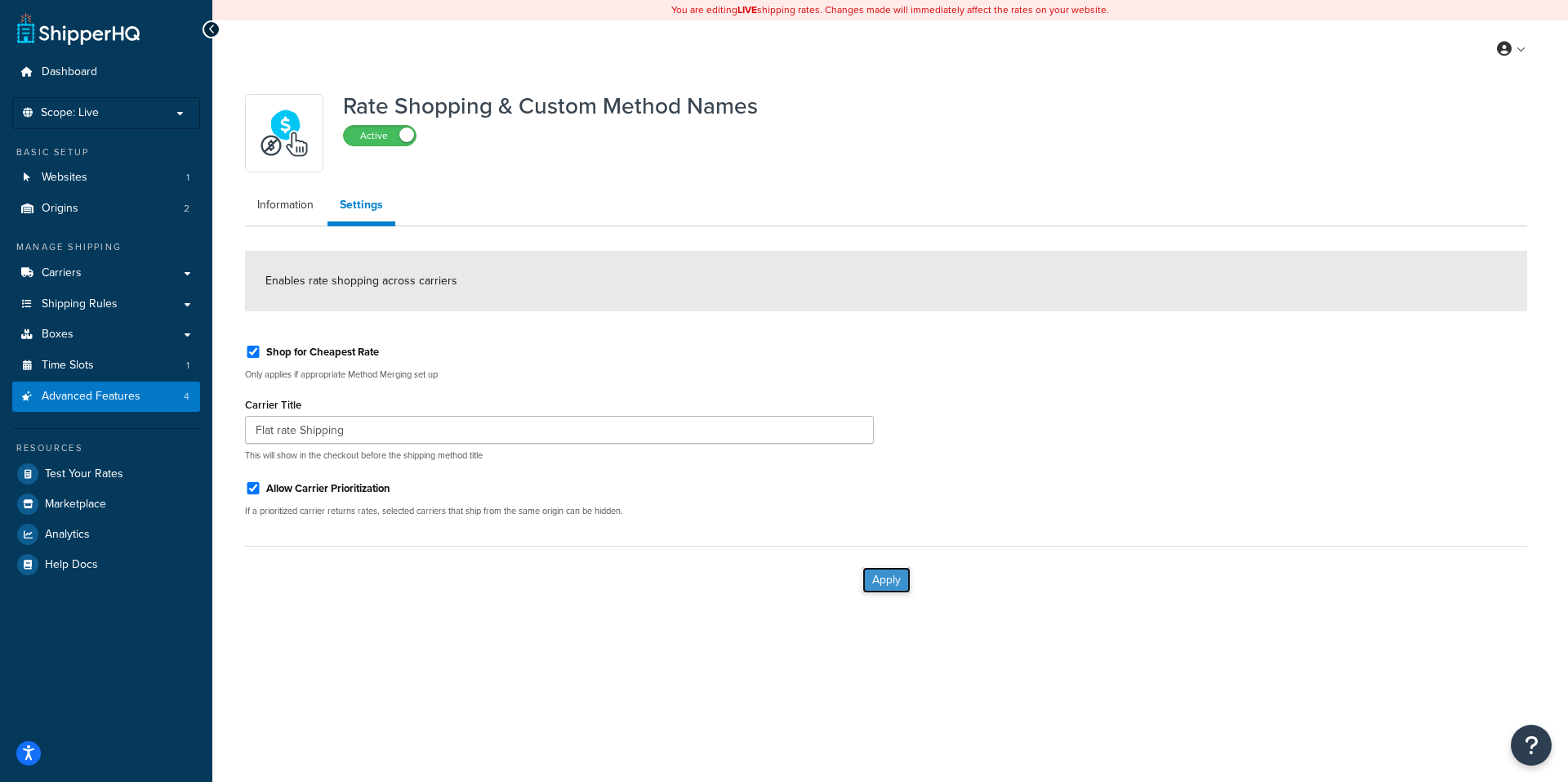
click at [886, 575] on button "Apply" at bounding box center [886, 580] width 49 height 26
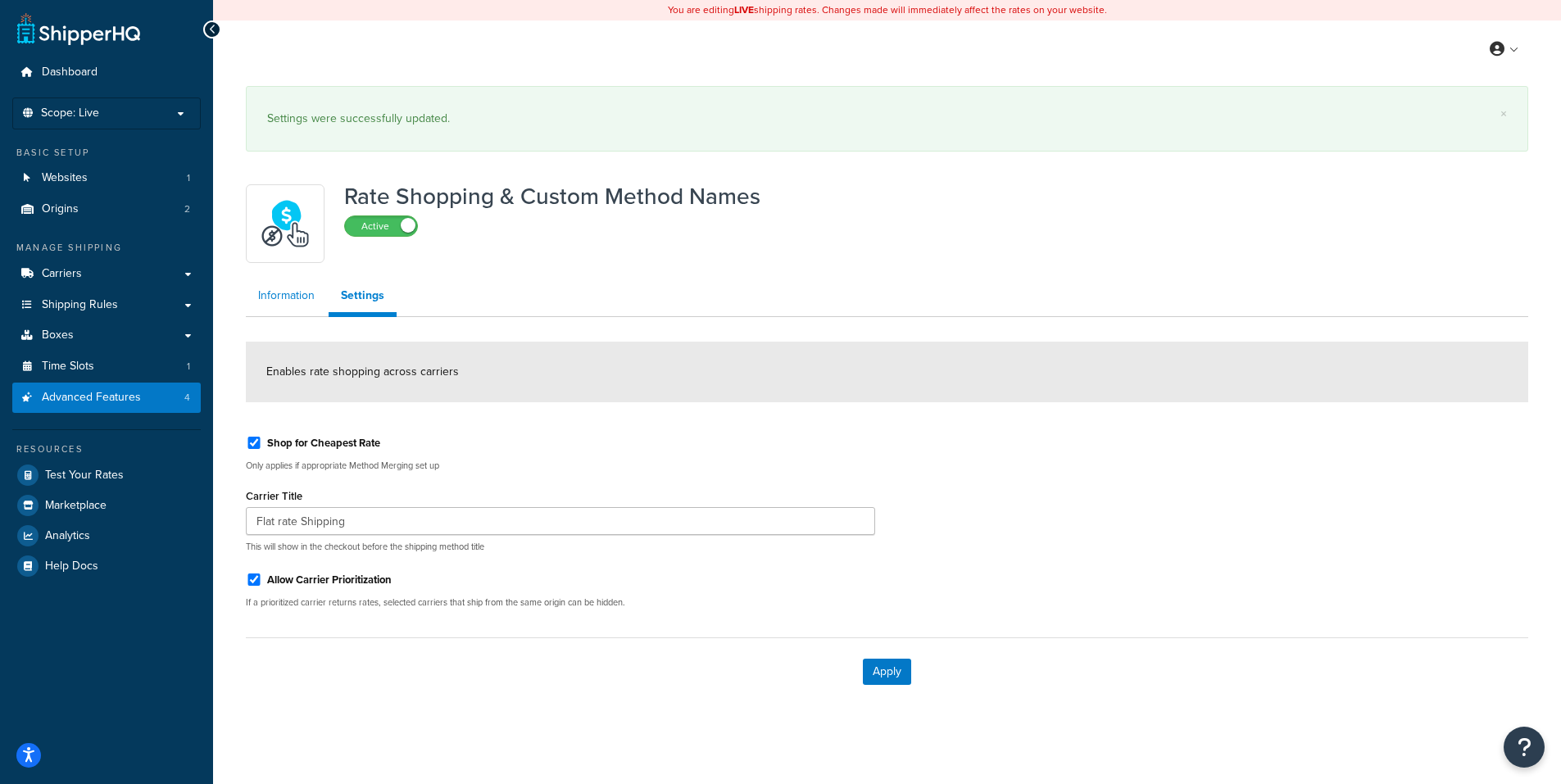
click at [291, 292] on link "Information" at bounding box center [286, 296] width 81 height 33
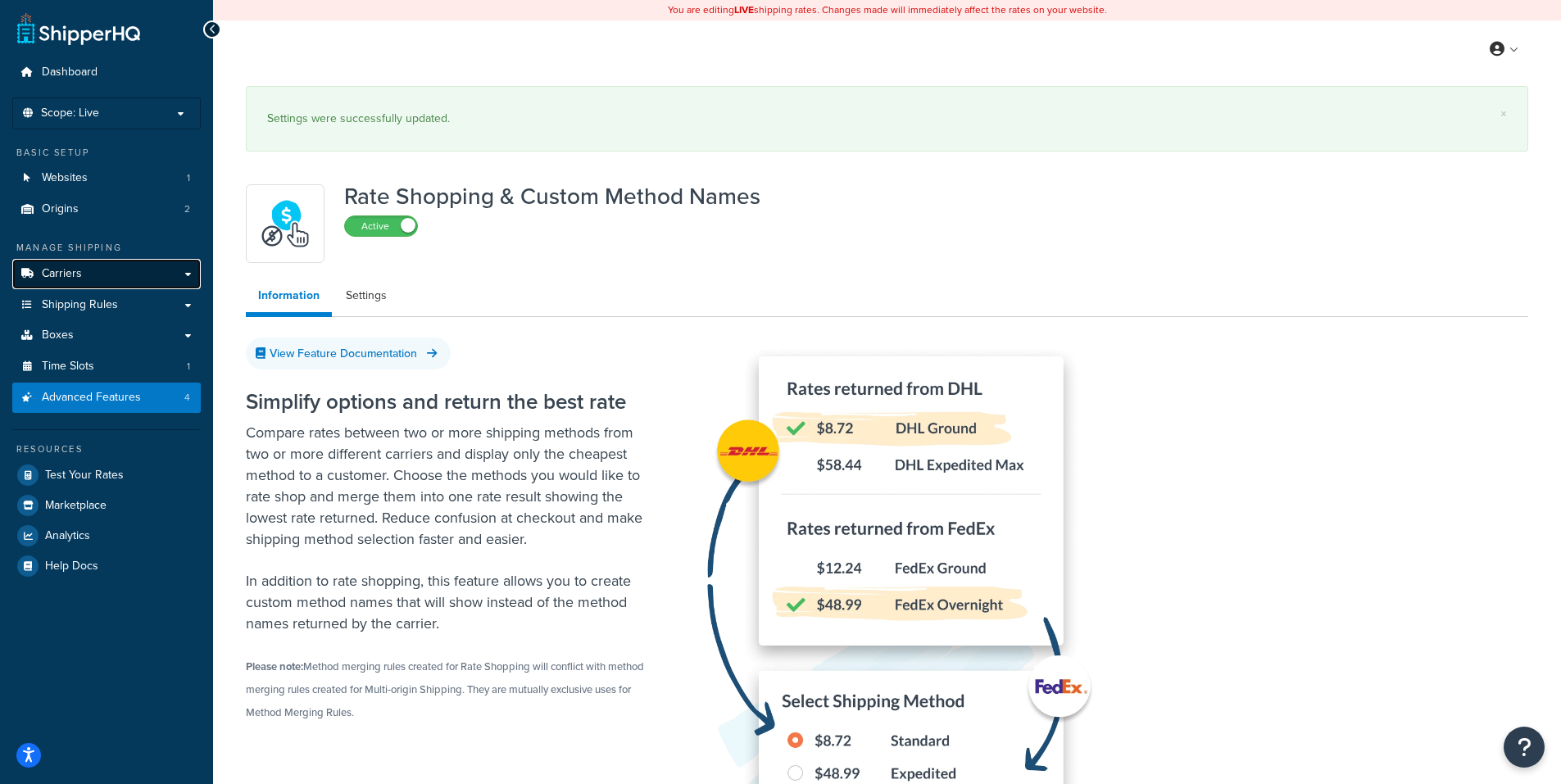
click at [100, 271] on link "Carriers" at bounding box center [106, 273] width 189 height 30
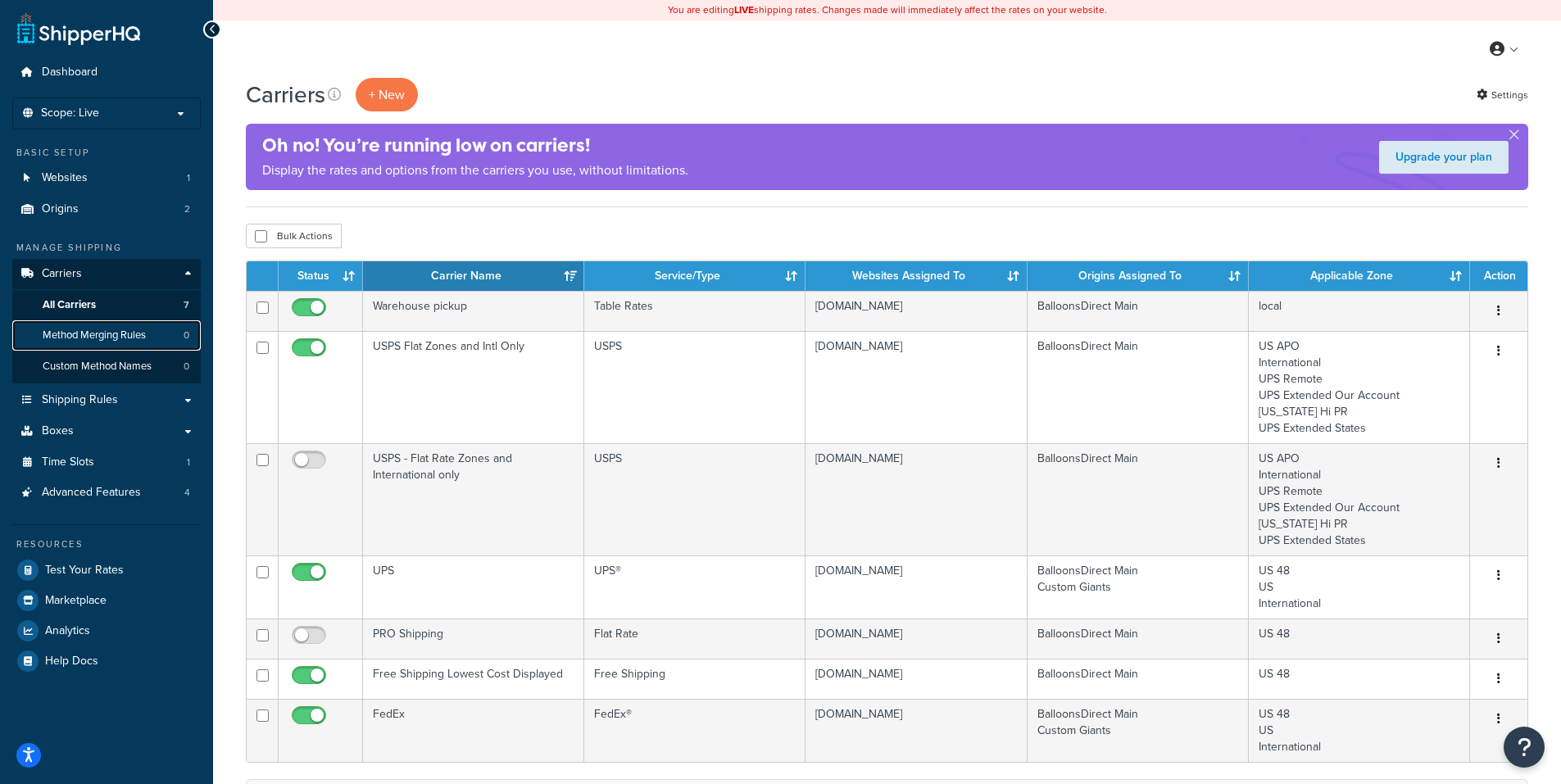
click at [121, 332] on span "Method Merging Rules" at bounding box center [94, 335] width 103 height 14
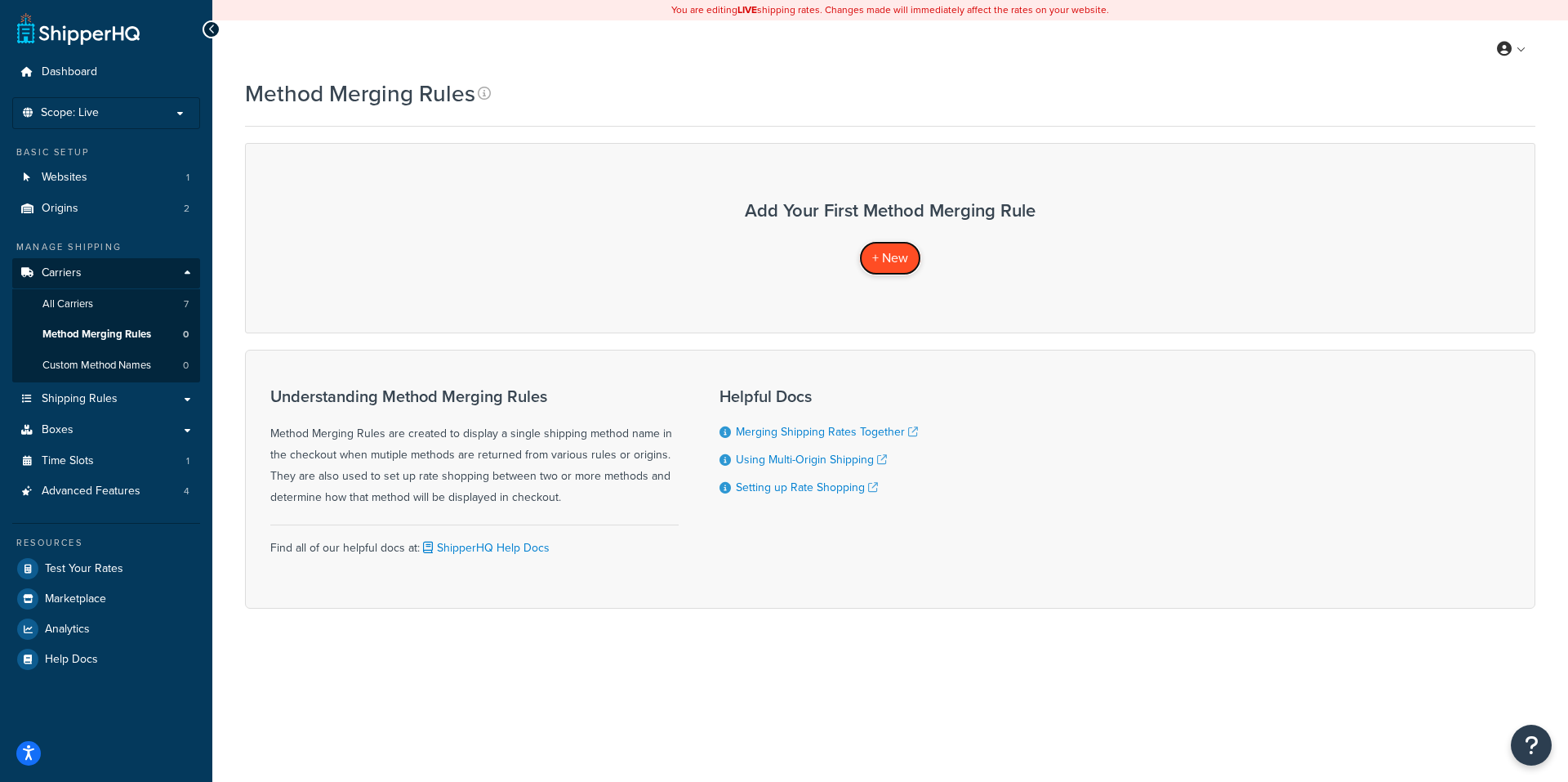
click at [890, 250] on span "+ New" at bounding box center [890, 258] width 36 height 18
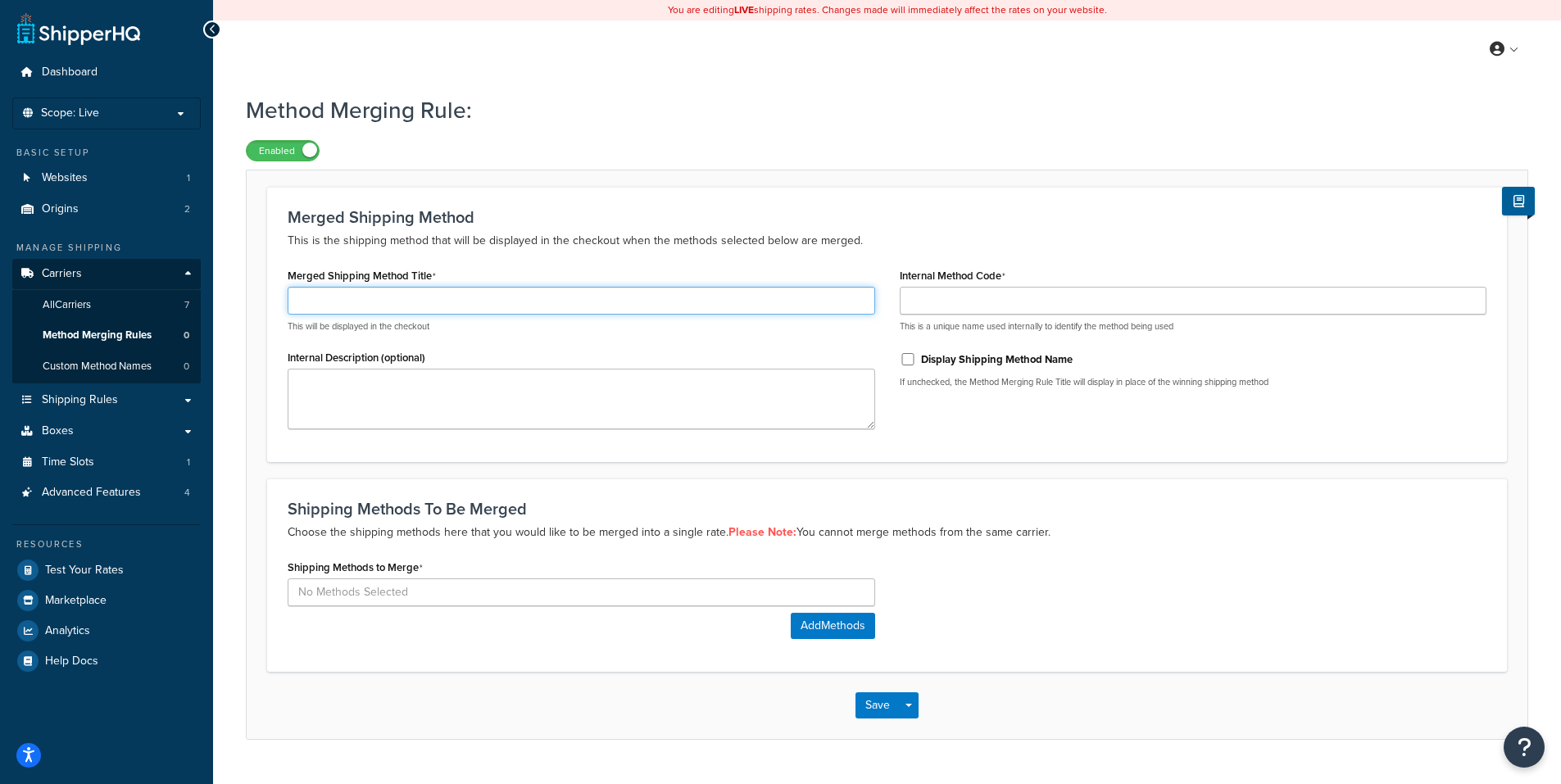
click at [538, 297] on input "Merged Shipping Method Title" at bounding box center [581, 301] width 587 height 28
click at [503, 304] on input "Merged Shipping Method Title" at bounding box center [581, 301] width 587 height 28
drag, startPoint x: 479, startPoint y: 303, endPoint x: 244, endPoint y: 327, distance: 236.2
click at [244, 327] on div "Method Merging Rule: Enabled Merged Shipping Method This is the shipping method…" at bounding box center [886, 432] width 1347 height 695
type input "Flat Rate"
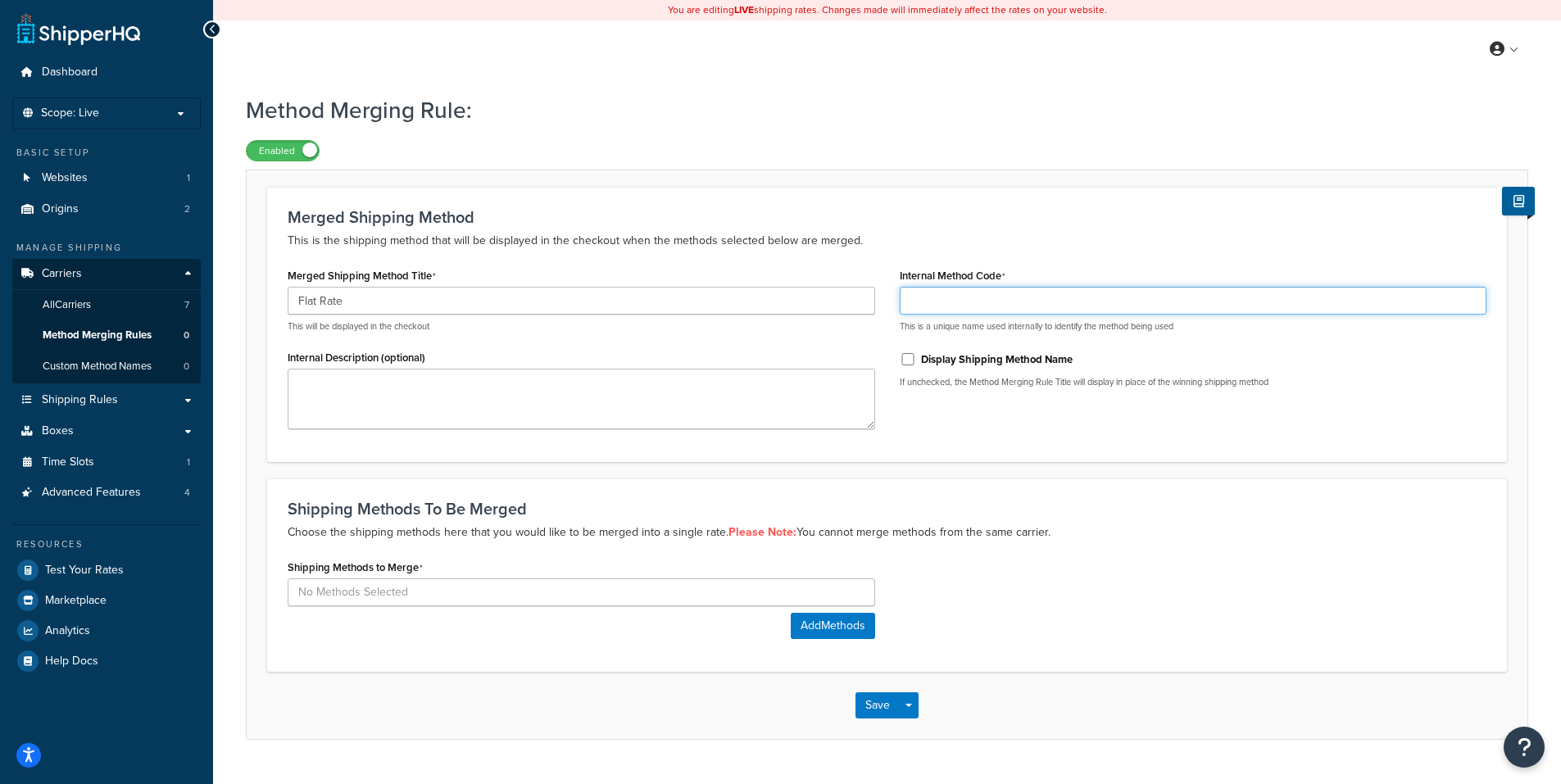
click at [966, 302] on input "Internal Method Code" at bounding box center [1193, 301] width 587 height 28
type input "Best flat rate"
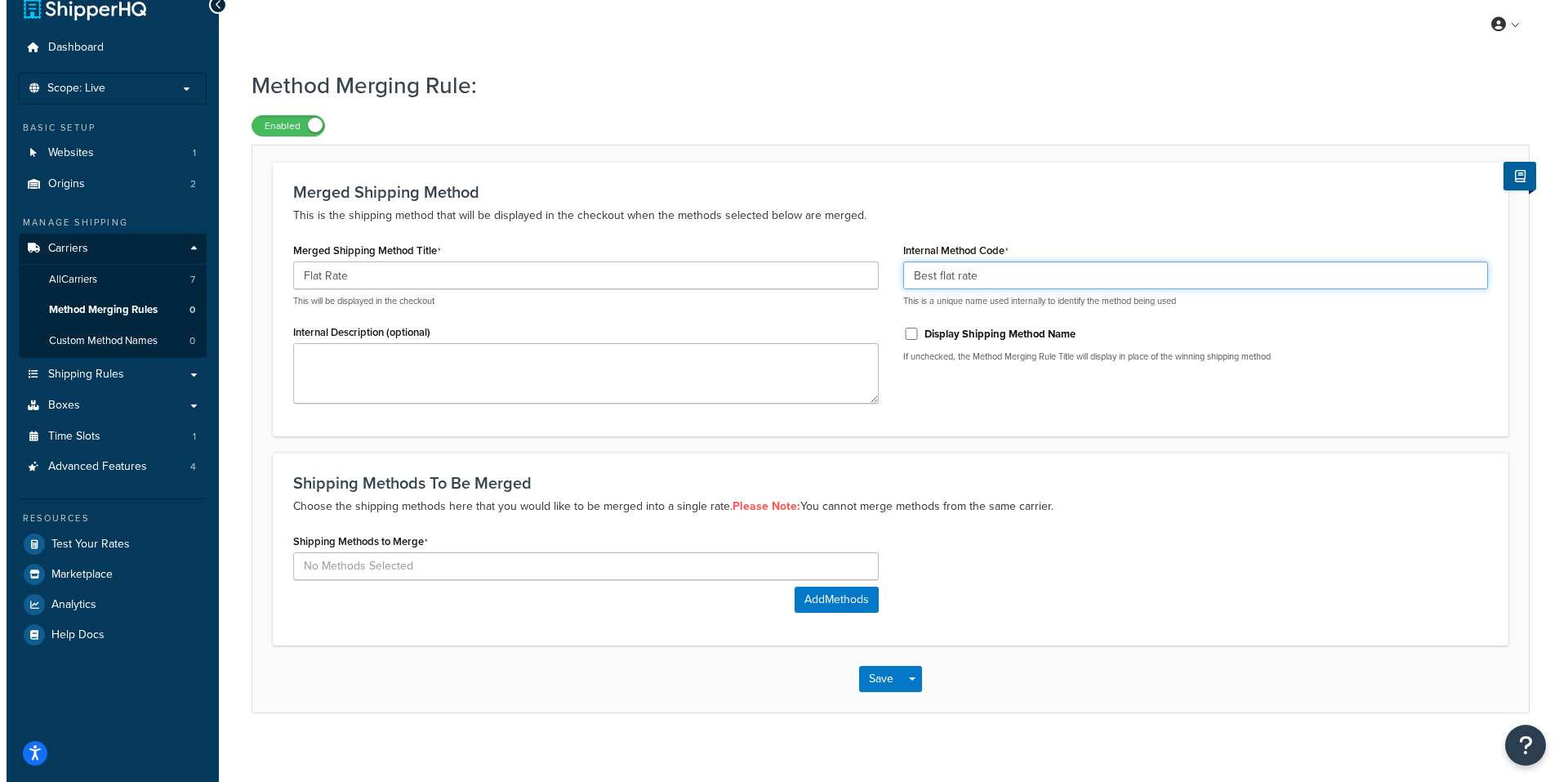
scroll to position [39, 0]
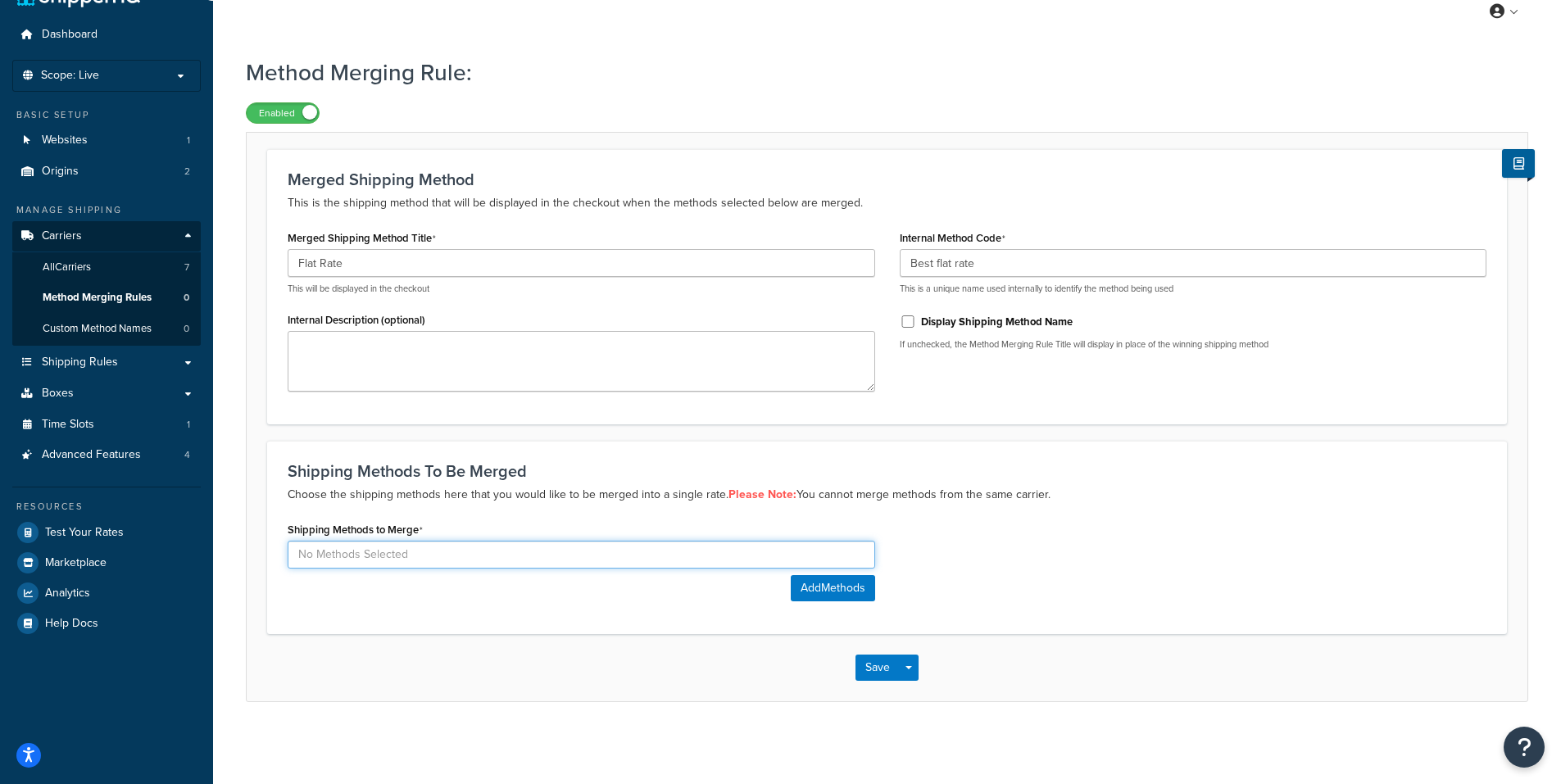
click at [461, 555] on input at bounding box center [581, 555] width 587 height 28
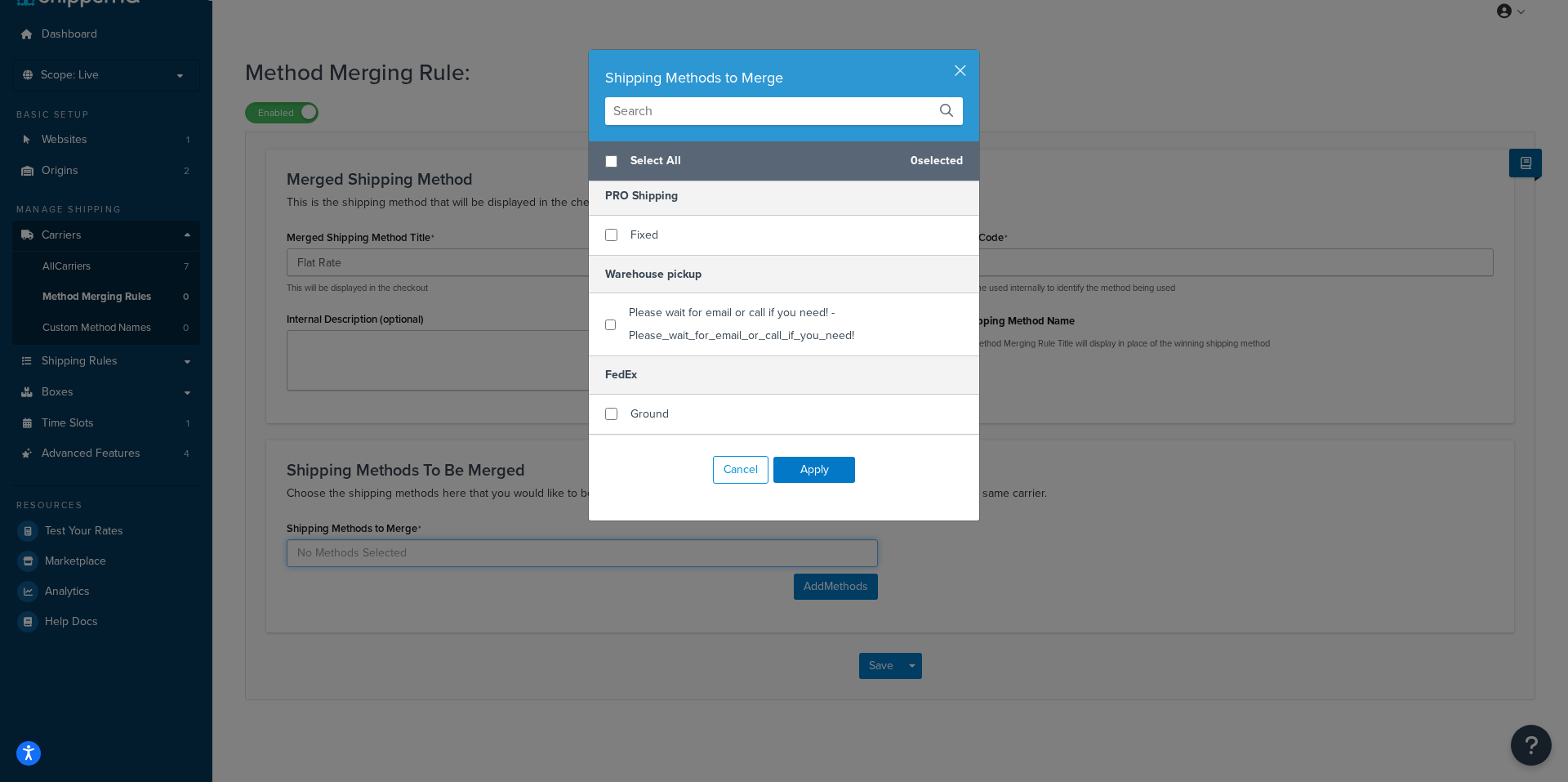
scroll to position [163, 0]
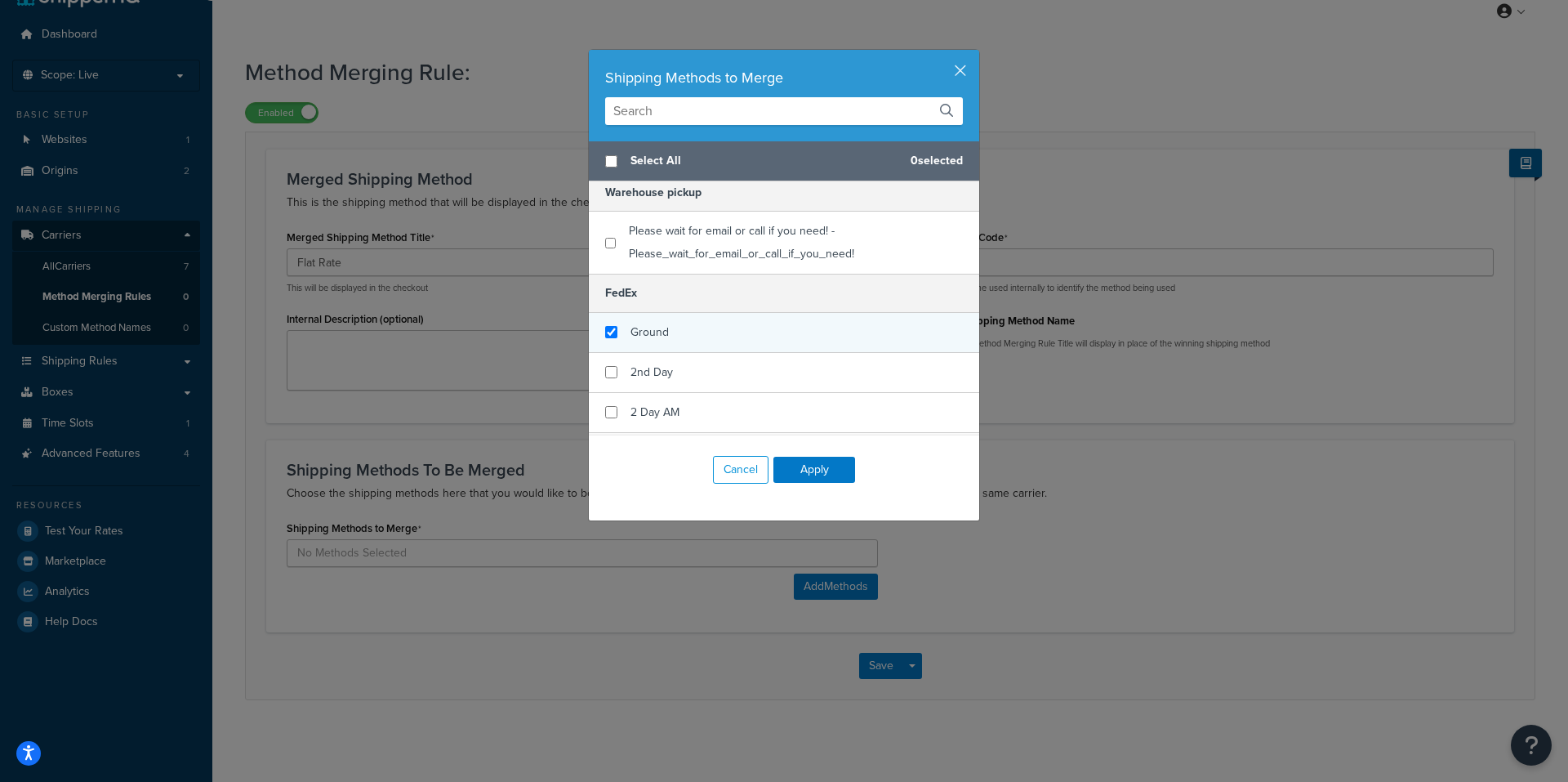
checkbox input "true"
click at [712, 331] on div "Ground" at bounding box center [784, 333] width 391 height 40
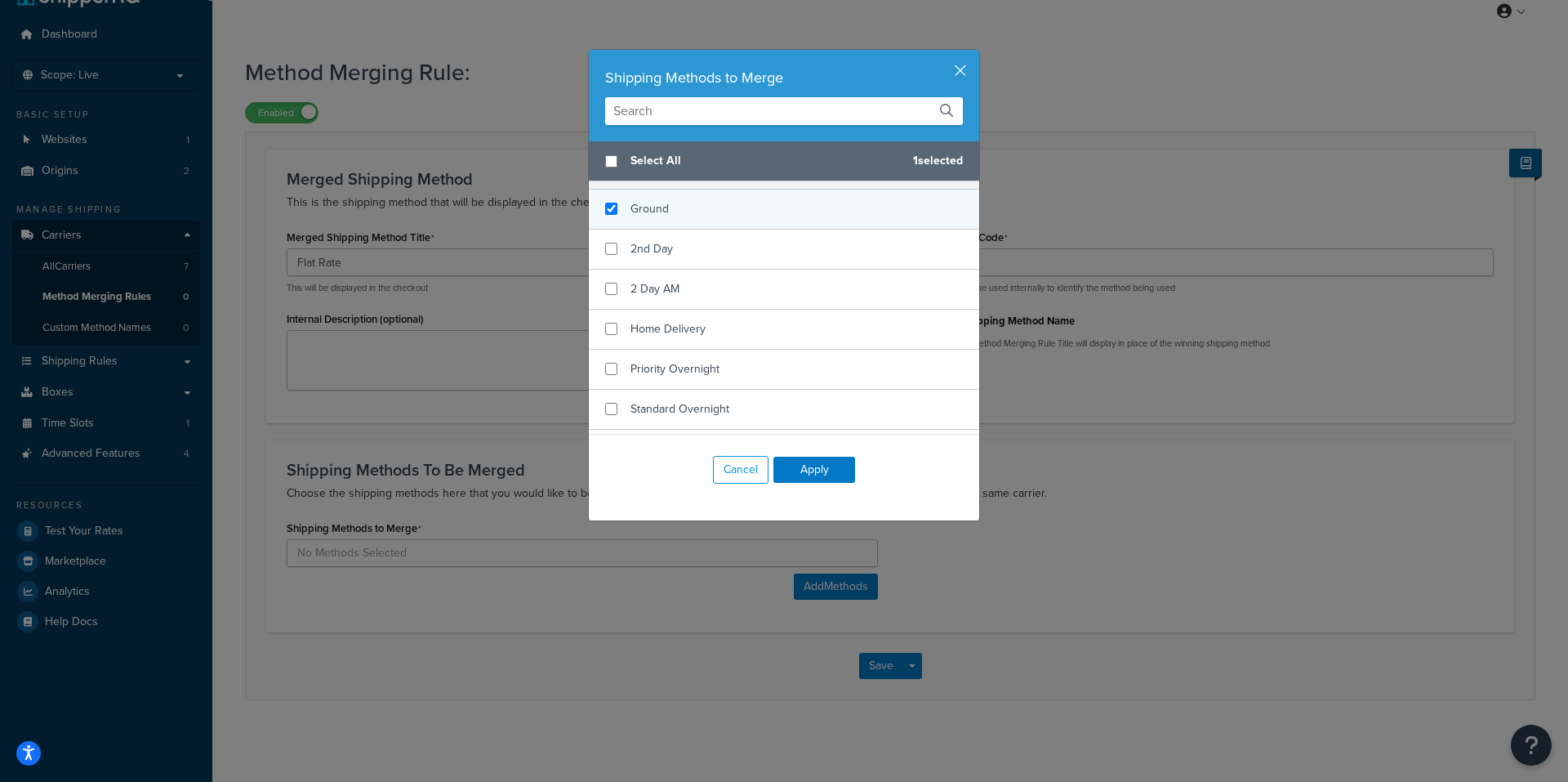
scroll to position [327, 0]
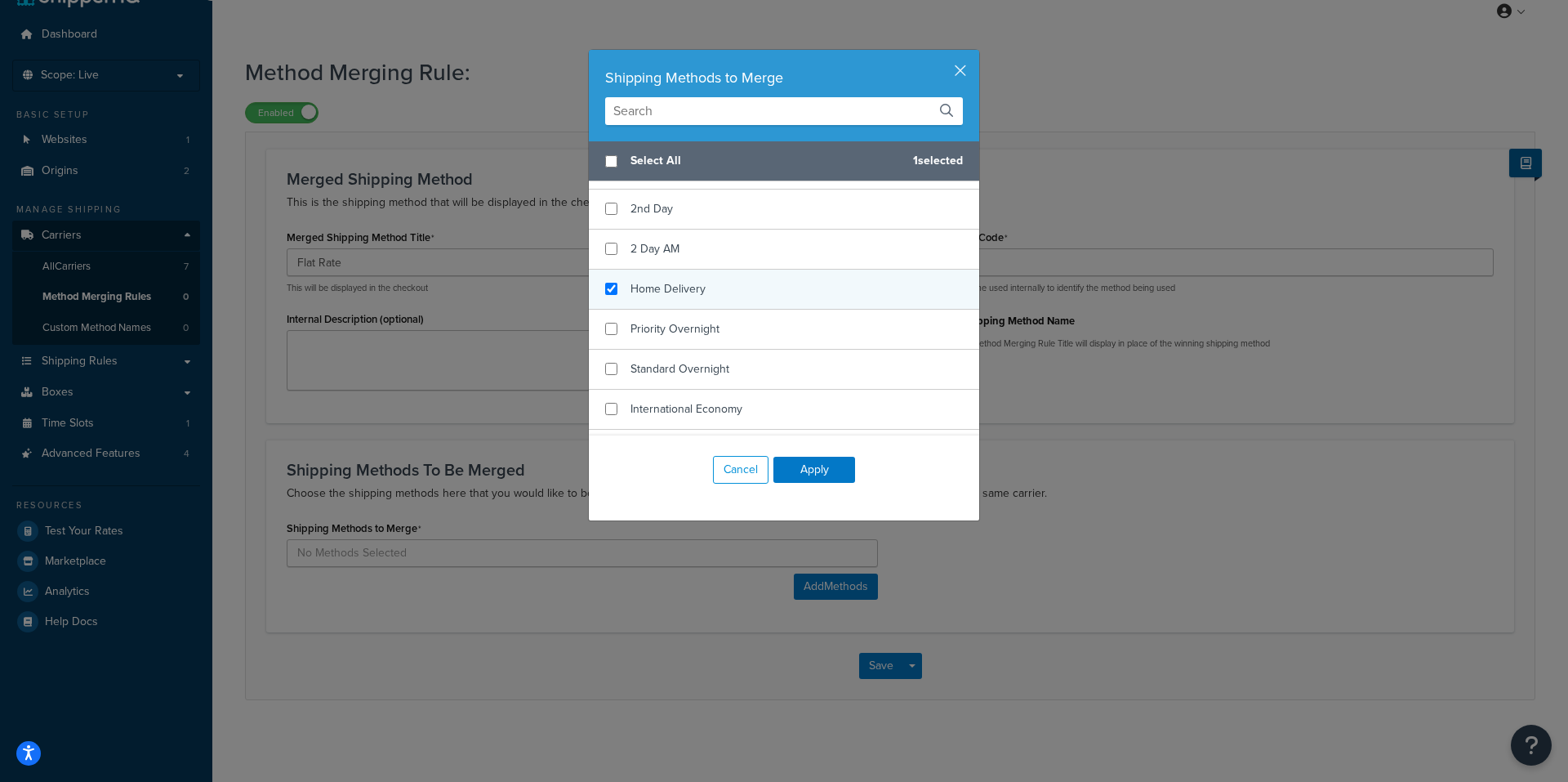
checkbox input "true"
click at [716, 291] on div "Home Delivery" at bounding box center [784, 290] width 391 height 40
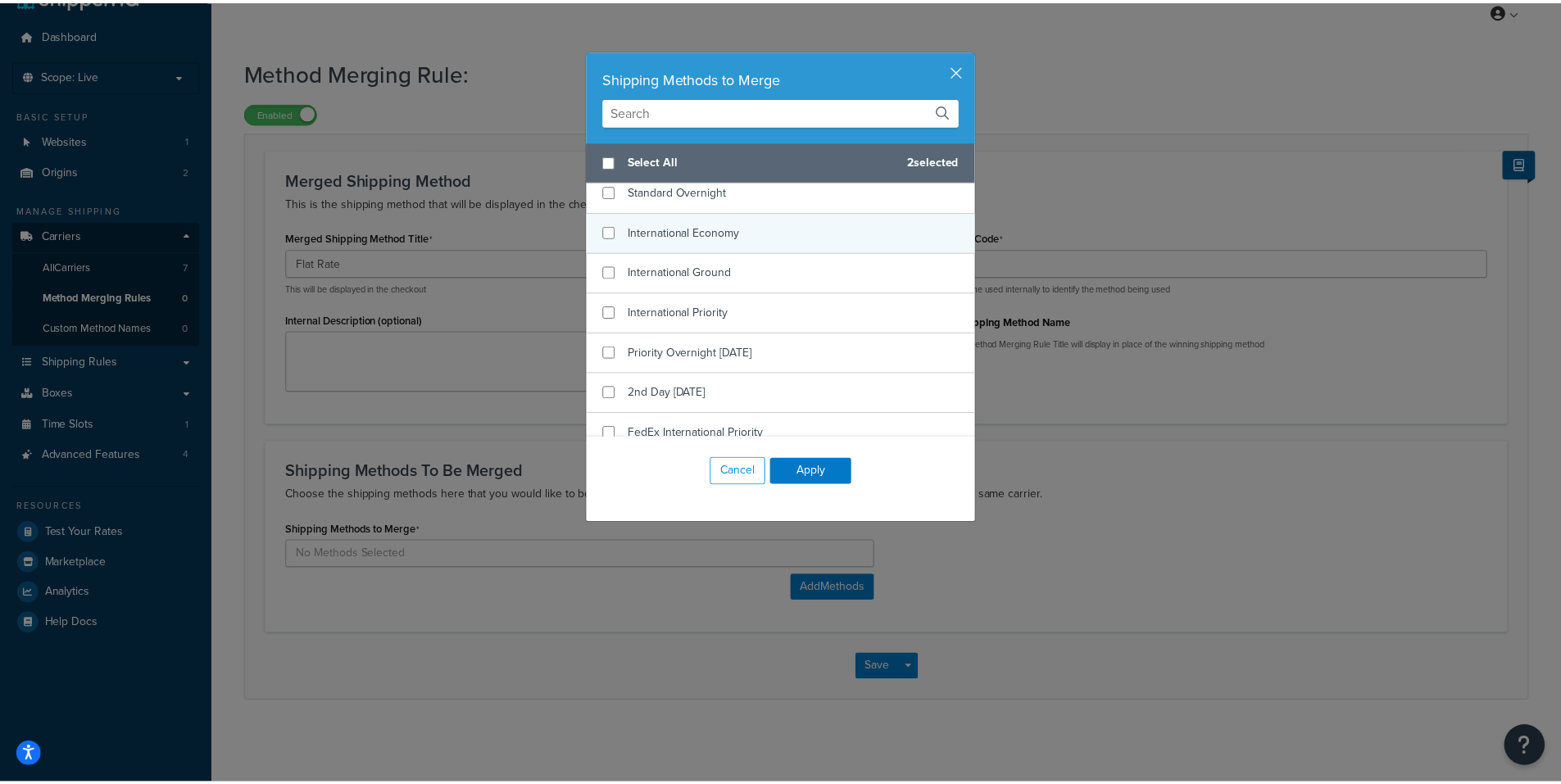
scroll to position [737, 0]
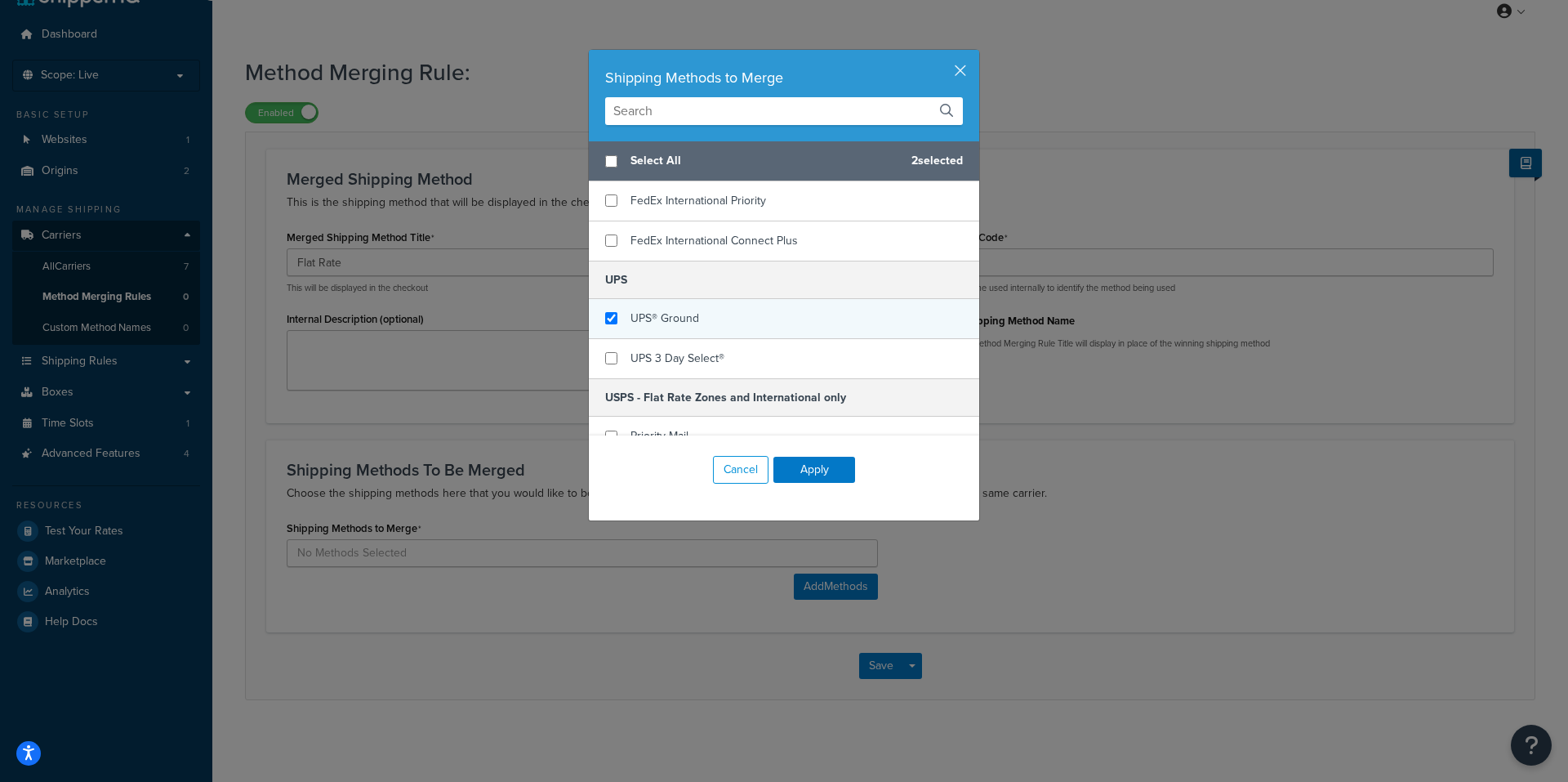
checkbox input "true"
click at [711, 316] on div "UPS® Ground" at bounding box center [784, 319] width 391 height 40
click at [824, 467] on button "Apply" at bounding box center [814, 470] width 82 height 26
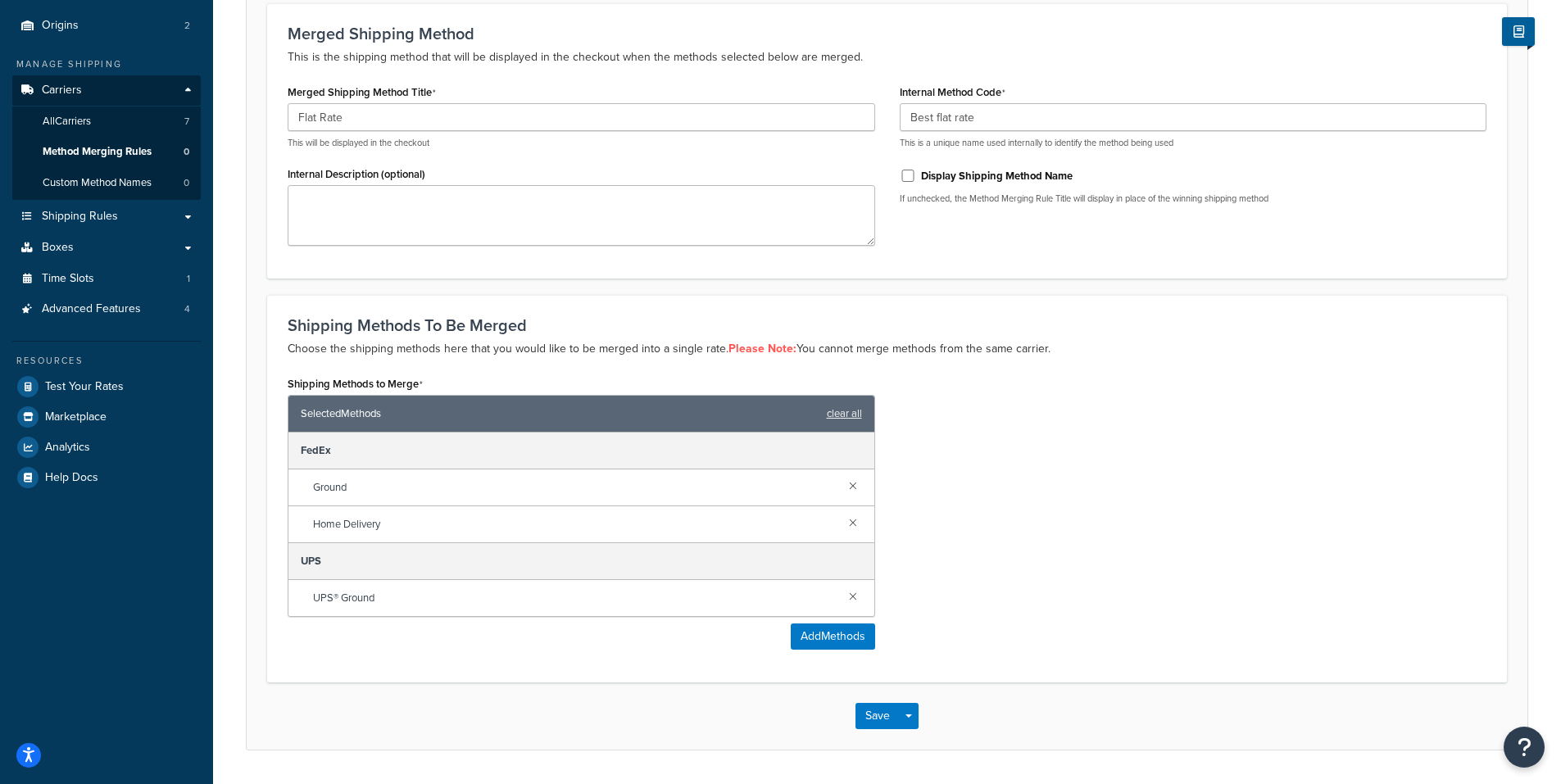
scroll to position [233, 0]
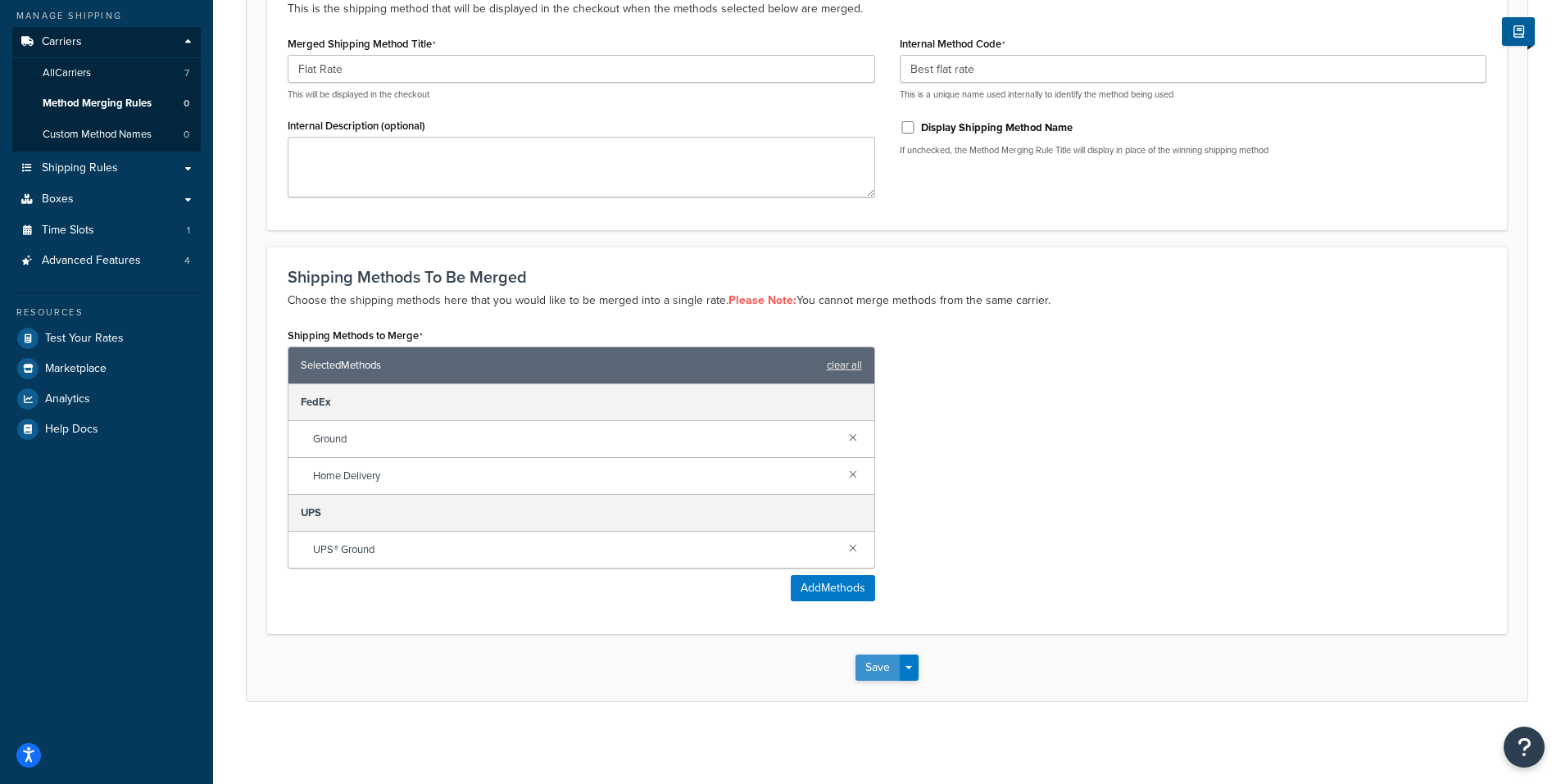
click at [879, 664] on button "Save" at bounding box center [877, 667] width 44 height 26
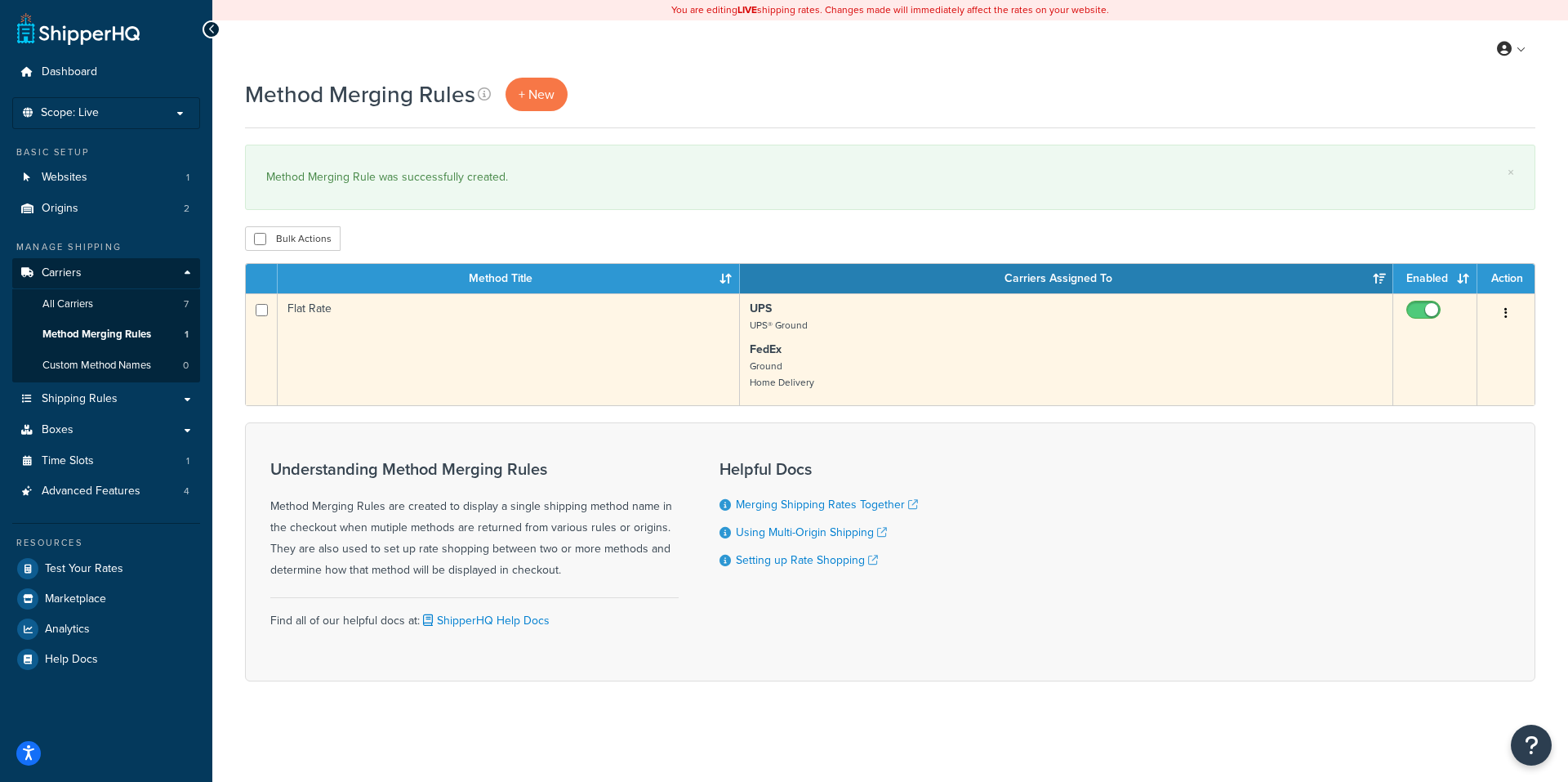
click at [1414, 307] on input "checkbox" at bounding box center [1425, 314] width 45 height 20
checkbox input "false"
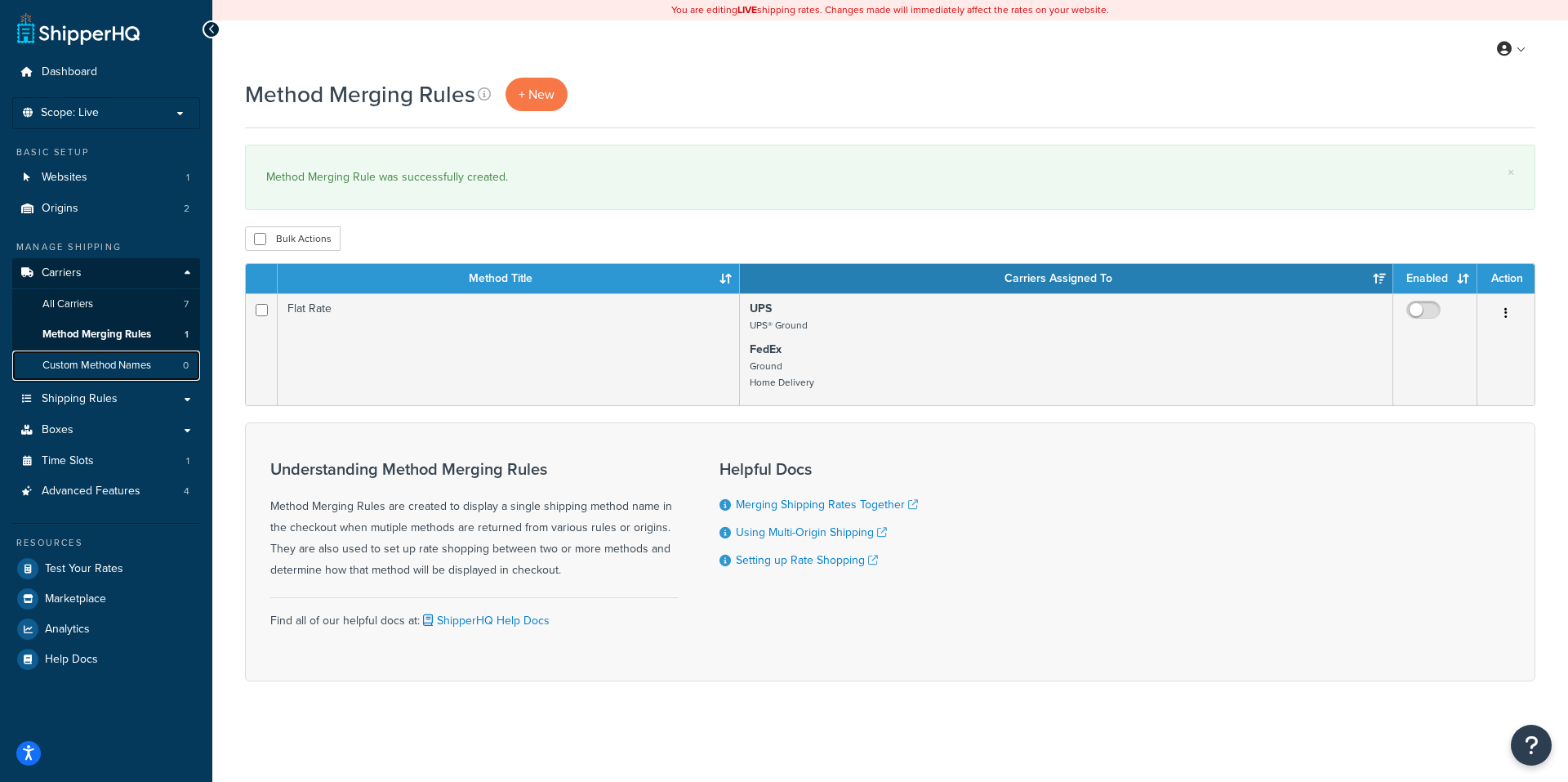
click at [83, 361] on span "Custom Method Names" at bounding box center [96, 365] width 108 height 14
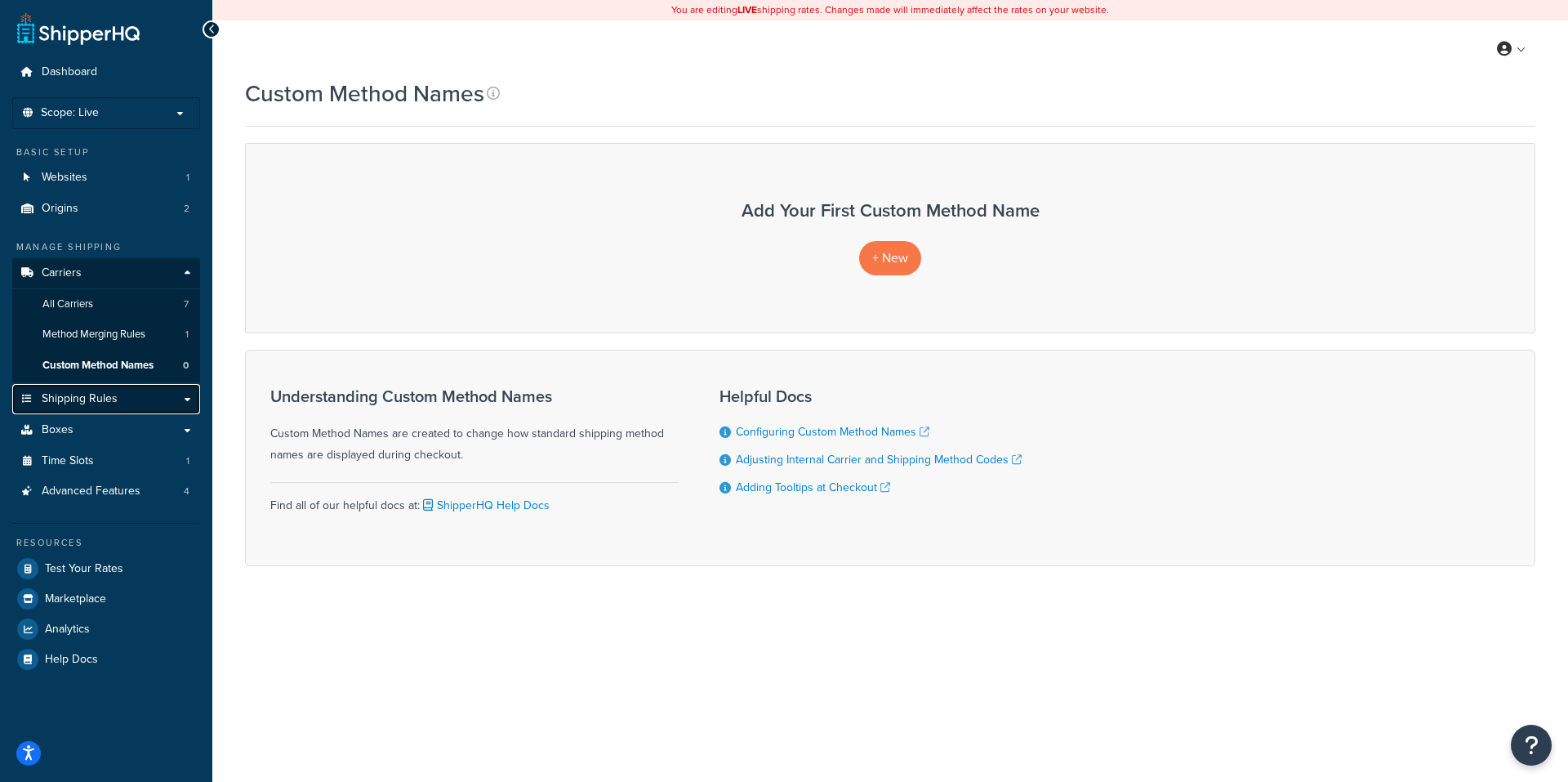
click at [106, 397] on span "Shipping Rules" at bounding box center [79, 398] width 76 height 14
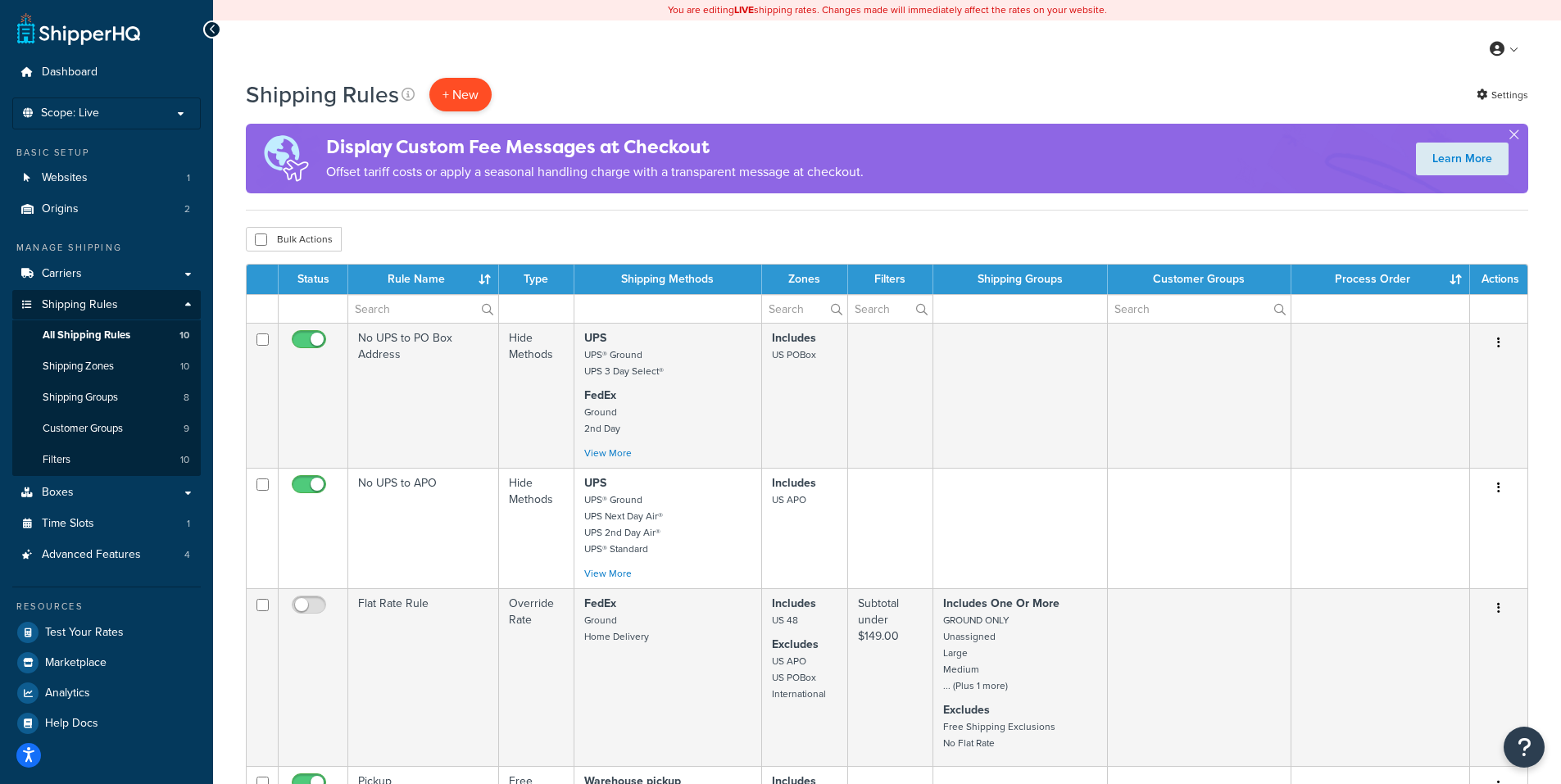
click at [460, 88] on p "+ New" at bounding box center [460, 95] width 63 height 33
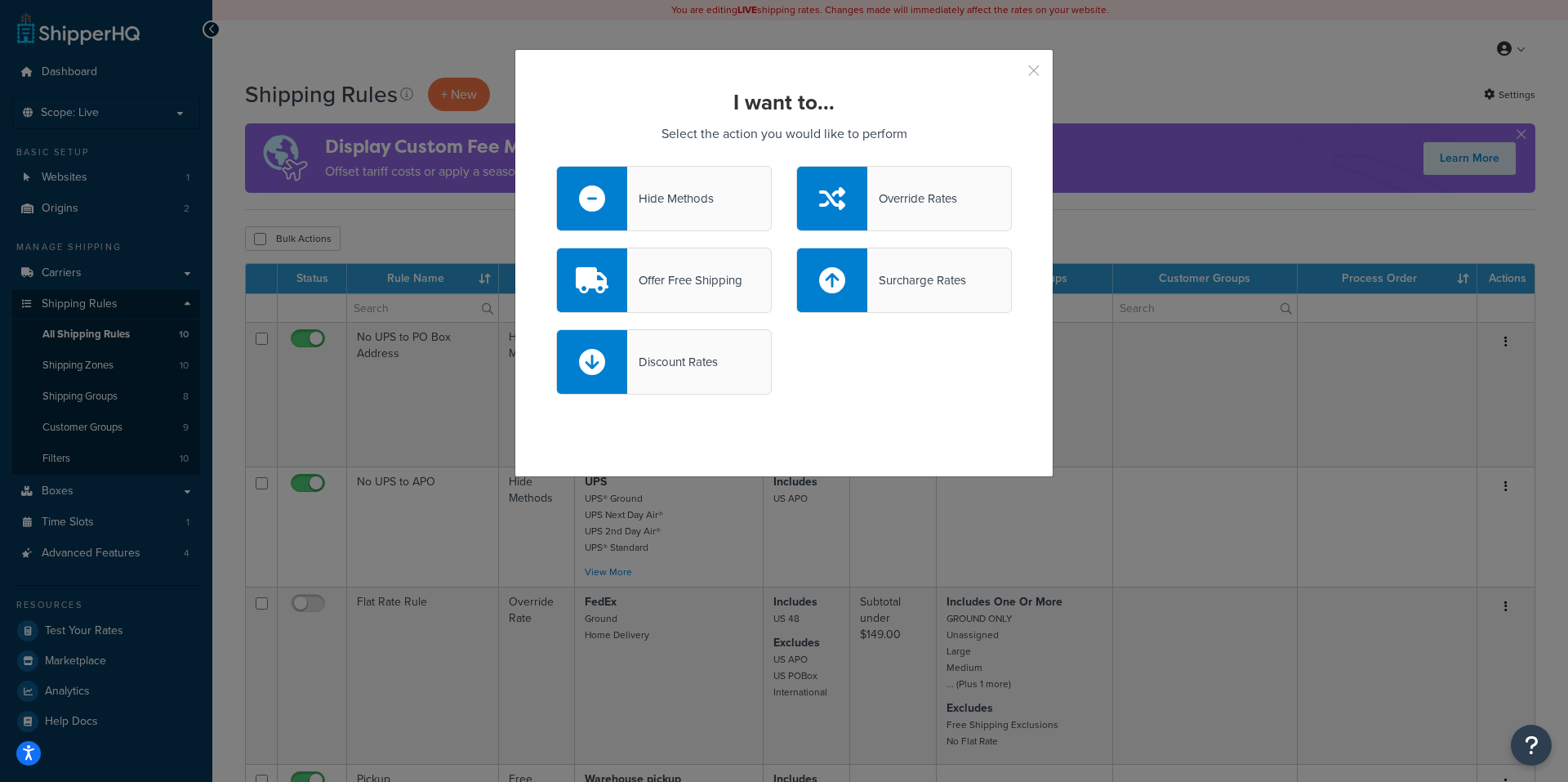
click at [1012, 74] on button "button" at bounding box center [1009, 76] width 4 height 4
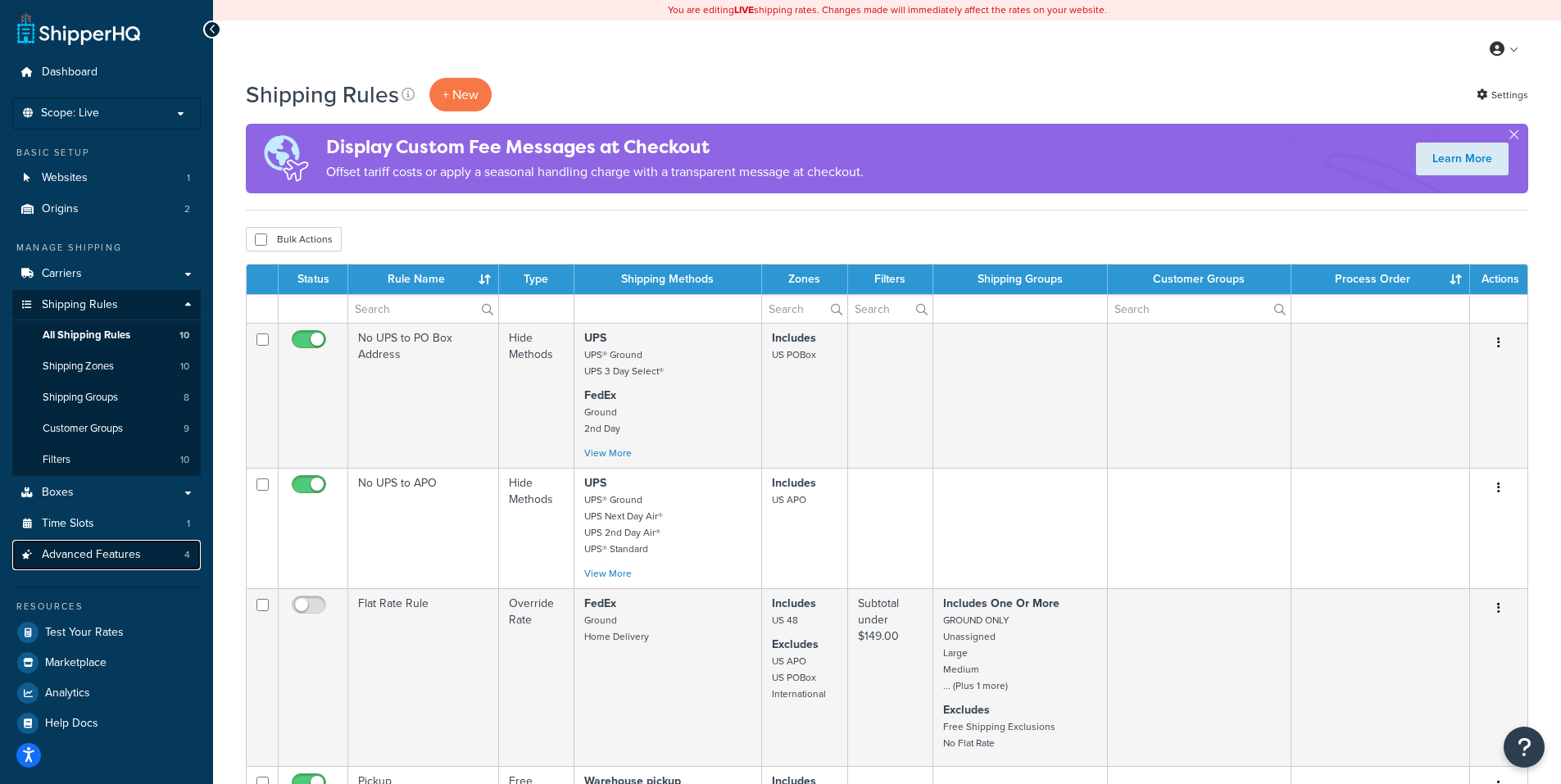
click at [93, 554] on span "Advanced Features" at bounding box center [91, 555] width 99 height 14
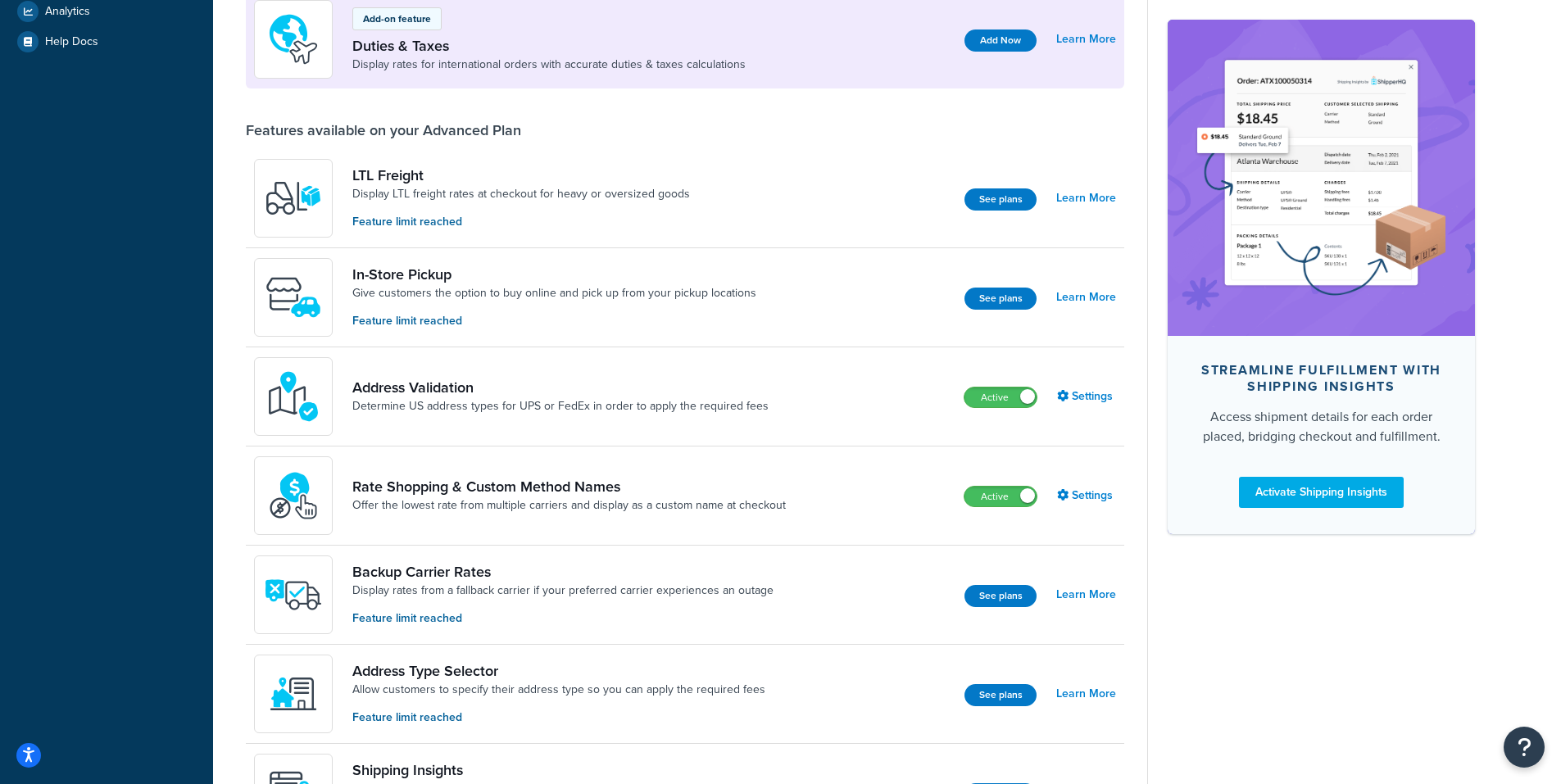
scroll to position [655, 0]
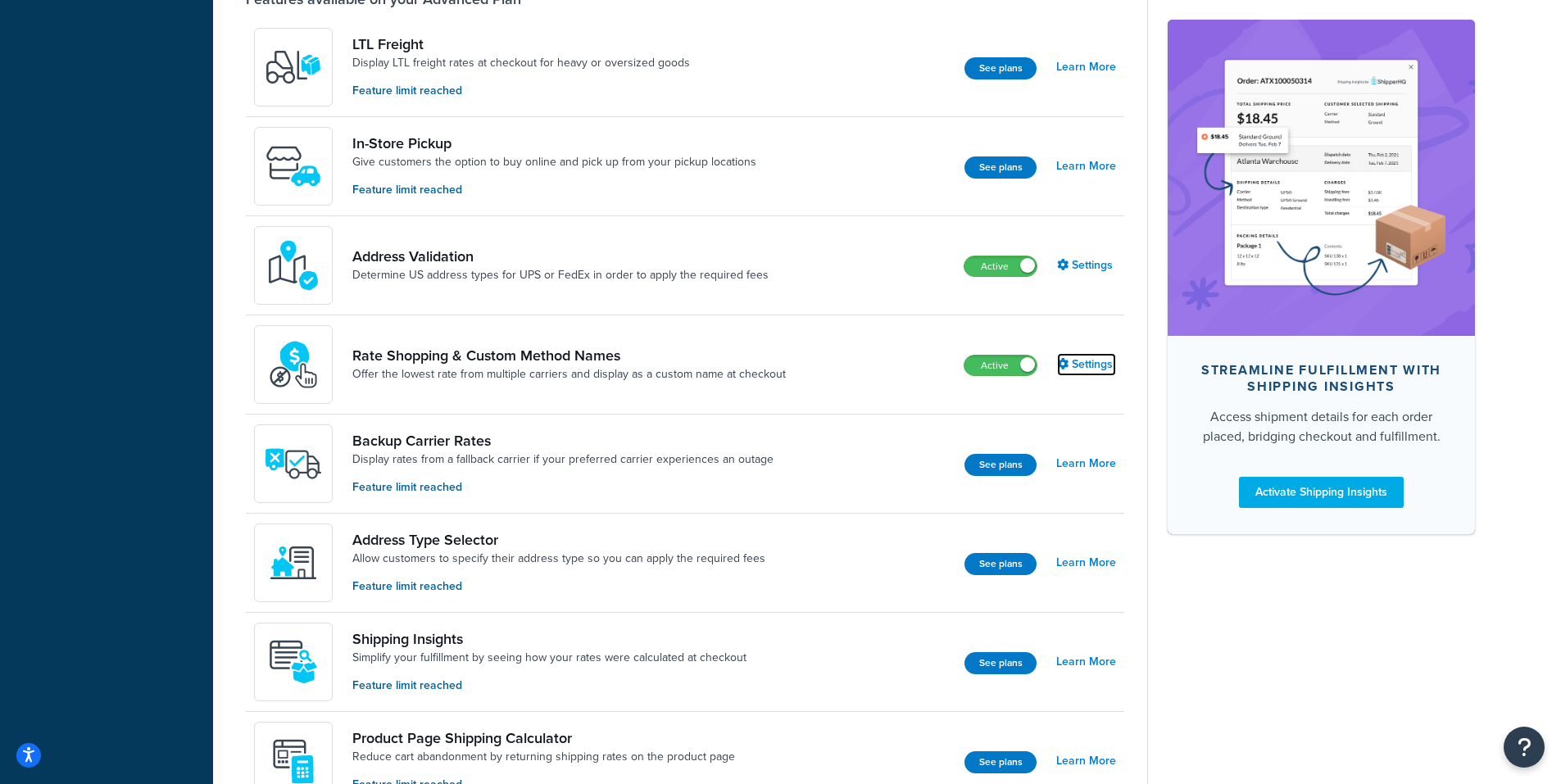
click at [1097, 362] on link "Settings" at bounding box center [1086, 364] width 59 height 23
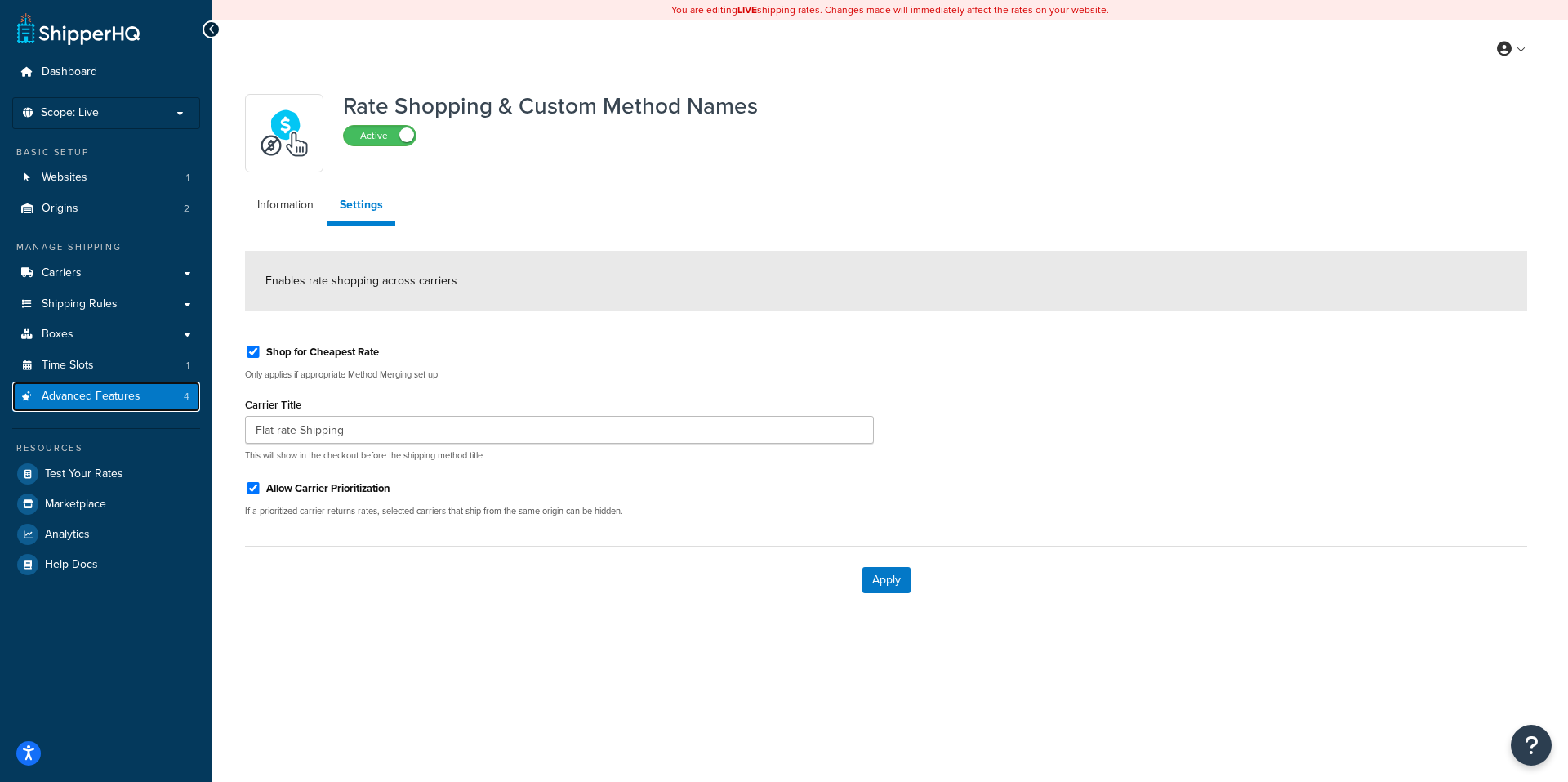
click at [95, 391] on span "Advanced Features" at bounding box center [91, 397] width 99 height 14
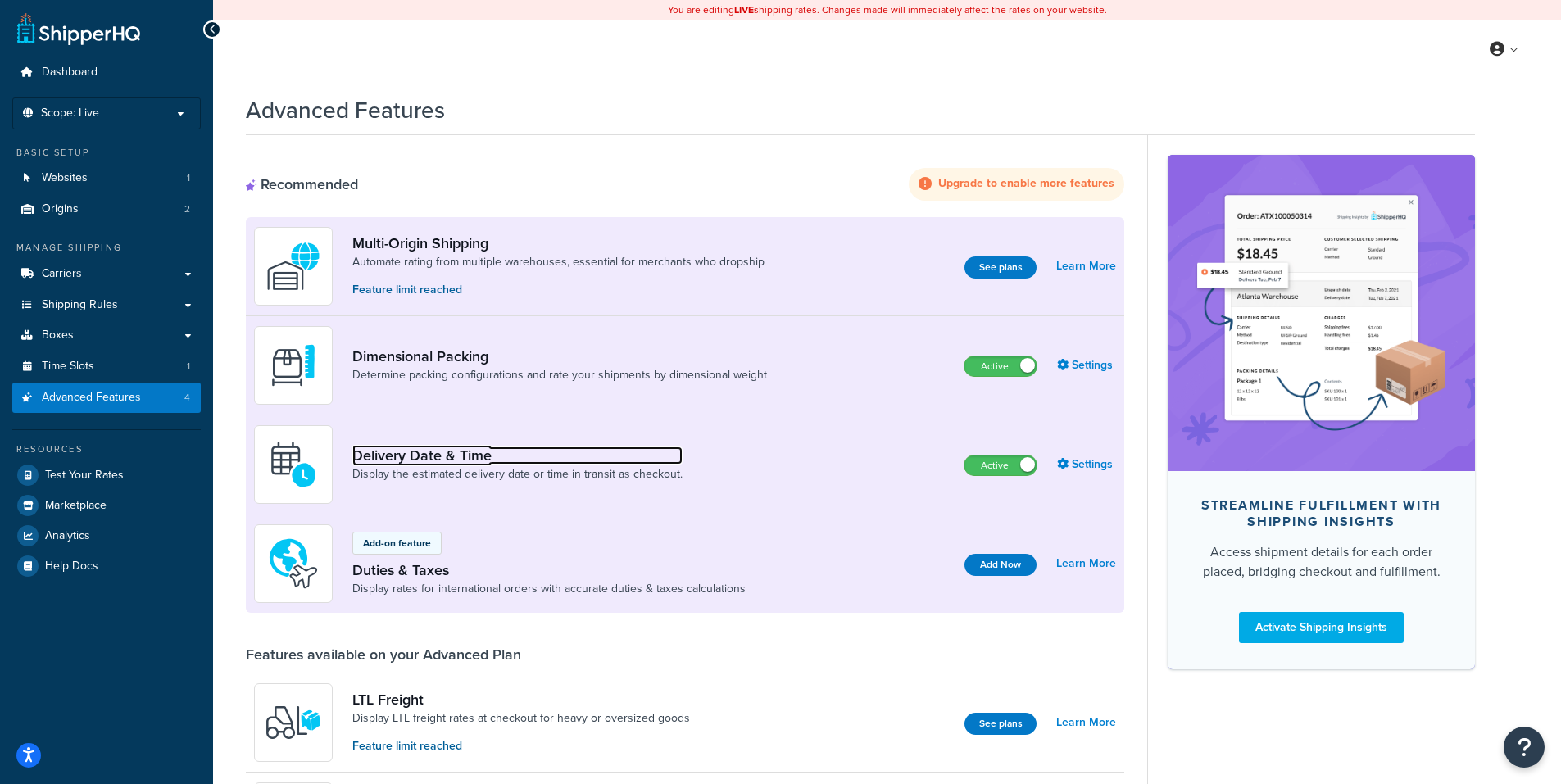
click at [429, 460] on link "Delivery Date & Time" at bounding box center [517, 455] width 330 height 18
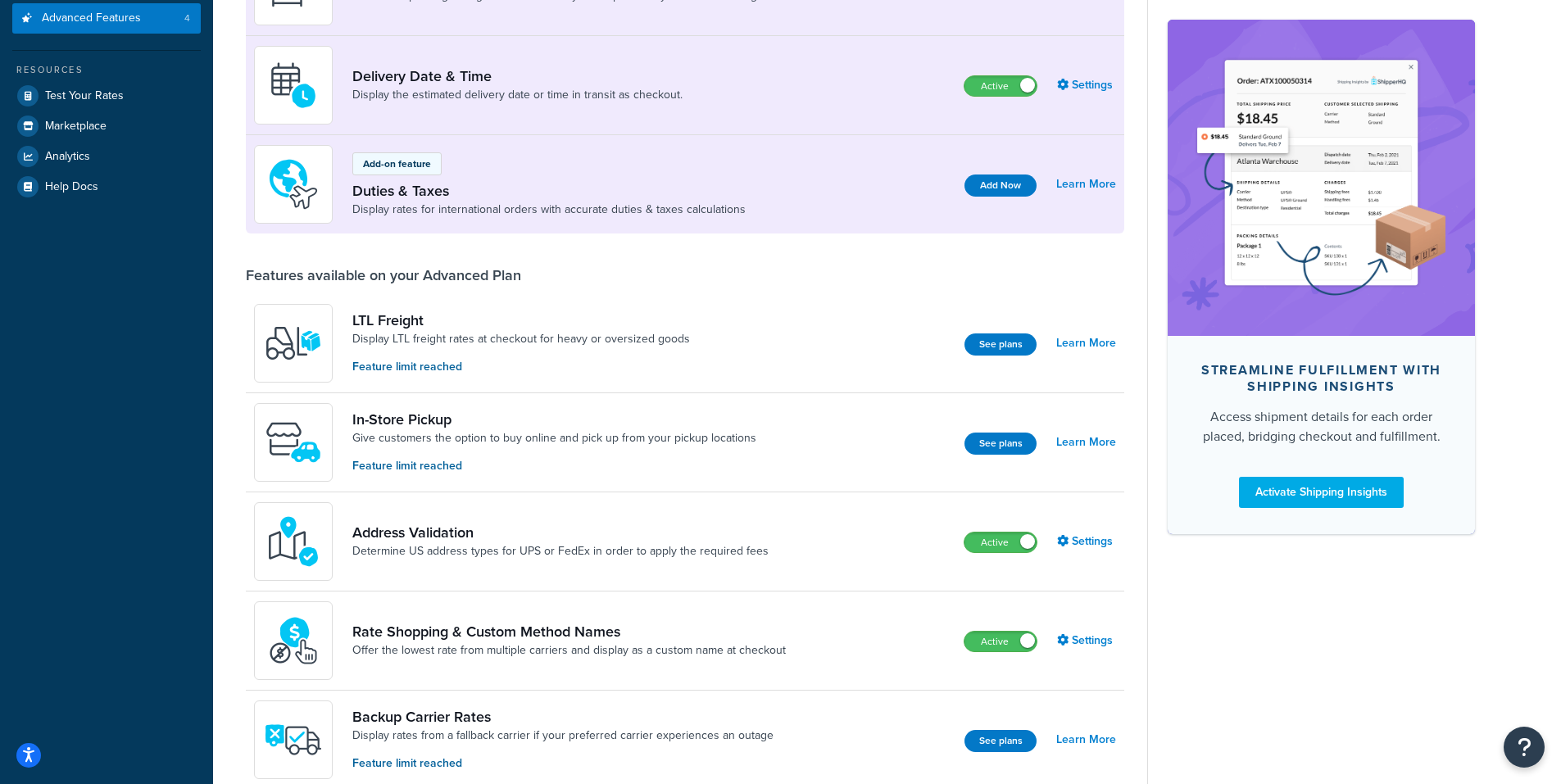
scroll to position [573, 0]
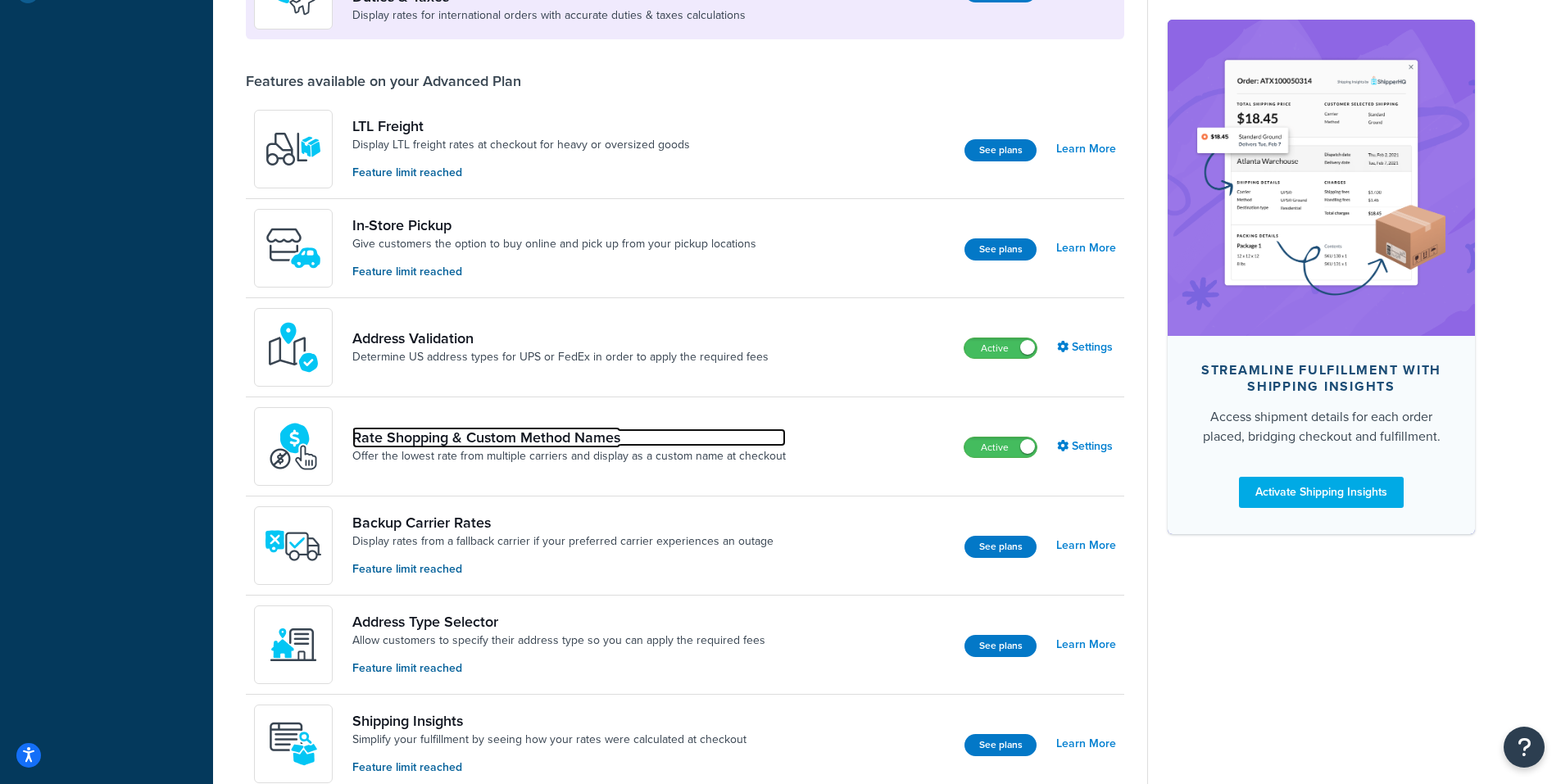
click at [473, 439] on link "Rate Shopping & Custom Method Names" at bounding box center [569, 438] width 434 height 18
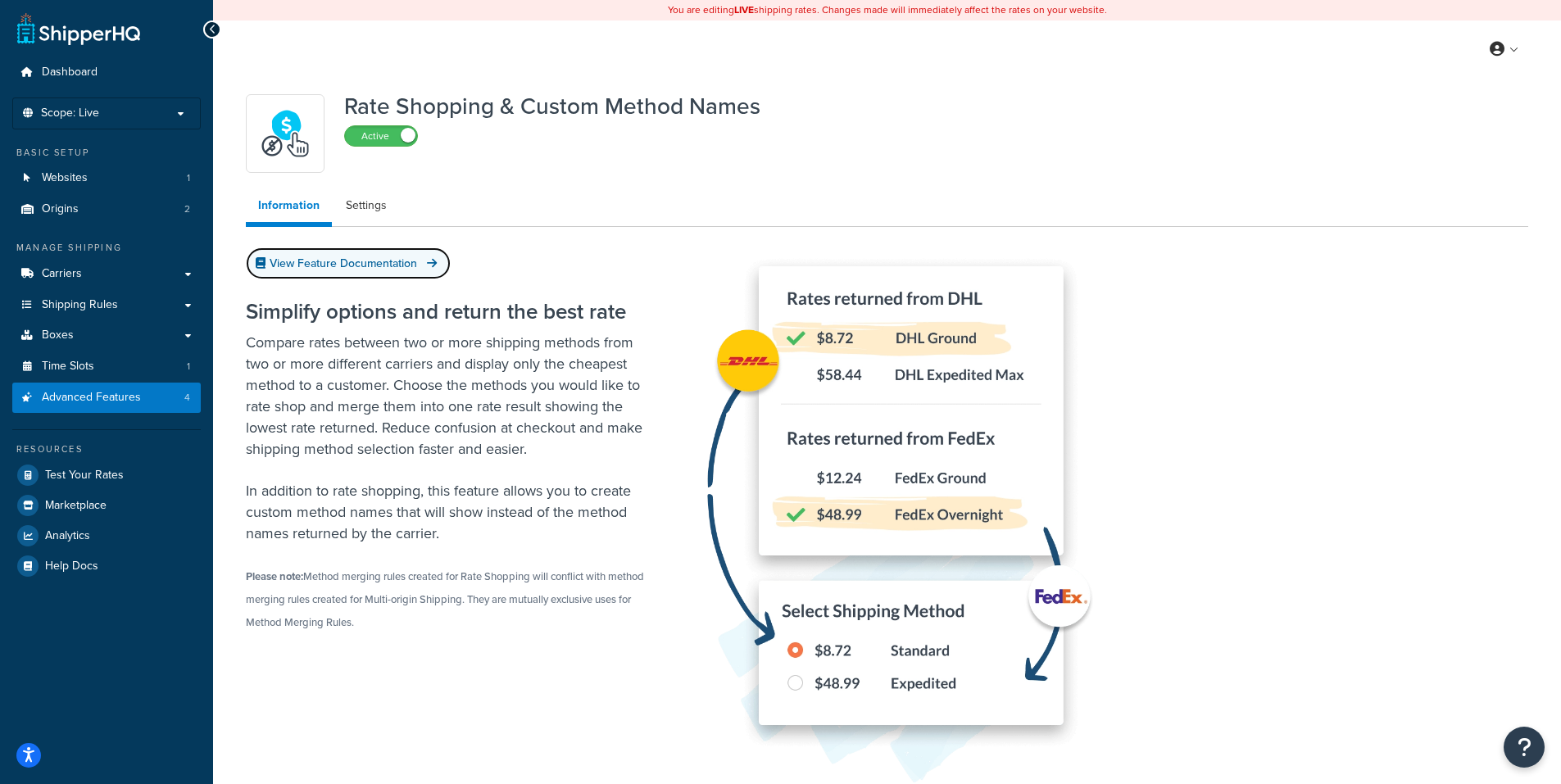
click at [364, 258] on link "View Feature Documentation" at bounding box center [348, 263] width 205 height 32
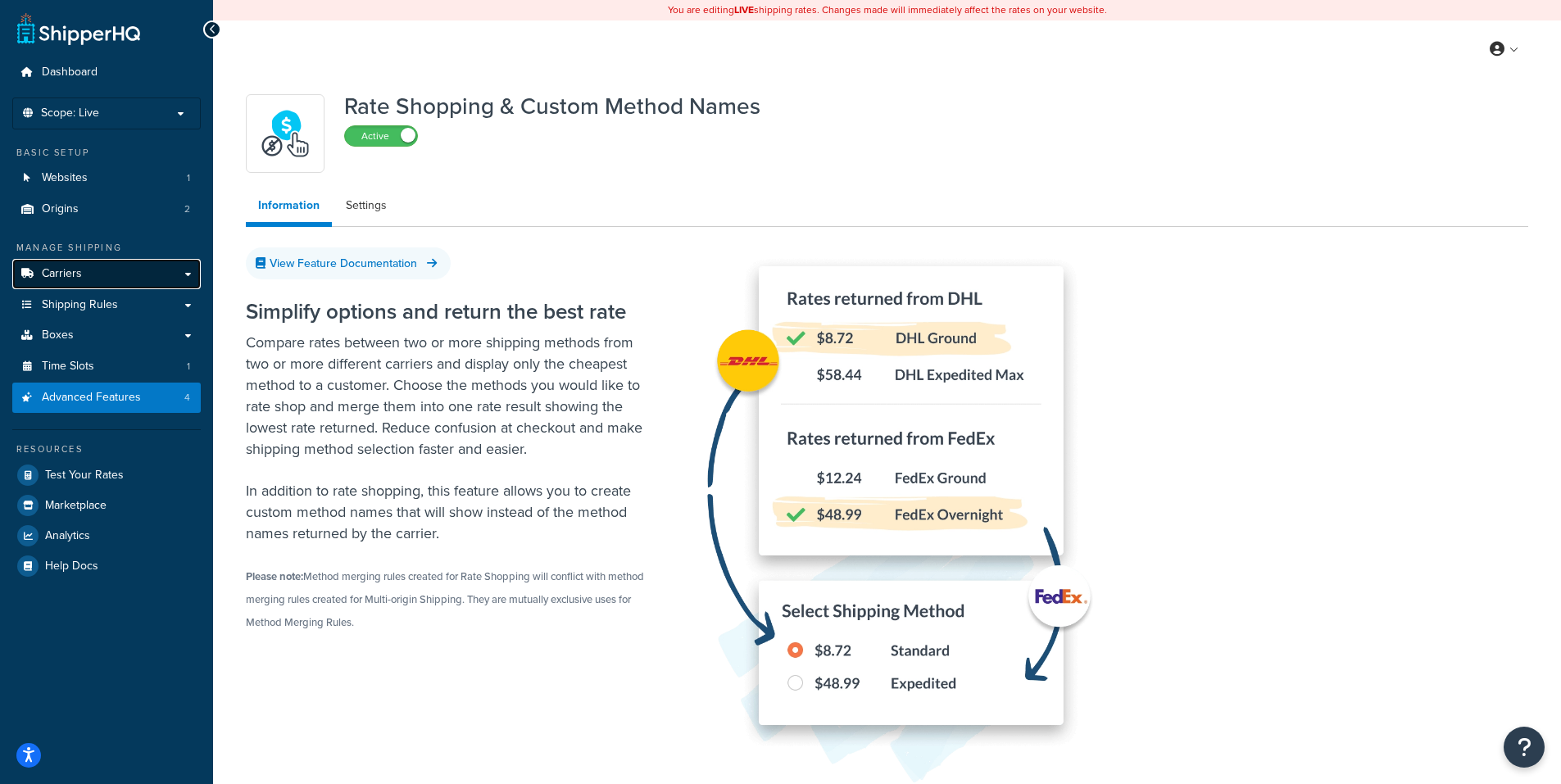
click at [75, 272] on span "Carriers" at bounding box center [62, 273] width 40 height 14
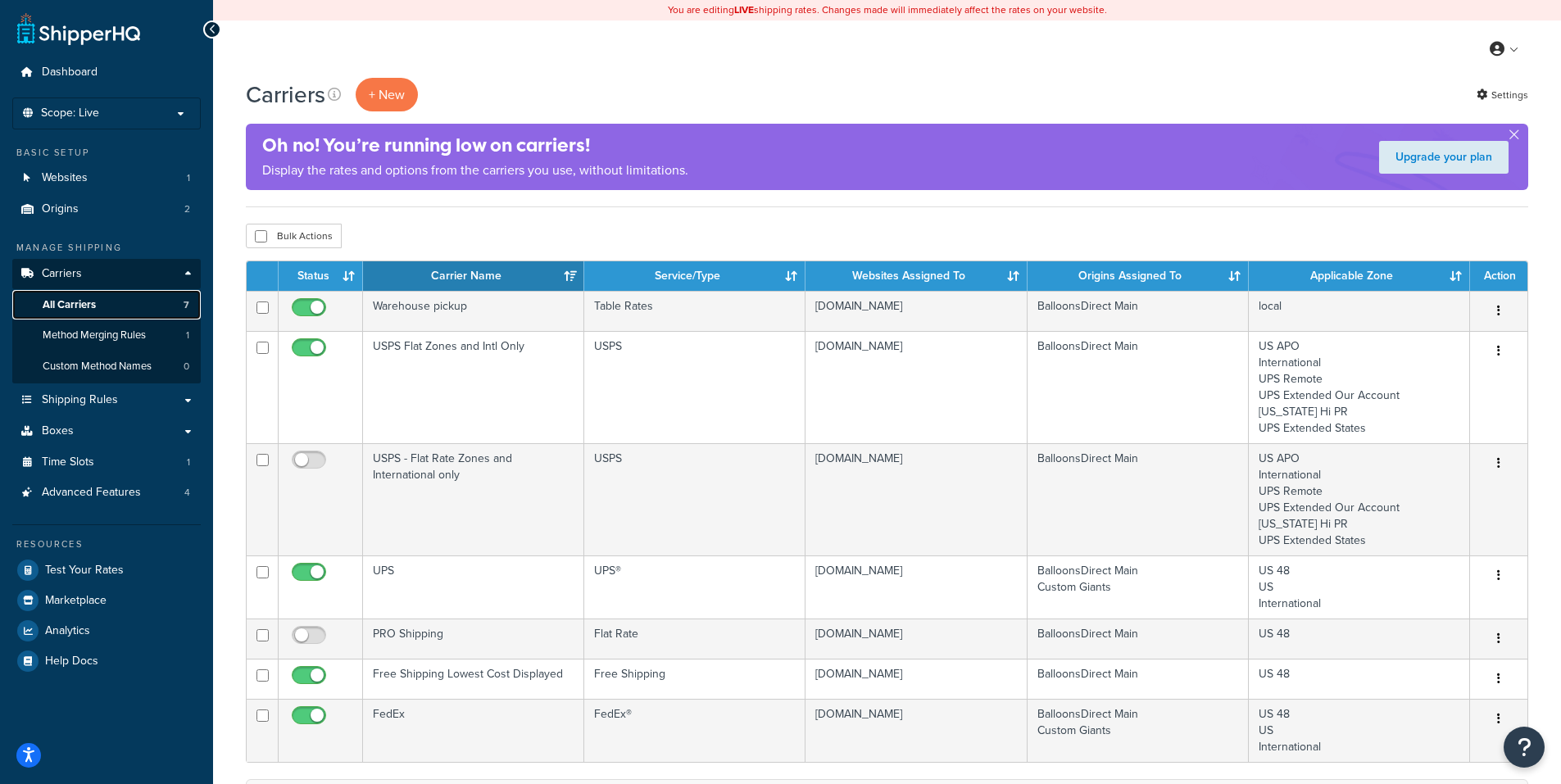
click at [78, 299] on span "All Carriers" at bounding box center [69, 305] width 53 height 14
click at [79, 329] on span "Method Merging Rules" at bounding box center [94, 335] width 103 height 14
